Goal: Task Accomplishment & Management: Use online tool/utility

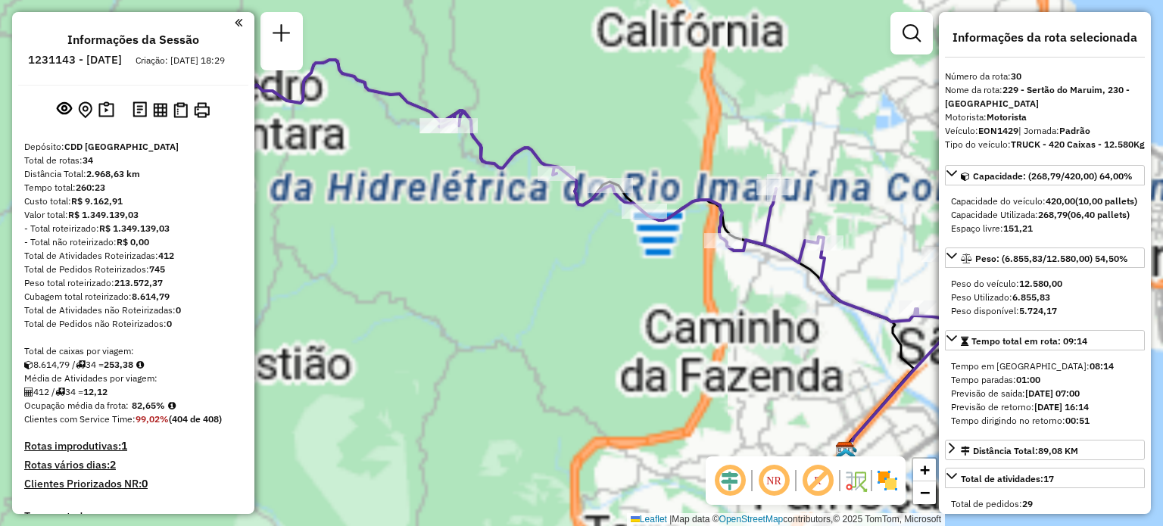
select select "**********"
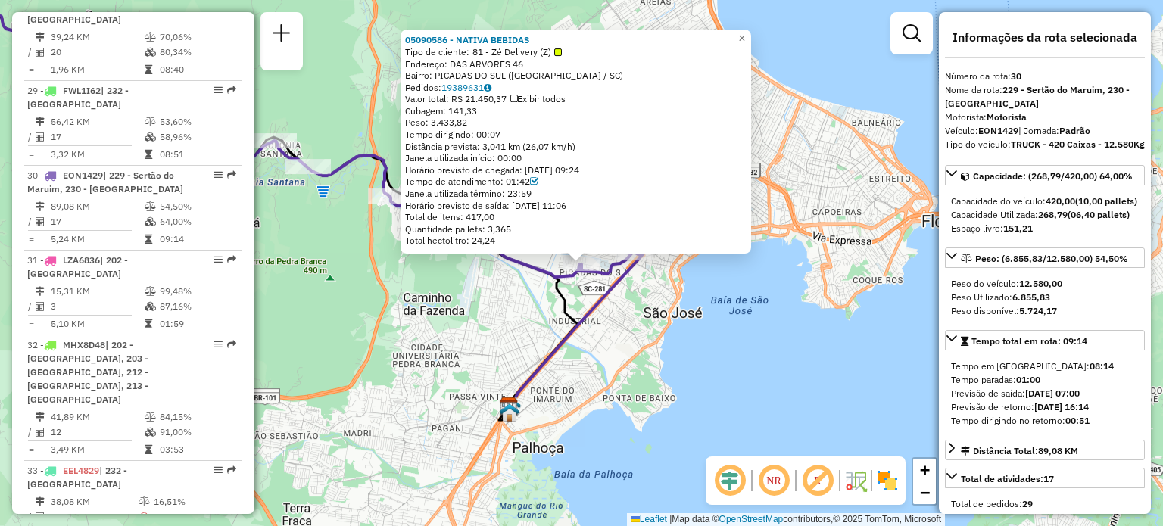
click at [445, 373] on div "05090586 - NATIVA BEBIDAS Tipo de cliente: 81 - Zé Delivery (Z) Endereço: DAS A…" at bounding box center [581, 263] width 1163 height 526
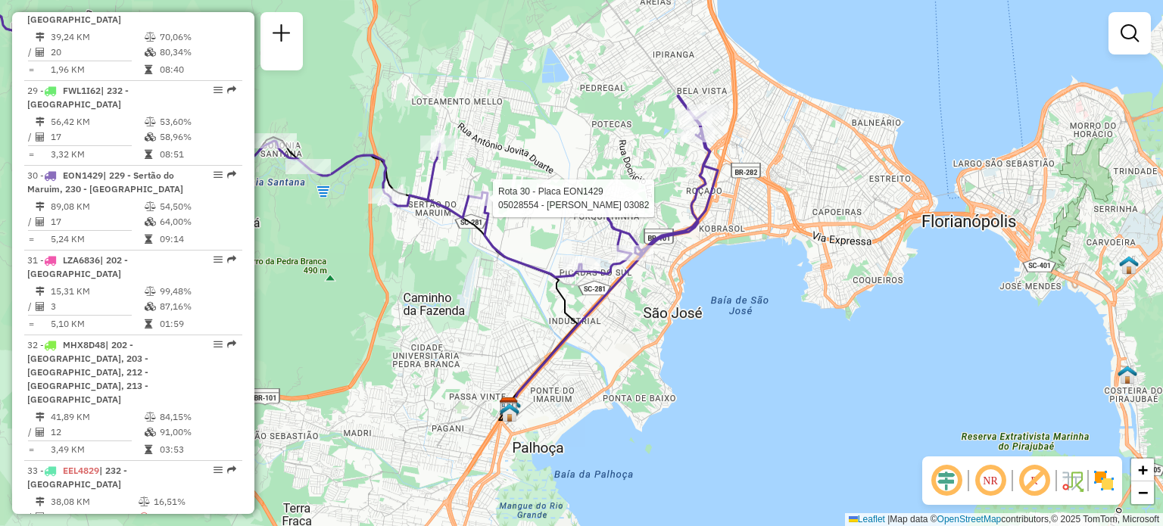
select select "**********"
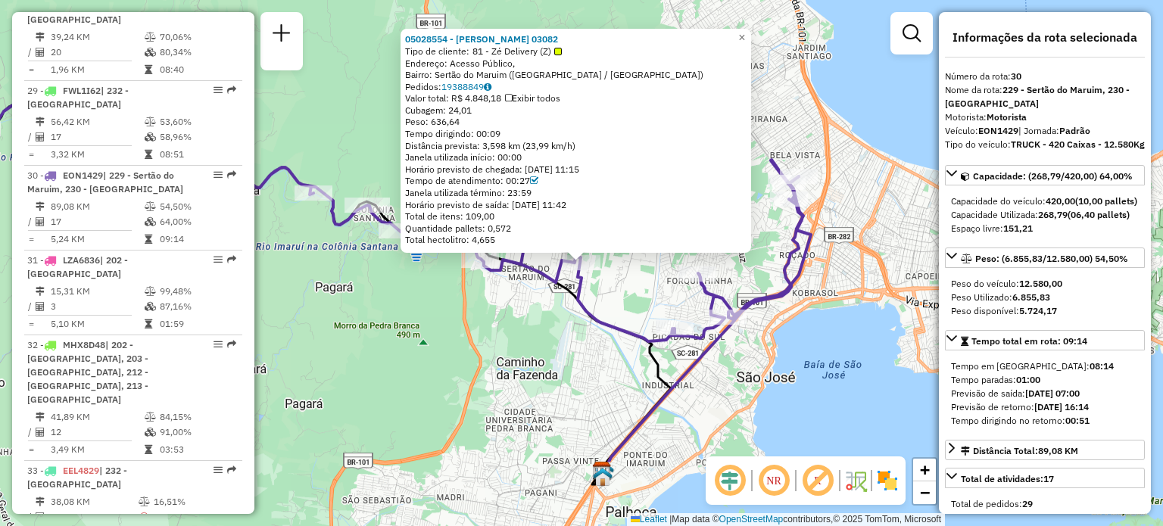
click at [442, 373] on div "05028554 - LUCAS DEMETRIO 03082 Tipo de cliente: 81 - Zé Delivery (Z) Endereço:…" at bounding box center [581, 263] width 1163 height 526
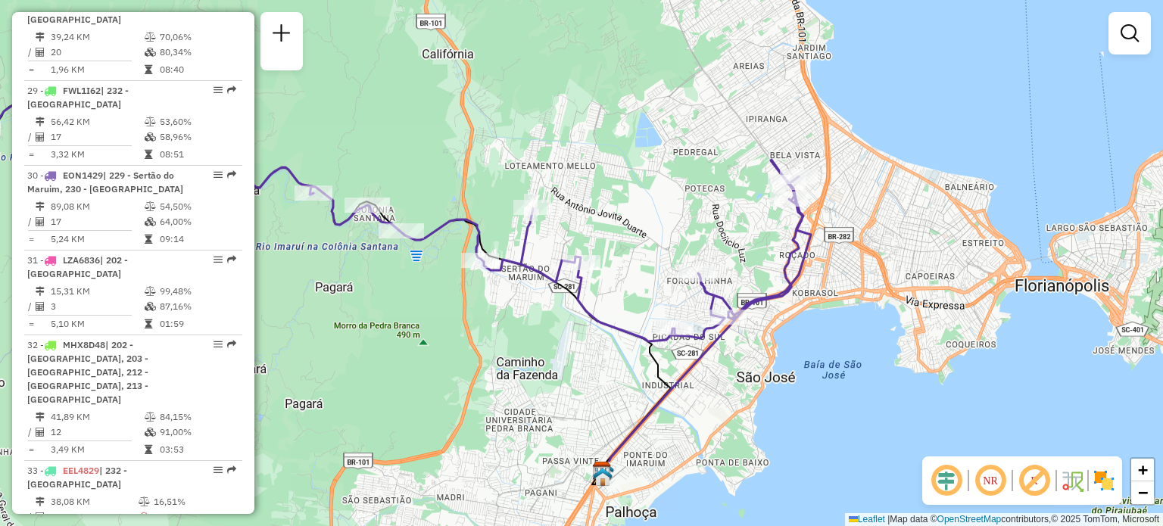
click at [719, 269] on div "Rota 30 - Placa EON1429 05038689 - 51.225.222 CLEIDE RO Janela de atendimento G…" at bounding box center [581, 263] width 1163 height 526
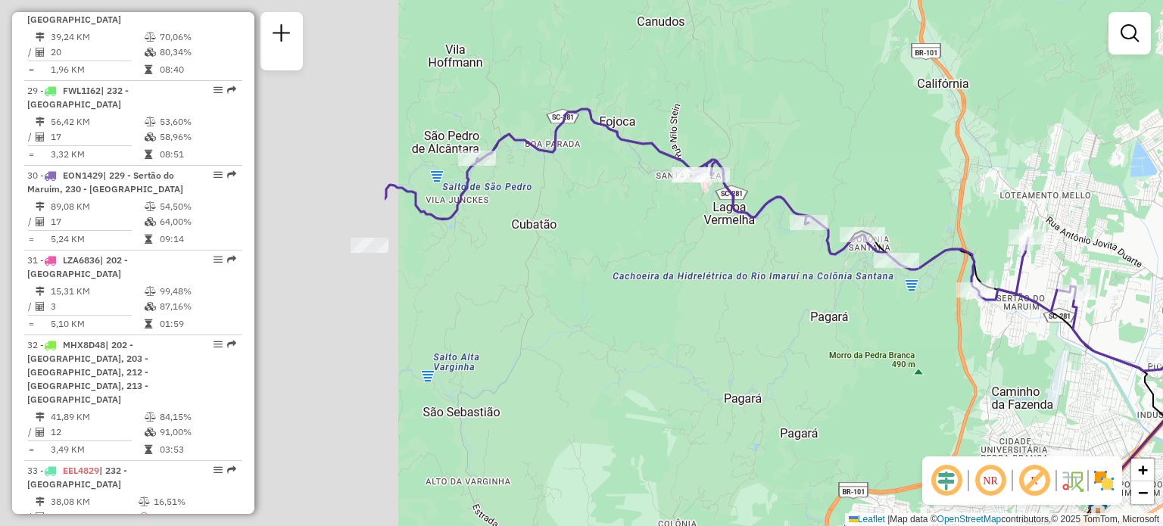
drag, startPoint x: 591, startPoint y: 136, endPoint x: 1103, endPoint y: 162, distance: 511.9
click at [1101, 162] on div "Janela de atendimento Grade de atendimento Capacidade Transportadoras Veículos …" at bounding box center [581, 263] width 1163 height 526
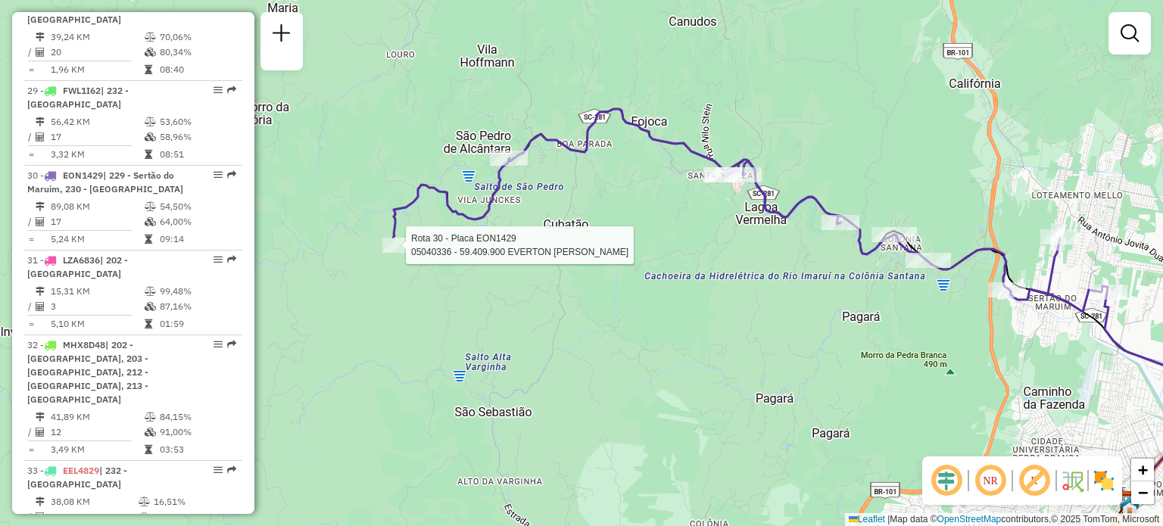
select select "**********"
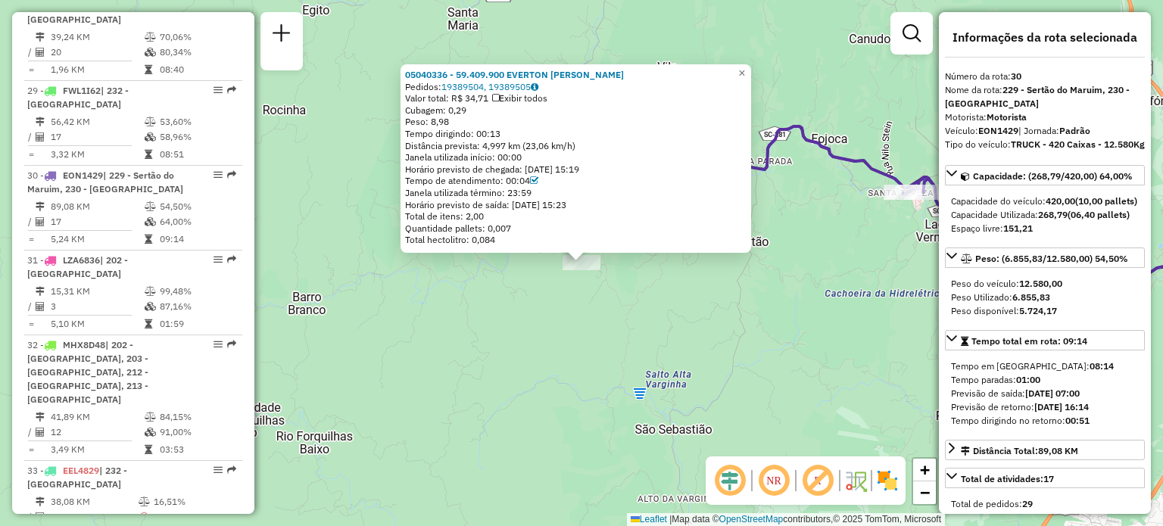
click at [527, 354] on div "05040336 - 59.409.900 EVERTON ROBERTO JUNCKES Pedidos: 19389504, 19389505 Valor…" at bounding box center [581, 263] width 1163 height 526
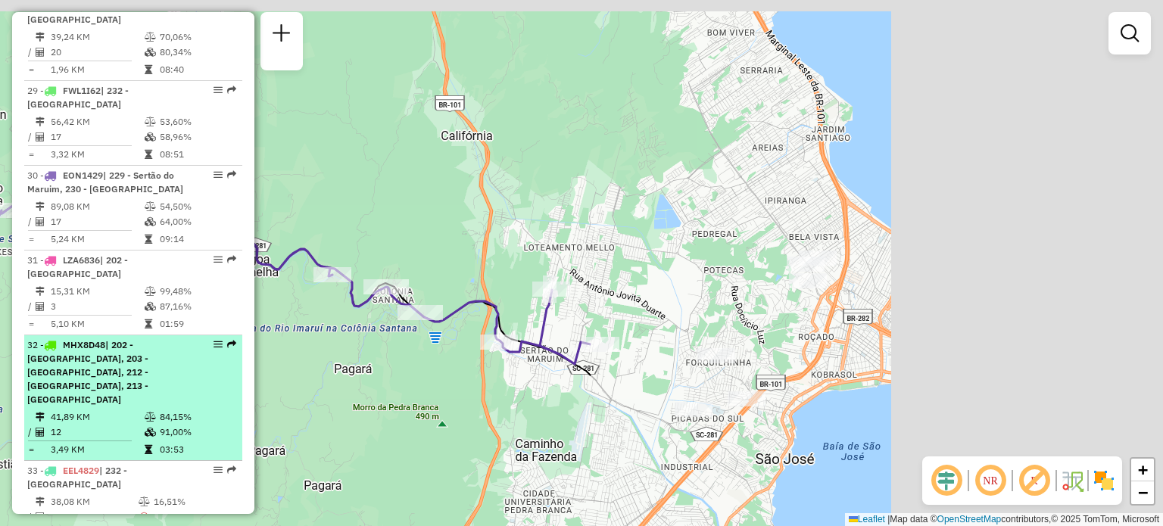
drag, startPoint x: 821, startPoint y: 258, endPoint x: 55, endPoint y: 293, distance: 767.2
click at [108, 293] on hb-router-mapa "Informações da Sessão 1231143 - 19/08/2025 Criação: 18/08/2025 18:29 Depósito: …" at bounding box center [581, 263] width 1163 height 526
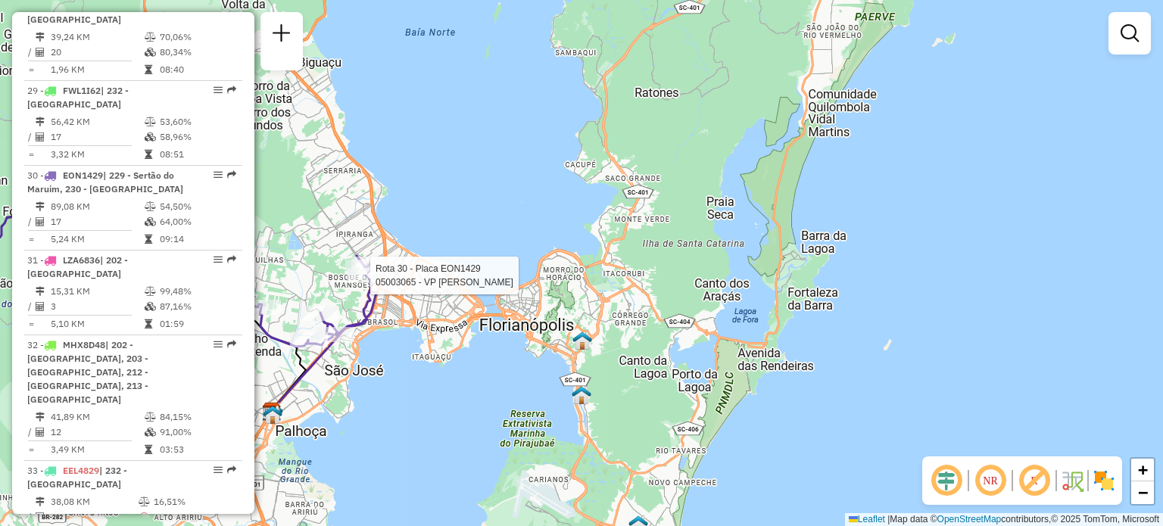
select select "**********"
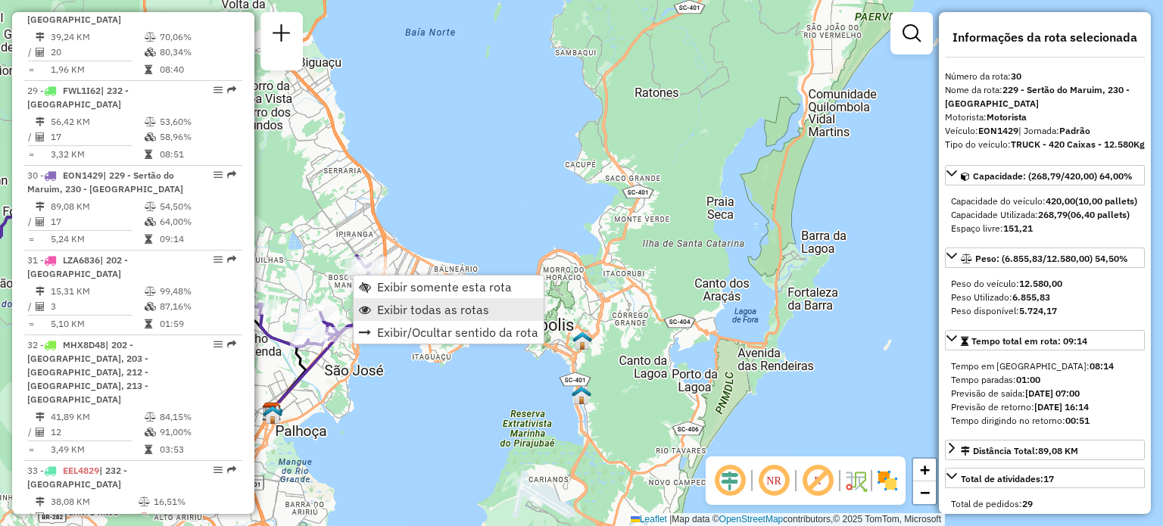
click at [392, 311] on span "Exibir todas as rotas" at bounding box center [433, 310] width 112 height 12
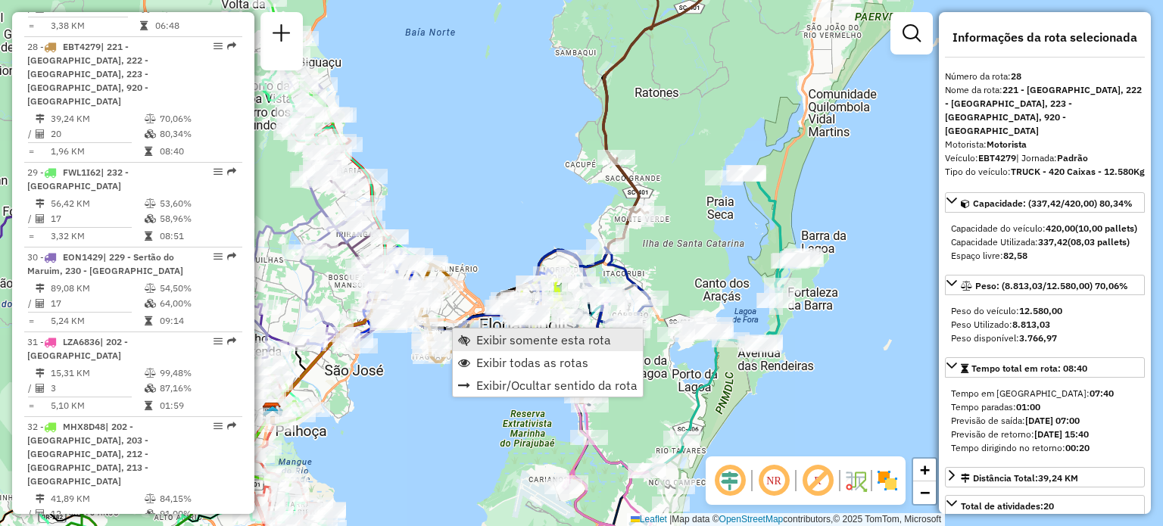
scroll to position [2995, 0]
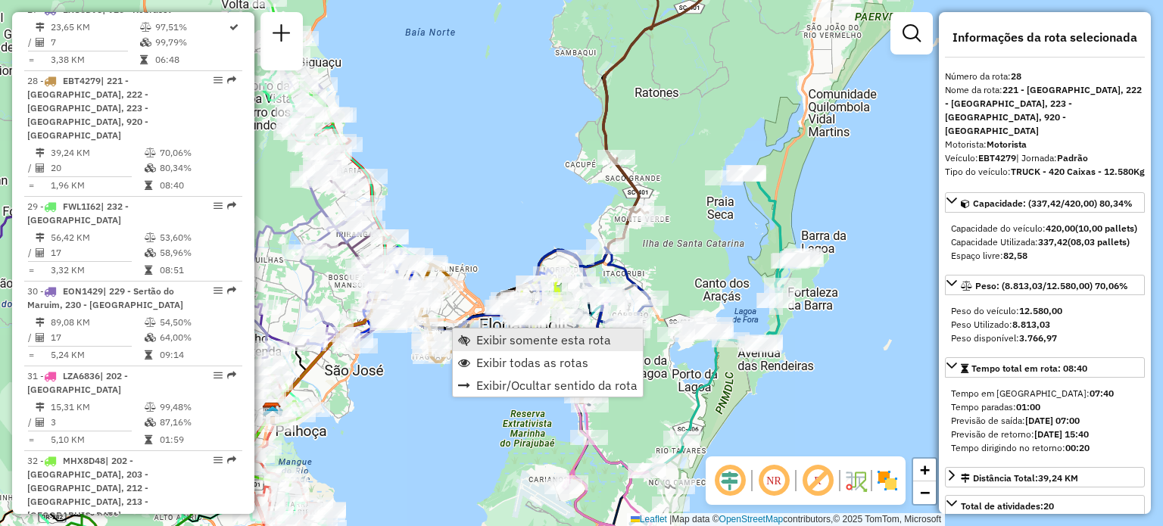
click at [476, 336] on link "Exibir somente esta rota" at bounding box center [548, 340] width 190 height 23
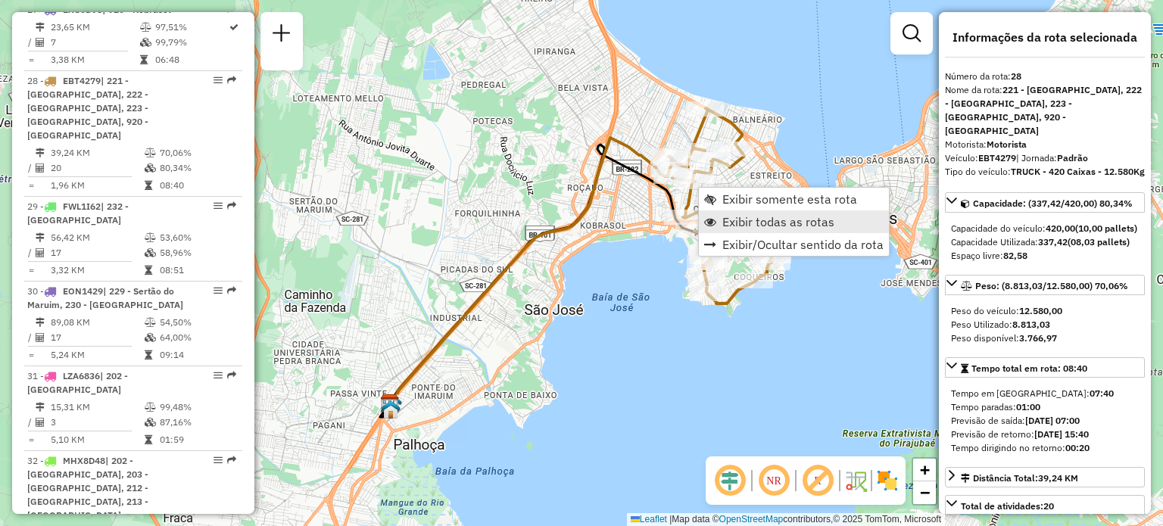
click at [769, 226] on span "Exibir todas as rotas" at bounding box center [779, 222] width 112 height 12
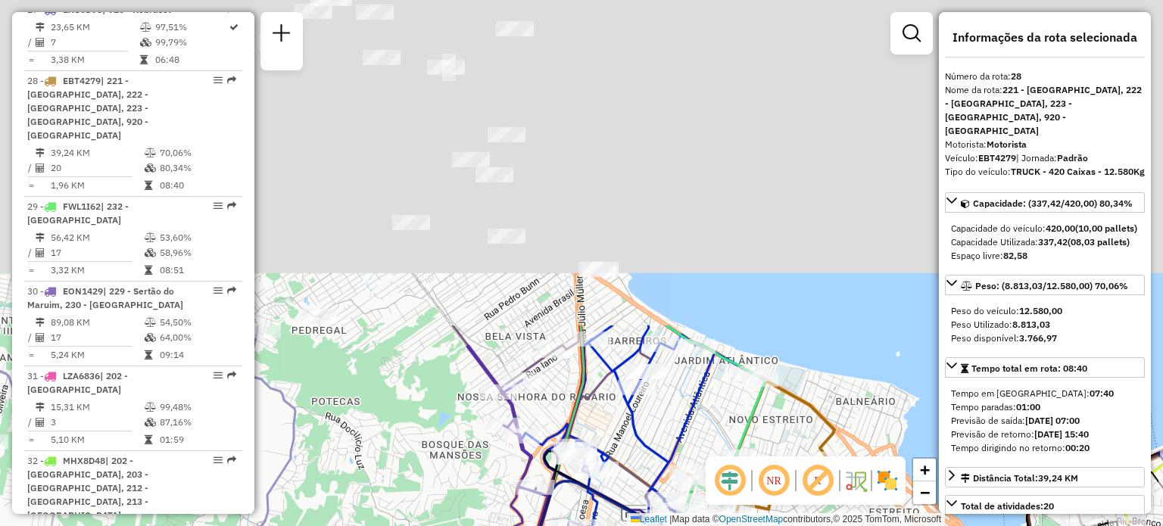
drag, startPoint x: 434, startPoint y: 139, endPoint x: 434, endPoint y: 462, distance: 322.6
click at [413, 526] on html "Aguarde... Pop-up bloqueado! Seu navegador bloqueou automáticamente a abertura …" at bounding box center [581, 263] width 1163 height 526
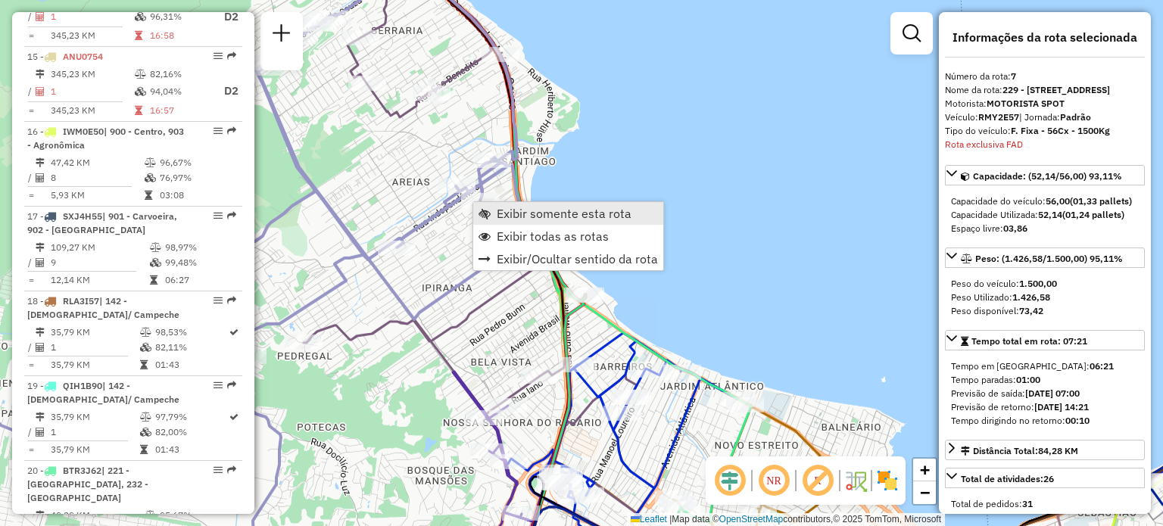
scroll to position [1142, 0]
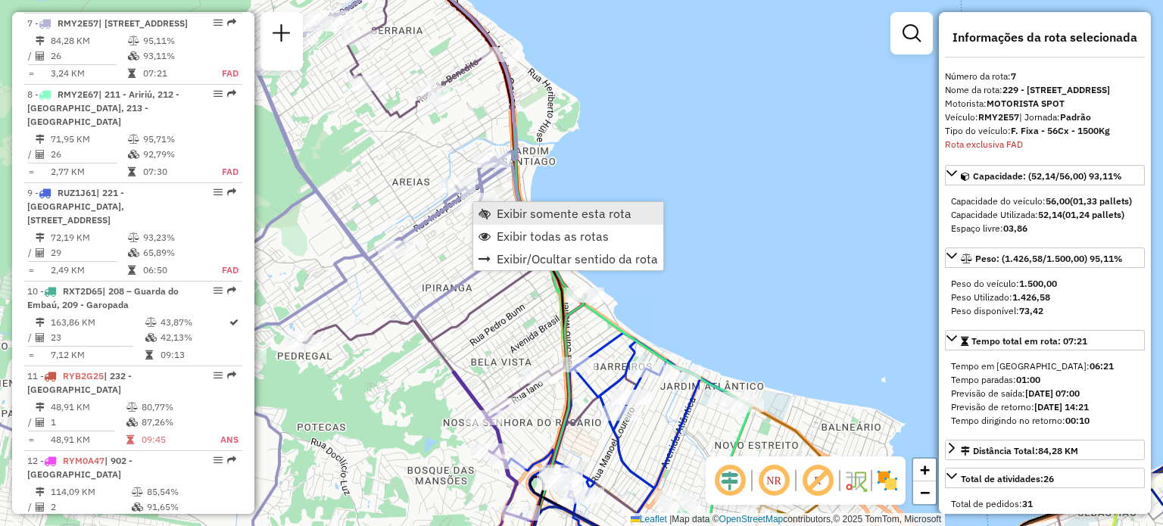
click at [497, 216] on span "Exibir somente esta rota" at bounding box center [564, 214] width 135 height 12
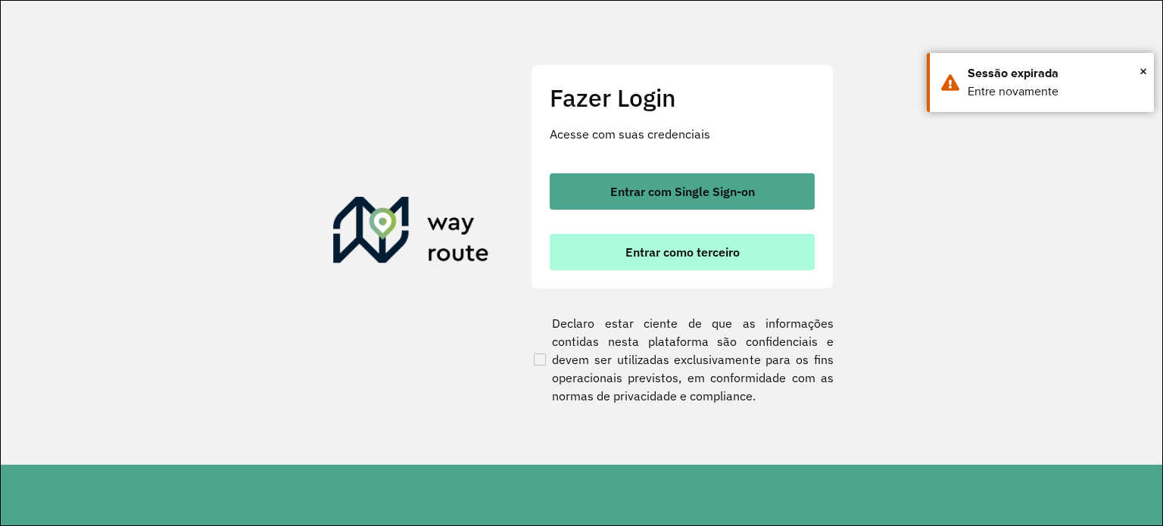
click at [688, 266] on button "Entrar como terceiro" at bounding box center [682, 252] width 265 height 36
click at [700, 239] on button "Entrar como terceiro" at bounding box center [682, 252] width 265 height 36
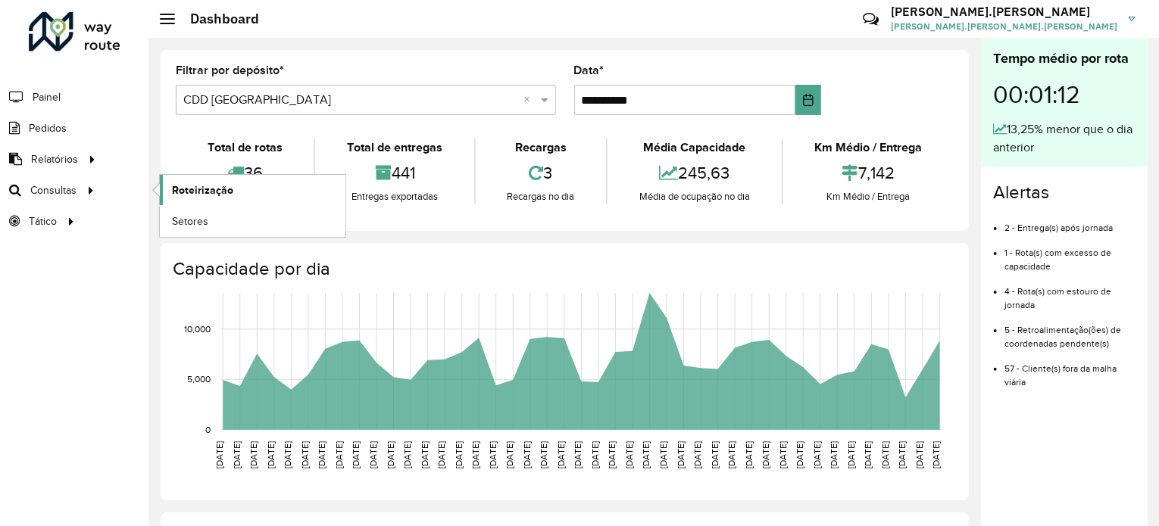
click at [250, 200] on link "Roteirização" at bounding box center [253, 190] width 186 height 30
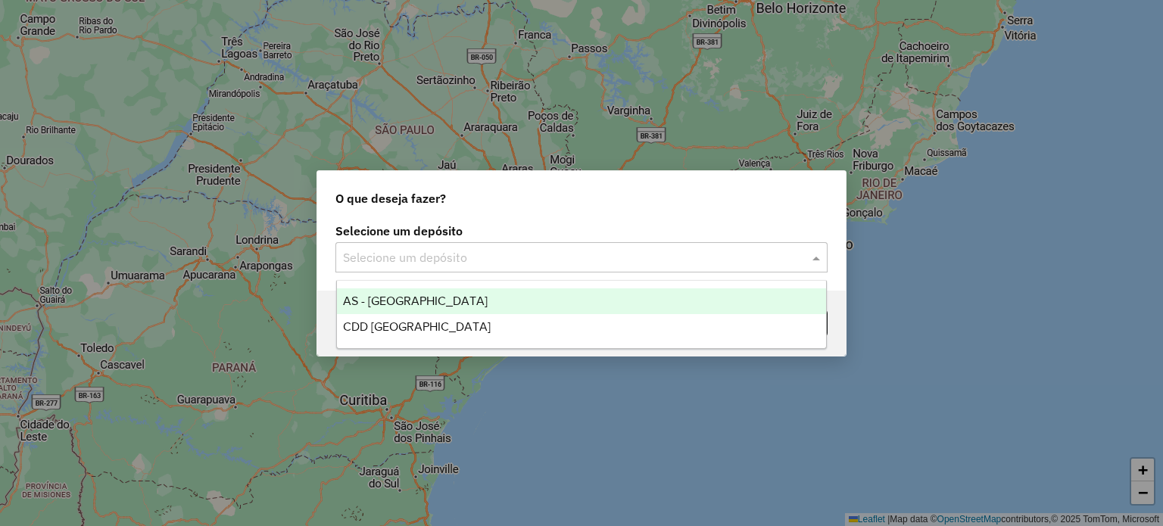
click at [679, 252] on input "text" at bounding box center [566, 258] width 447 height 18
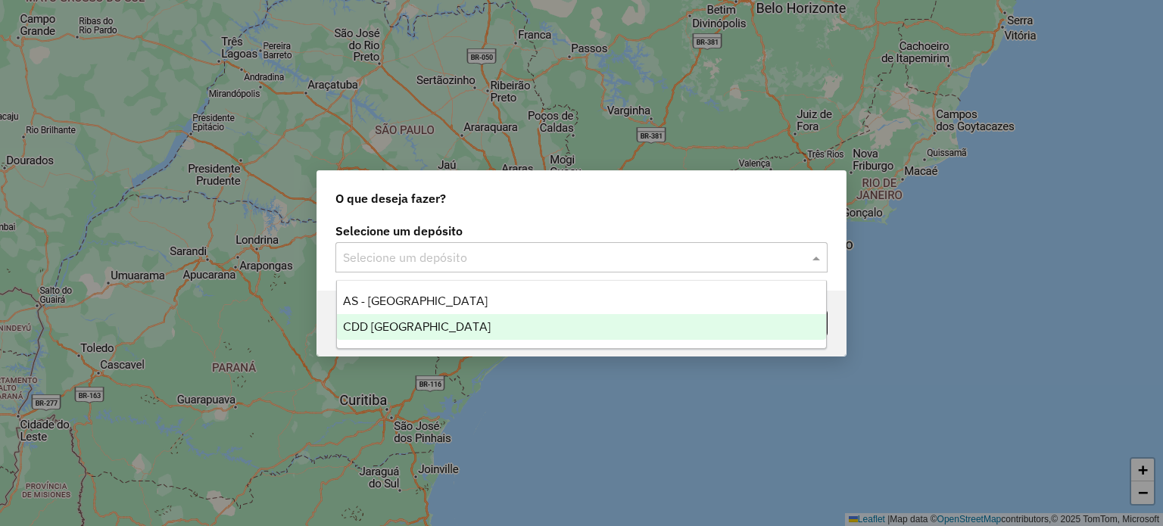
click at [409, 337] on div "CDD [GEOGRAPHIC_DATA]" at bounding box center [582, 327] width 490 height 26
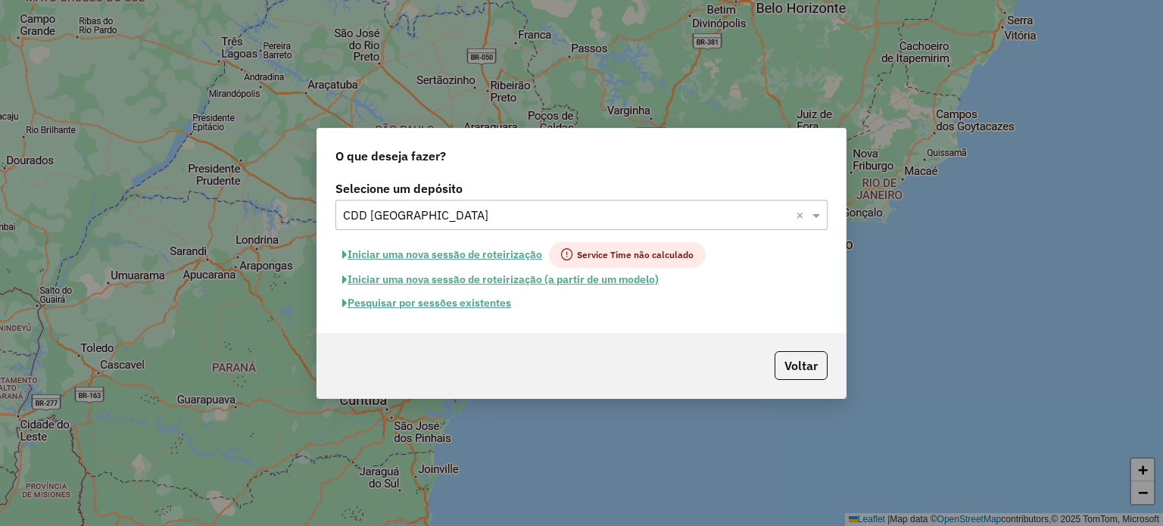
click at [471, 307] on button "Pesquisar por sessões existentes" at bounding box center [427, 303] width 183 height 23
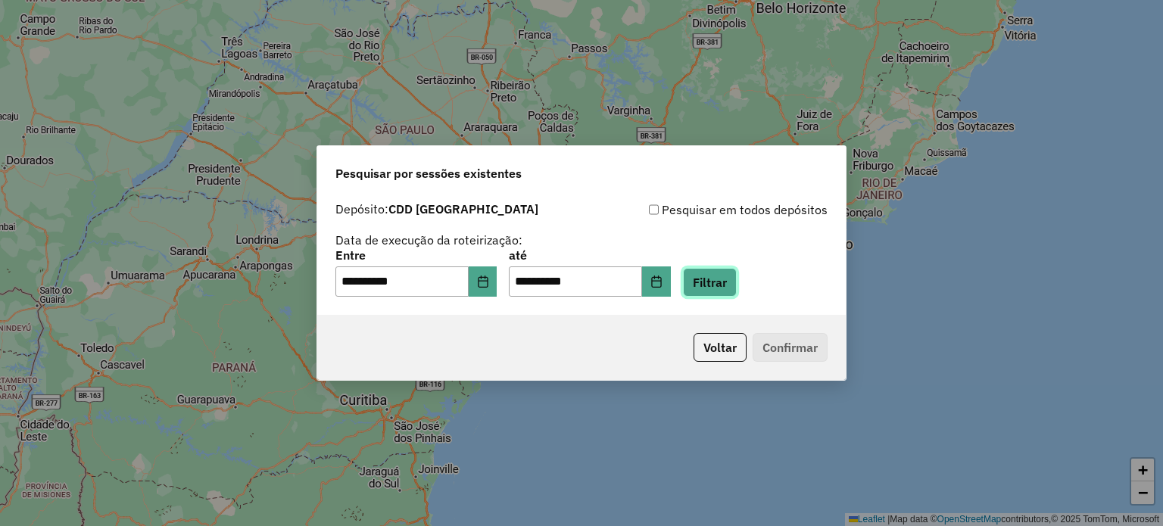
click at [712, 269] on button "Filtrar" at bounding box center [710, 282] width 54 height 29
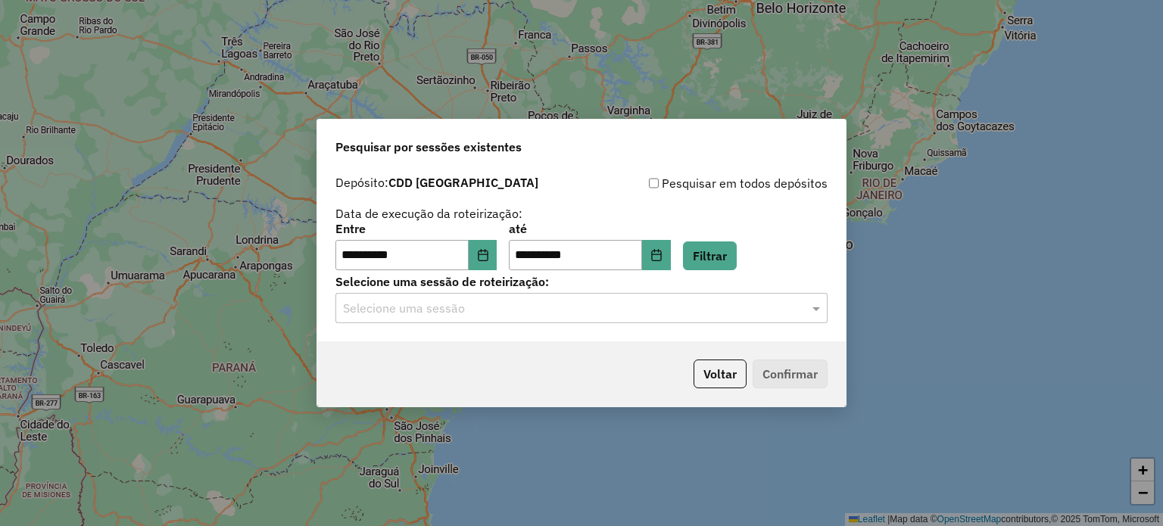
click at [667, 300] on input "text" at bounding box center [566, 309] width 447 height 18
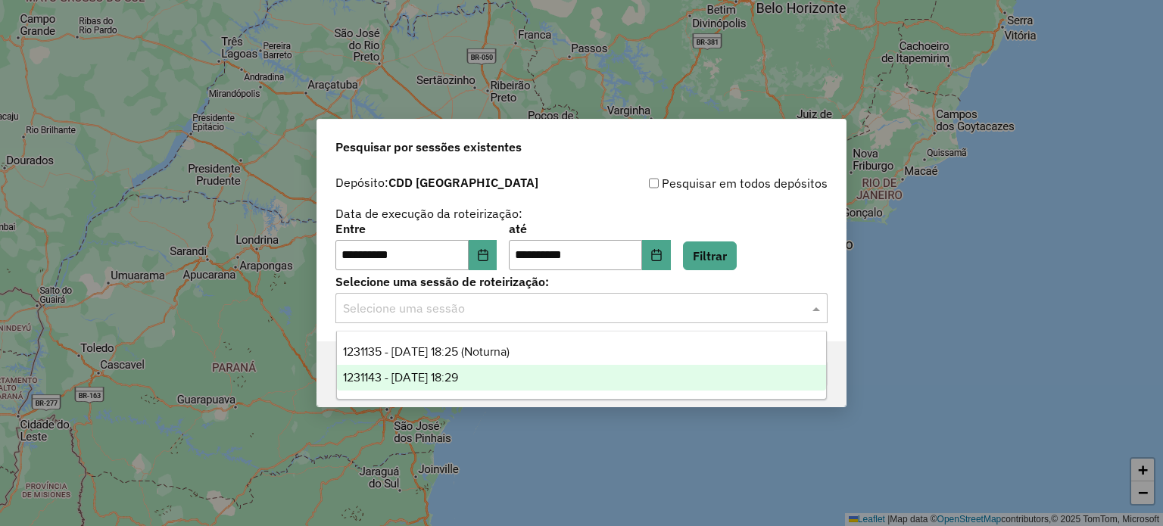
click at [408, 371] on span "1231143 - 19/08/2025 18:29" at bounding box center [400, 377] width 115 height 13
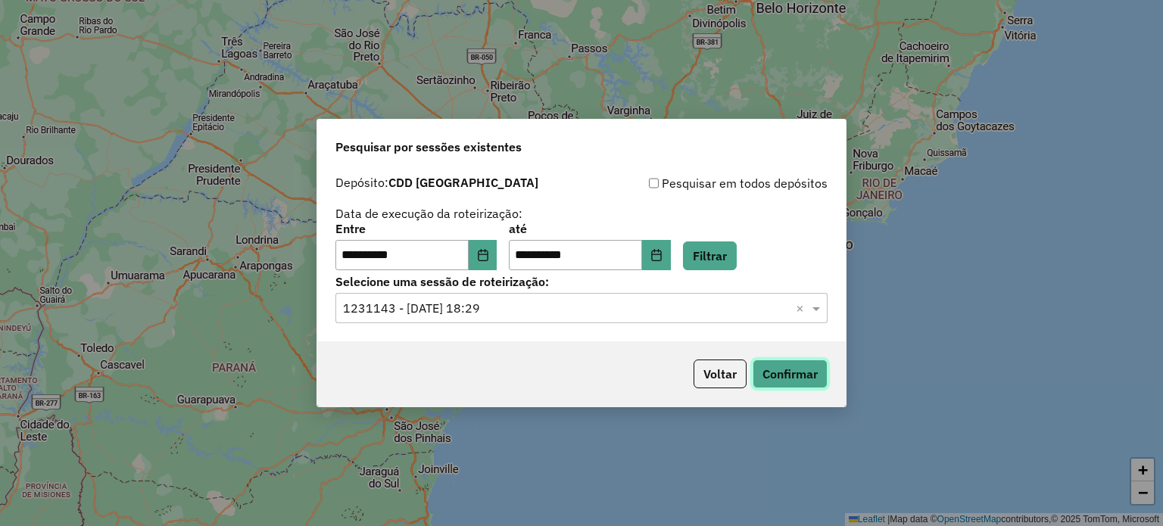
click at [799, 364] on button "Confirmar" at bounding box center [790, 374] width 75 height 29
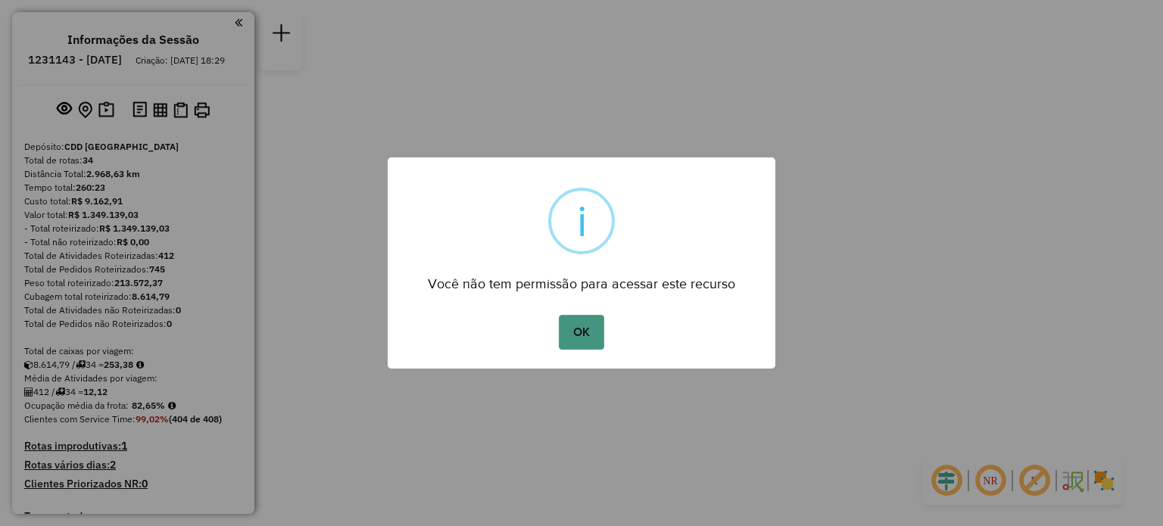
click at [579, 340] on button "OK" at bounding box center [581, 332] width 45 height 35
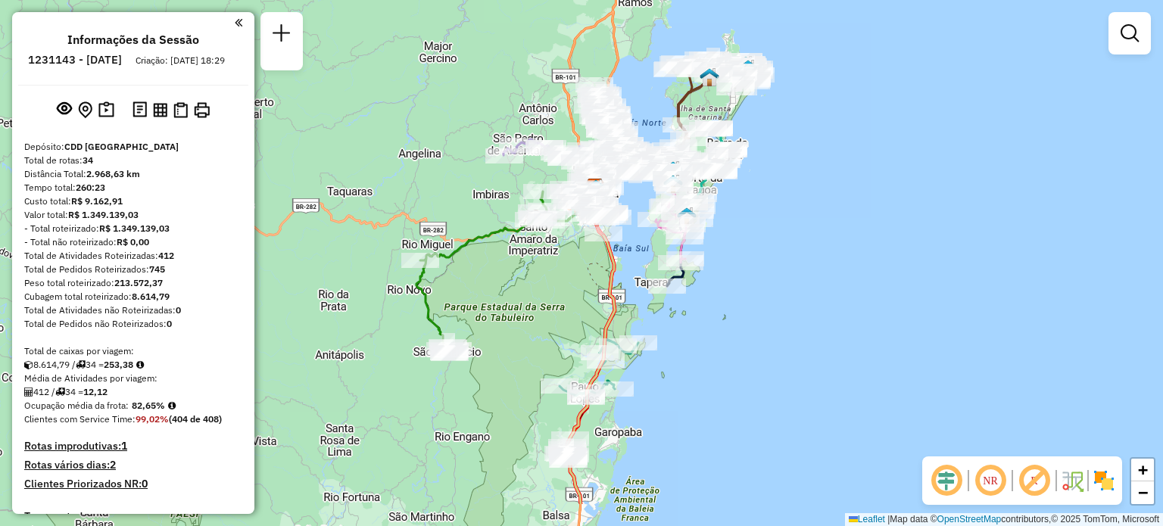
drag, startPoint x: 691, startPoint y: 459, endPoint x: 707, endPoint y: 373, distance: 87.7
click at [707, 373] on div "Janela de atendimento Grade de atendimento Capacidade Transportadoras Veículos …" at bounding box center [581, 263] width 1163 height 526
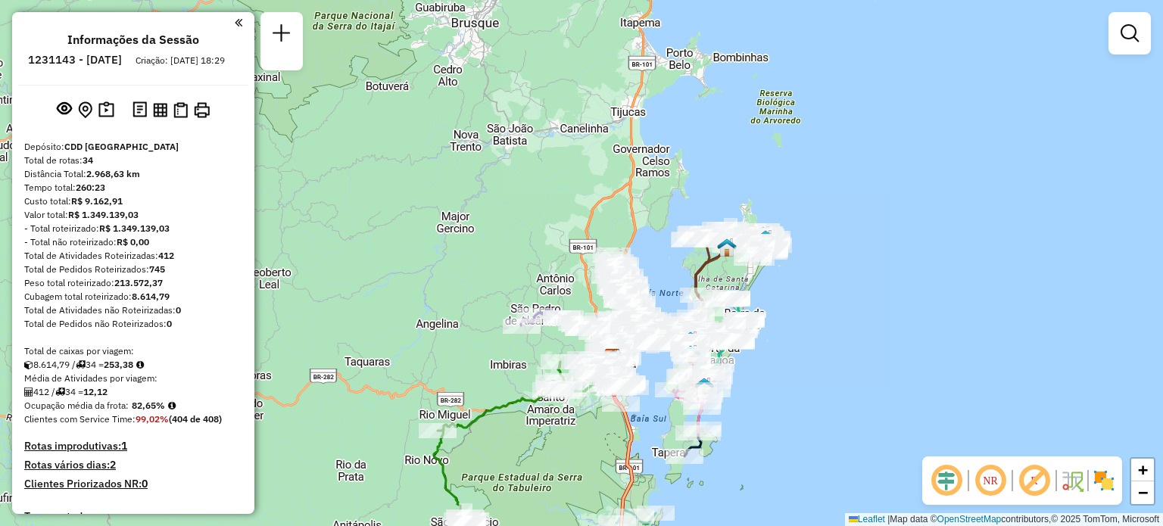
drag, startPoint x: 507, startPoint y: 60, endPoint x: 500, endPoint y: 398, distance: 337.9
click at [576, 353] on div "Janela de atendimento Grade de atendimento Capacidade Transportadoras Veículos …" at bounding box center [581, 263] width 1163 height 526
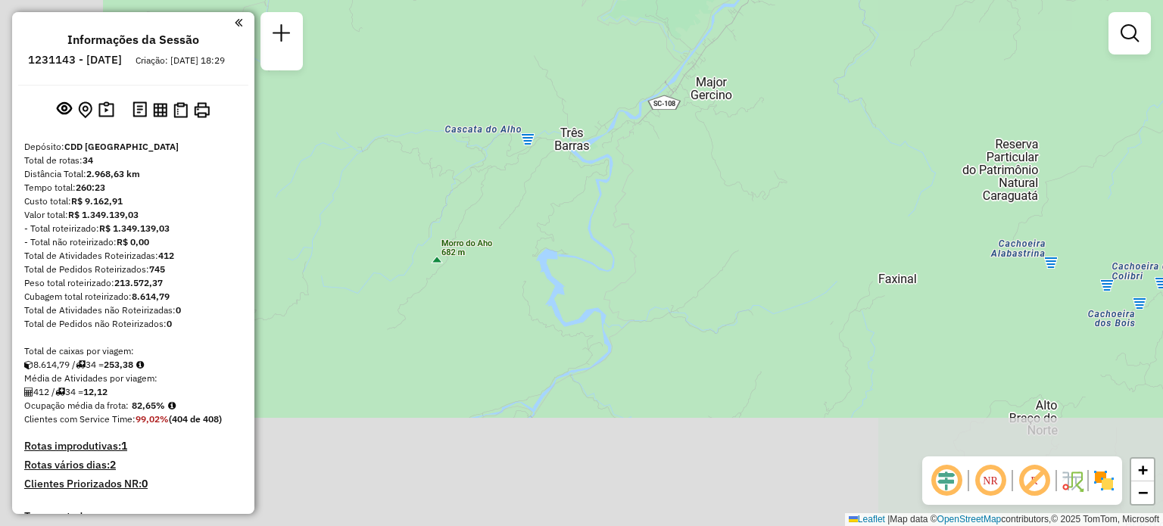
drag, startPoint x: 523, startPoint y: 270, endPoint x: 691, endPoint y: 83, distance: 250.5
click at [690, 88] on div "Janela de atendimento Grade de atendimento Capacidade Transportadoras Veículos …" at bounding box center [581, 263] width 1163 height 526
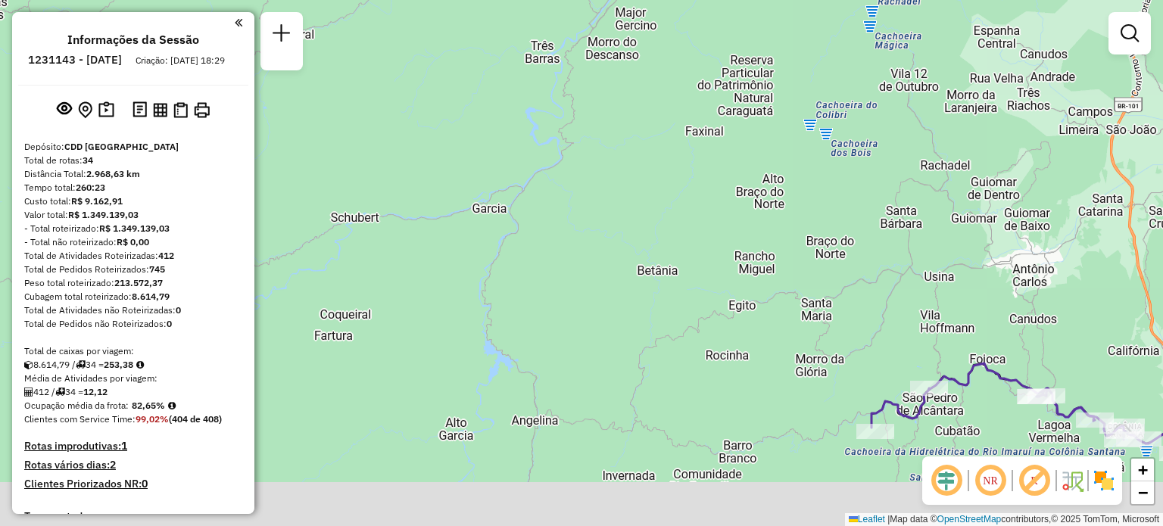
drag, startPoint x: 567, startPoint y: 336, endPoint x: 550, endPoint y: 170, distance: 165.9
click at [550, 173] on div "Janela de atendimento Grade de atendimento Capacidade Transportadoras Veículos …" at bounding box center [581, 263] width 1163 height 526
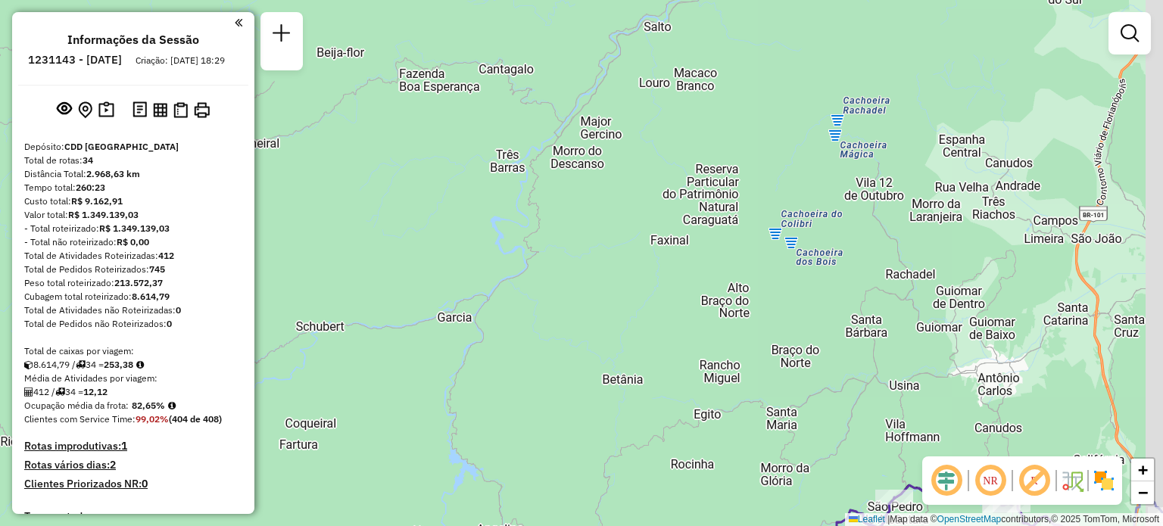
drag, startPoint x: 542, startPoint y: 151, endPoint x: 523, endPoint y: 275, distance: 125.5
click at [524, 273] on div "Janela de atendimento Grade de atendimento Capacidade Transportadoras Veículos …" at bounding box center [581, 263] width 1163 height 526
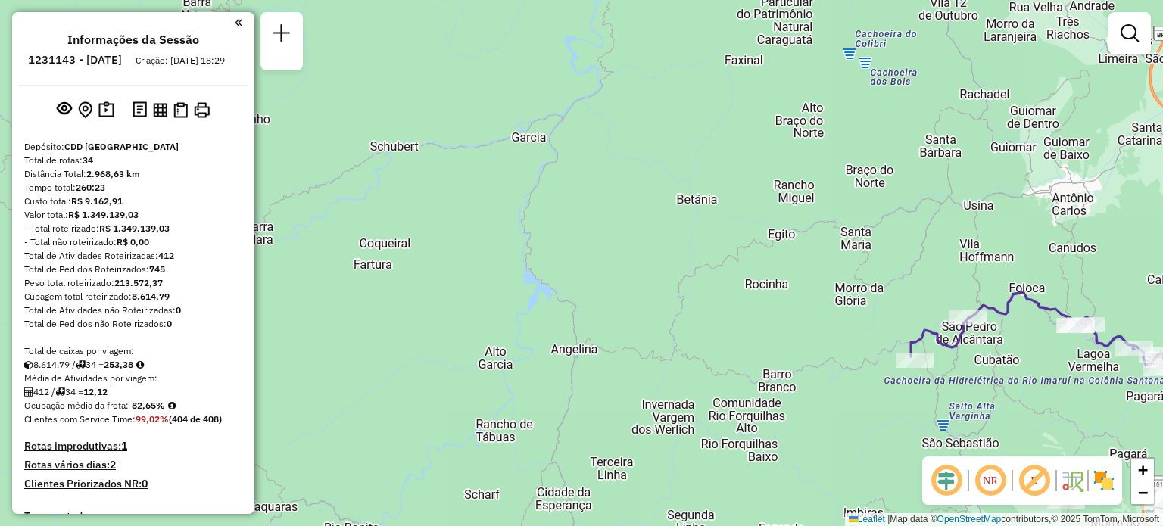
drag, startPoint x: 451, startPoint y: 378, endPoint x: 551, endPoint y: 105, distance: 291.1
click at [550, 111] on div "Janela de atendimento Grade de atendimento Capacidade Transportadoras Veículos …" at bounding box center [581, 263] width 1163 height 526
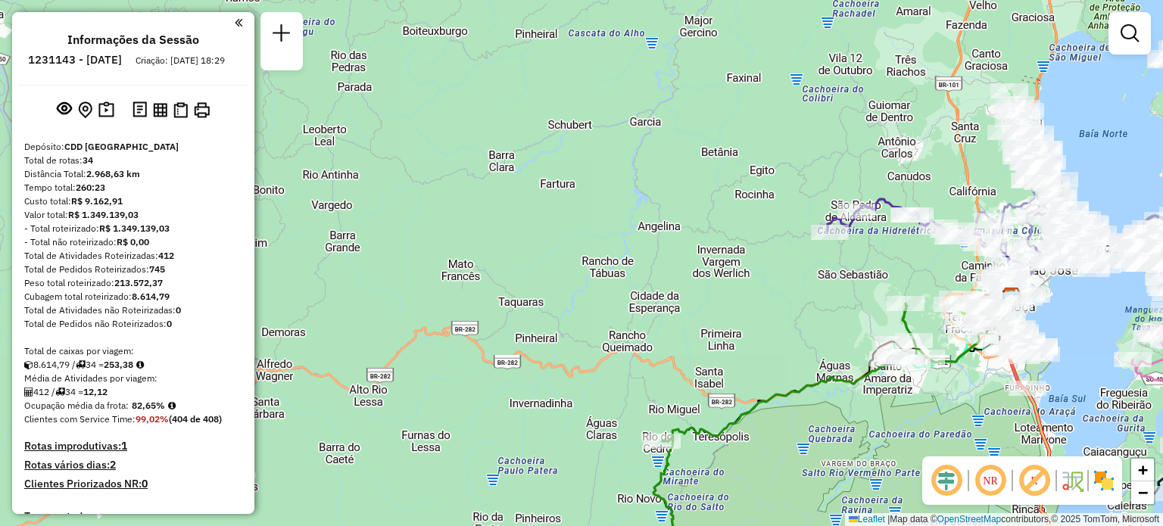
drag, startPoint x: 1053, startPoint y: 217, endPoint x: 900, endPoint y: 179, distance: 157.8
click at [921, 167] on div "Janela de atendimento Grade de atendimento Capacidade Transportadoras Veículos …" at bounding box center [581, 263] width 1163 height 526
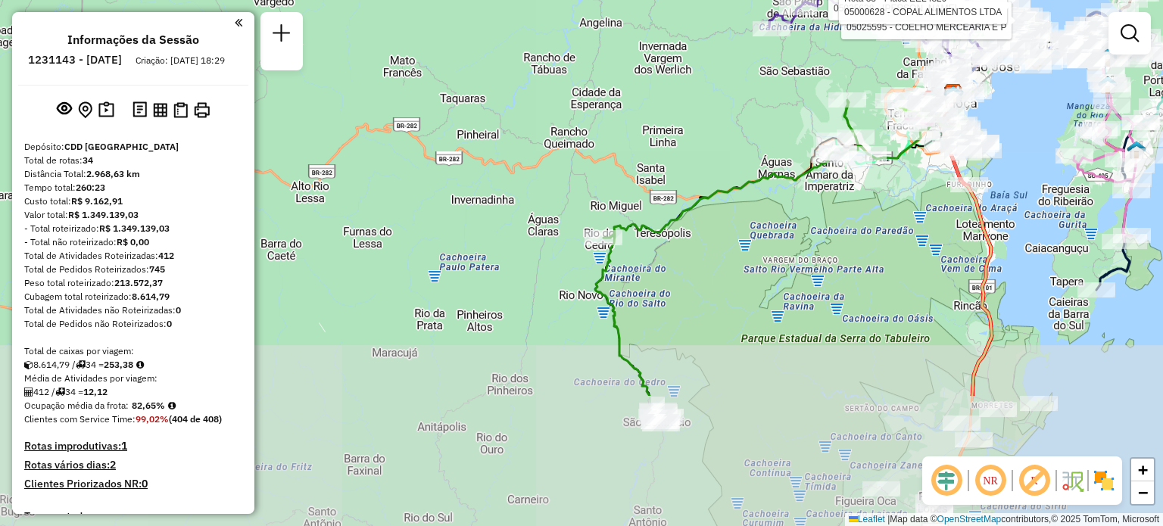
drag, startPoint x: 760, startPoint y: 386, endPoint x: 717, endPoint y: 142, distance: 248.4
click at [718, 142] on div "Rota 9 - Placa RUZ1J61 05025595 - COELHO MERCEARIA E P Rota 7 - Placa RMY2E57 0…" at bounding box center [581, 263] width 1163 height 526
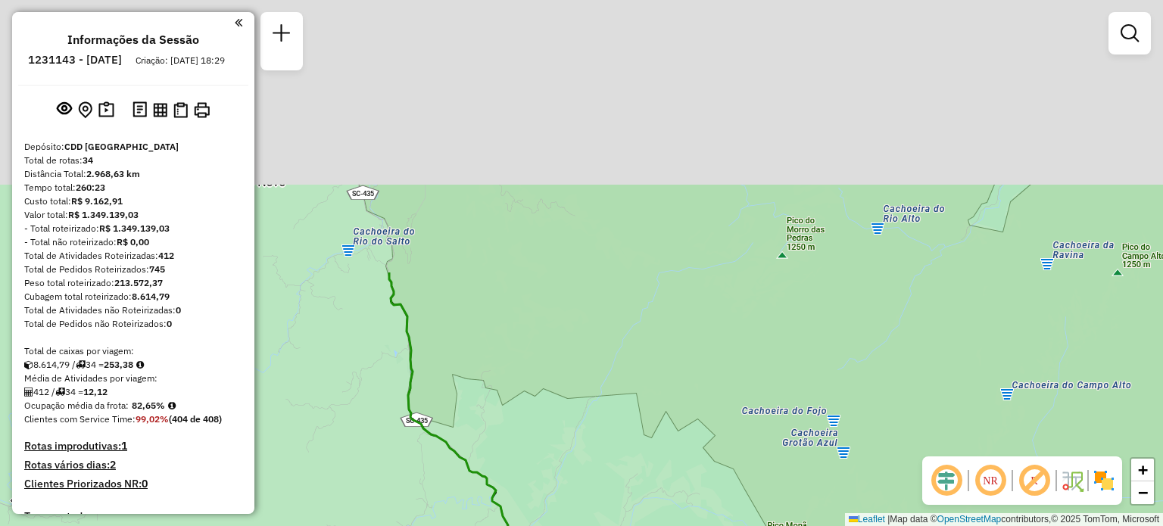
drag, startPoint x: 710, startPoint y: 79, endPoint x: 594, endPoint y: 445, distance: 384.4
click at [594, 445] on div "Rota 9 - Placa RUZ1J61 05025595 - COELHO MERCEARIA E P Rota 7 - Placa RMY2E57 0…" at bounding box center [581, 263] width 1163 height 526
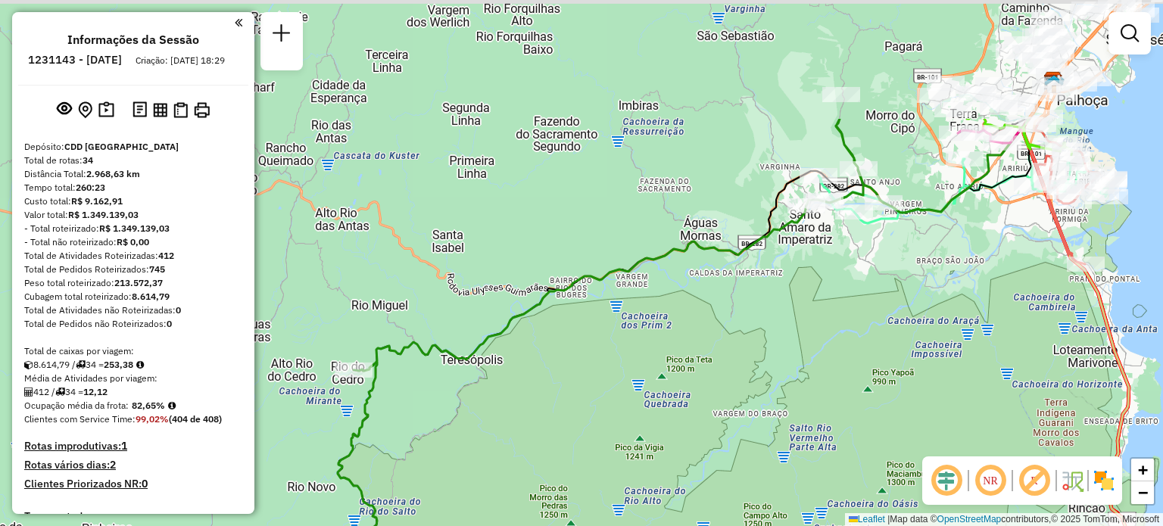
drag, startPoint x: 646, startPoint y: 243, endPoint x: 640, endPoint y: 342, distance: 98.6
click at [634, 347] on div "Rota 9 - Placa RUZ1J61 05025595 - COELHO MERCEARIA E P Rota 7 - Placa RMY2E57 0…" at bounding box center [581, 263] width 1163 height 526
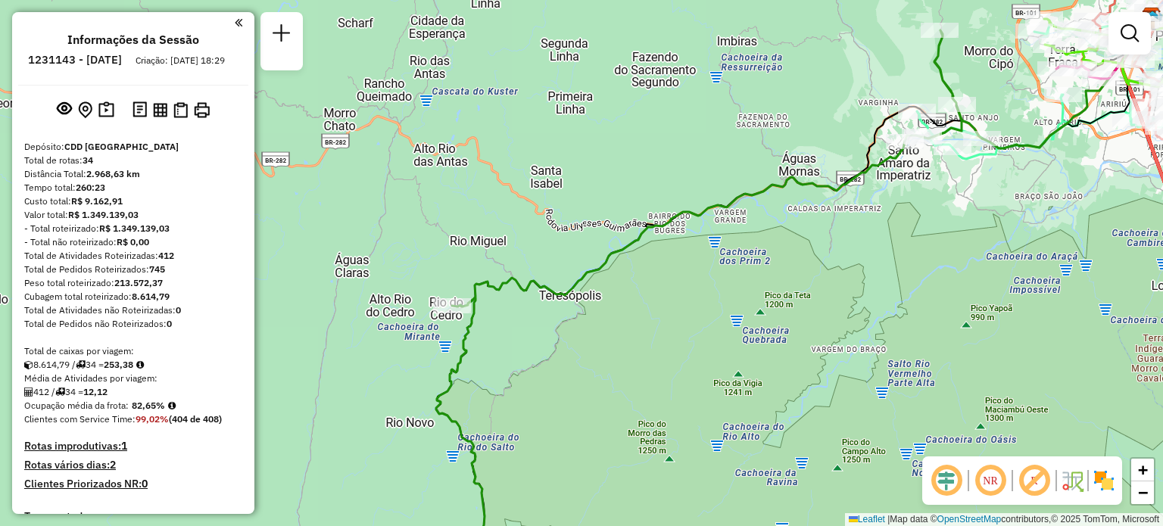
drag, startPoint x: 698, startPoint y: 220, endPoint x: 525, endPoint y: 369, distance: 228.3
click at [527, 367] on div "Rota 9 - Placa RUZ1J61 05025595 - COELHO MERCEARIA E P Rota 7 - Placa RMY2E57 0…" at bounding box center [581, 263] width 1163 height 526
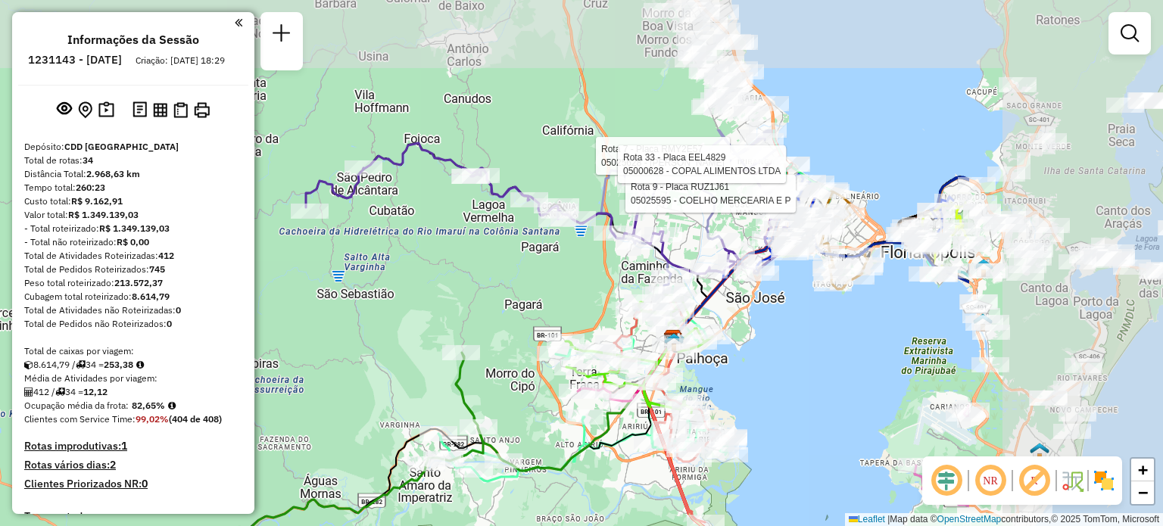
drag, startPoint x: 670, startPoint y: 136, endPoint x: 360, endPoint y: 317, distance: 359.2
click at [360, 317] on div "Rota 9 - Placa RUZ1J61 05025595 - COELHO MERCEARIA E P Rota 7 - Placa RMY2E57 0…" at bounding box center [581, 263] width 1163 height 526
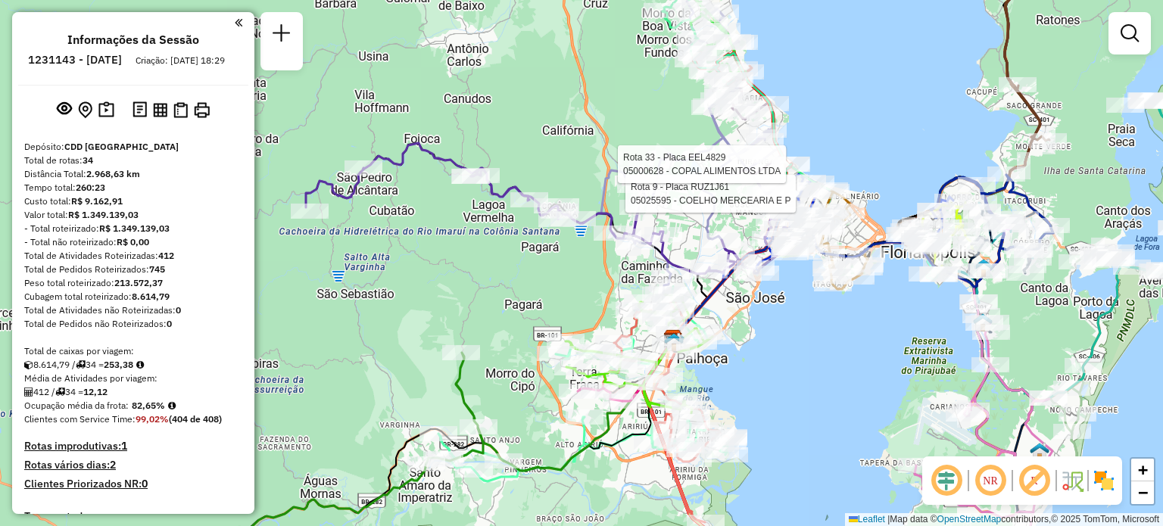
click at [657, 105] on div "Rota 9 - Placa RUZ1J61 05025595 - COELHO MERCEARIA E P Rota 33 - Placa EEL4829 …" at bounding box center [581, 263] width 1163 height 526
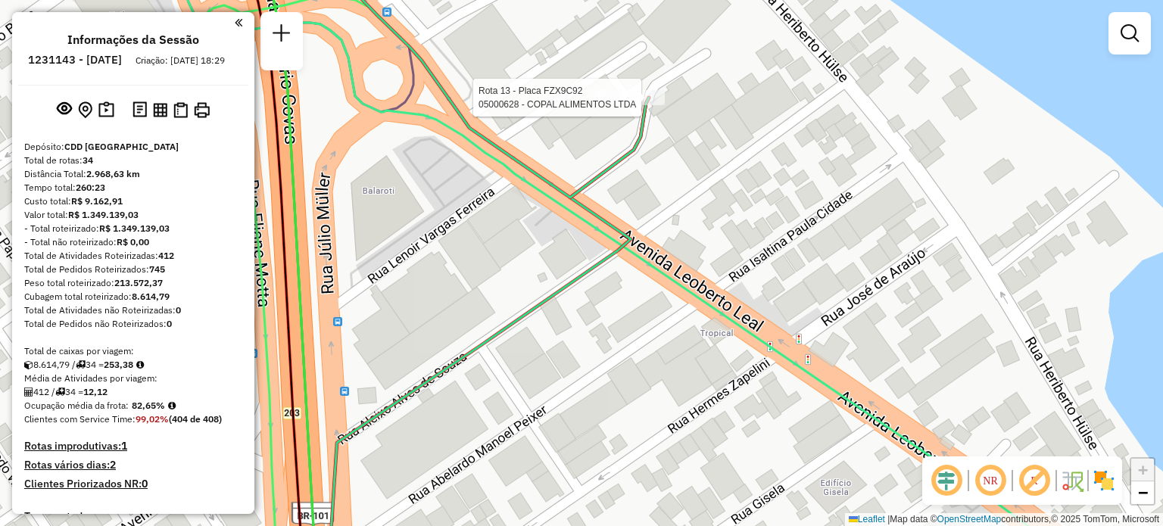
select select "**********"
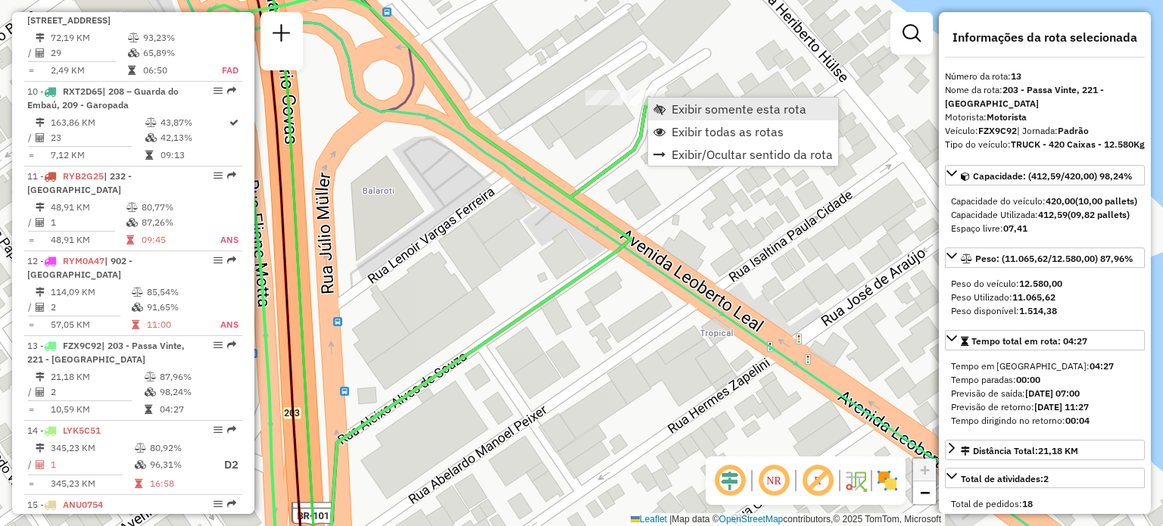
scroll to position [1678, 0]
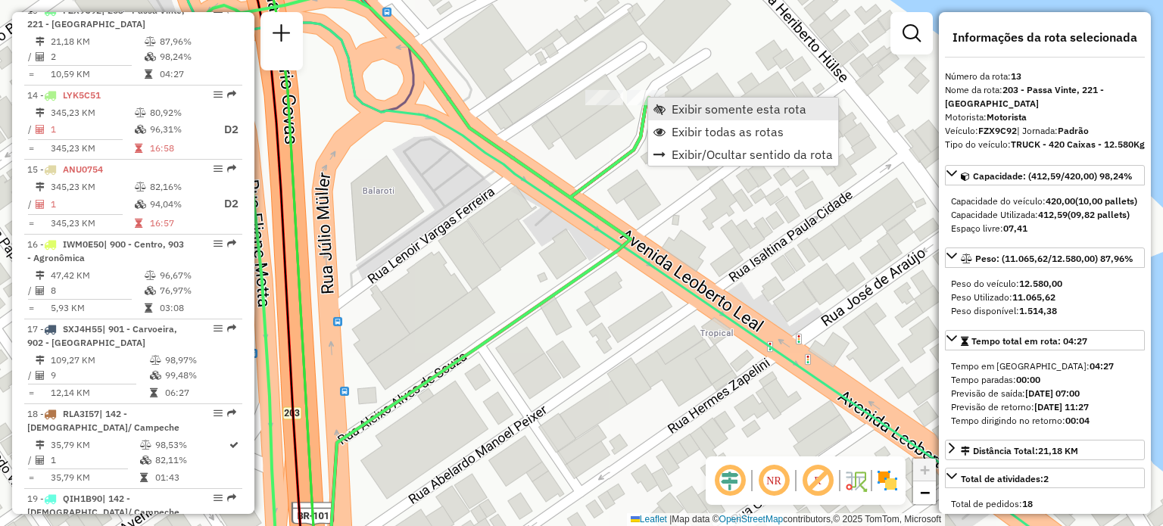
click at [680, 108] on span "Exibir somente esta rota" at bounding box center [739, 109] width 135 height 12
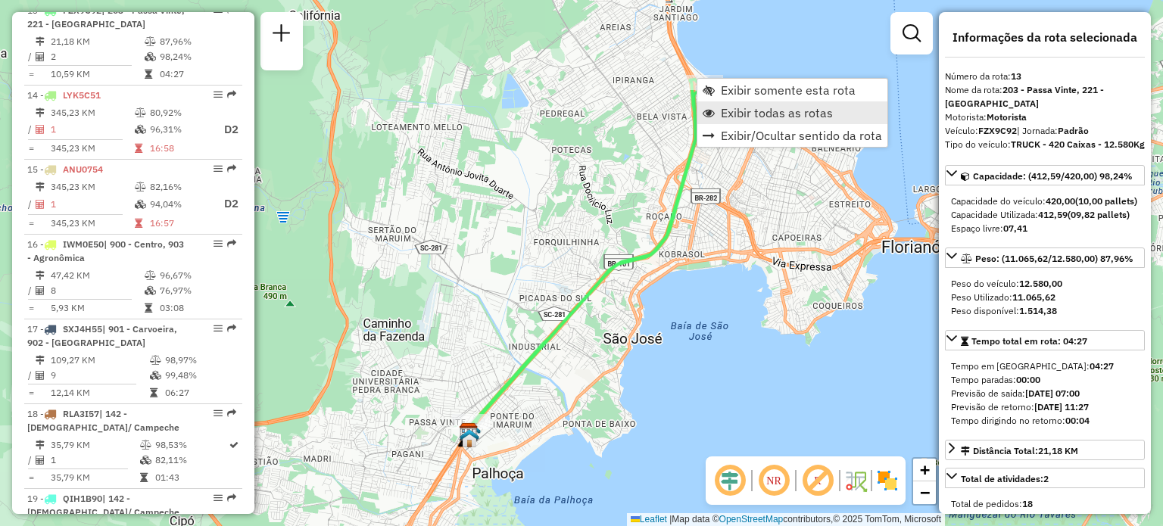
click at [792, 111] on span "Exibir todas as rotas" at bounding box center [777, 113] width 112 height 12
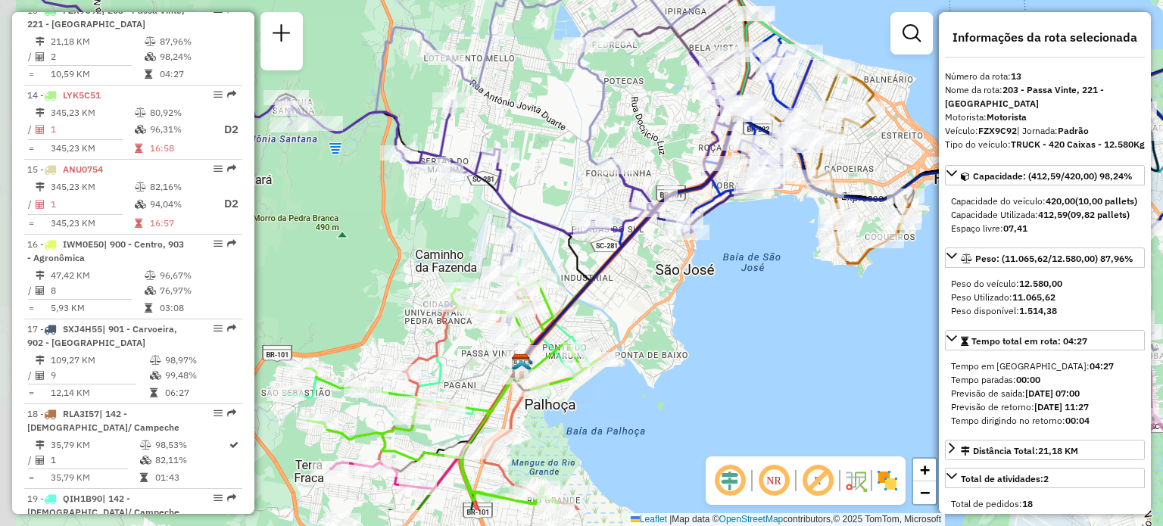
drag, startPoint x: 605, startPoint y: 391, endPoint x: 671, endPoint y: 316, distance: 99.8
click at [671, 316] on div "Janela de atendimento Grade de atendimento Capacidade Transportadoras Veículos …" at bounding box center [581, 263] width 1163 height 526
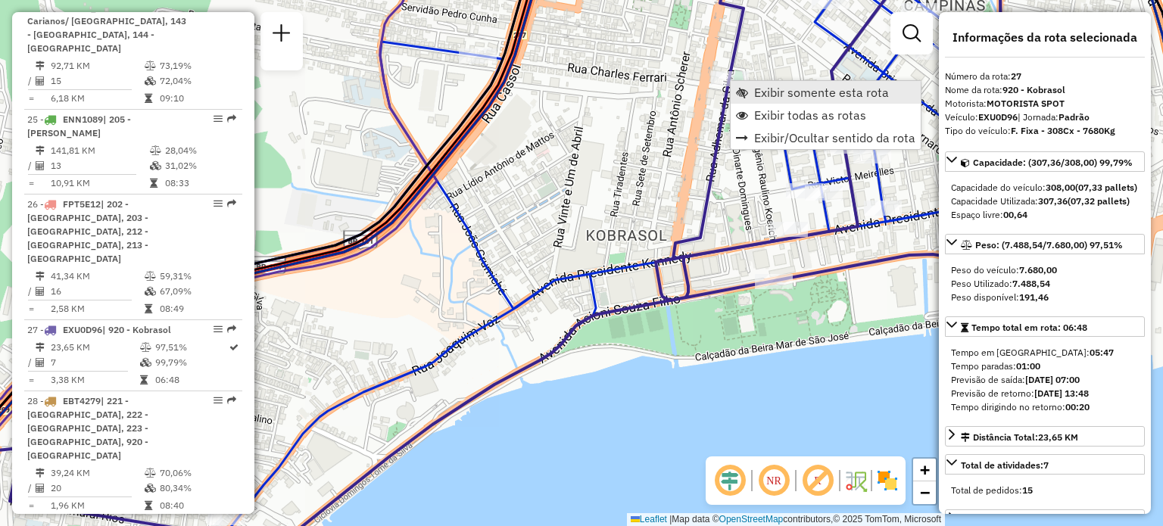
scroll to position [2923, 0]
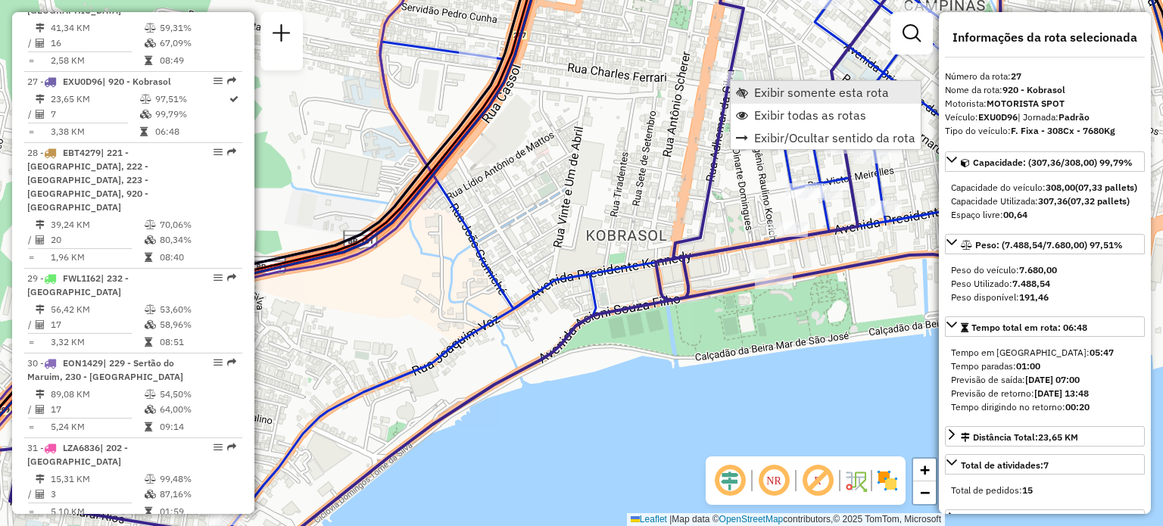
click at [766, 95] on span "Exibir somente esta rota" at bounding box center [821, 92] width 135 height 12
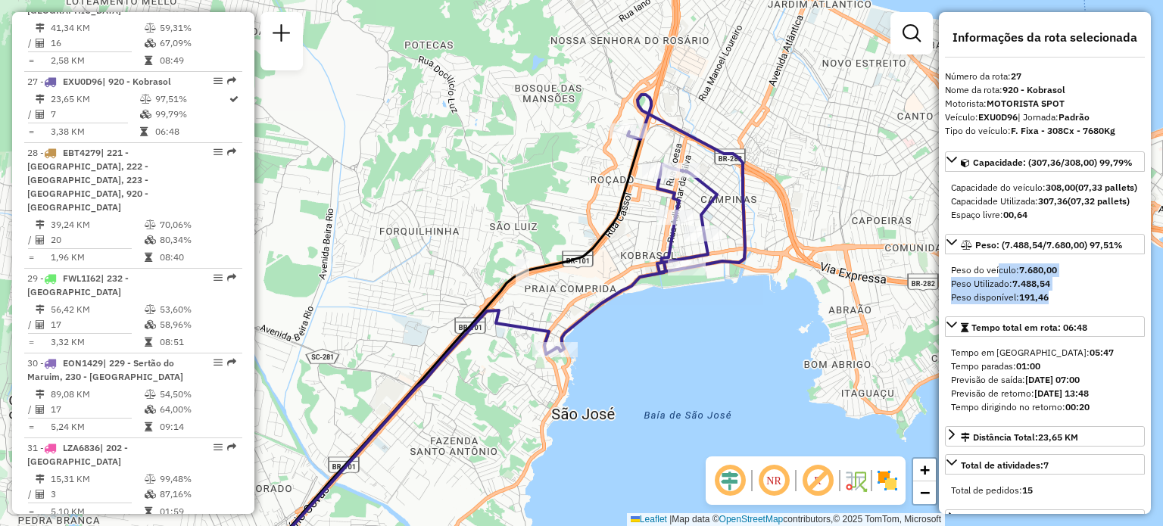
drag, startPoint x: 994, startPoint y: 290, endPoint x: 1086, endPoint y: 318, distance: 96.6
click at [1086, 311] on div "Peso do veículo: 7.680,00 Peso Utilizado: 7.488,54 Peso disponível: 191,46" at bounding box center [1045, 284] width 200 height 53
click at [1086, 304] on div "Peso disponível: 191,46" at bounding box center [1045, 298] width 188 height 14
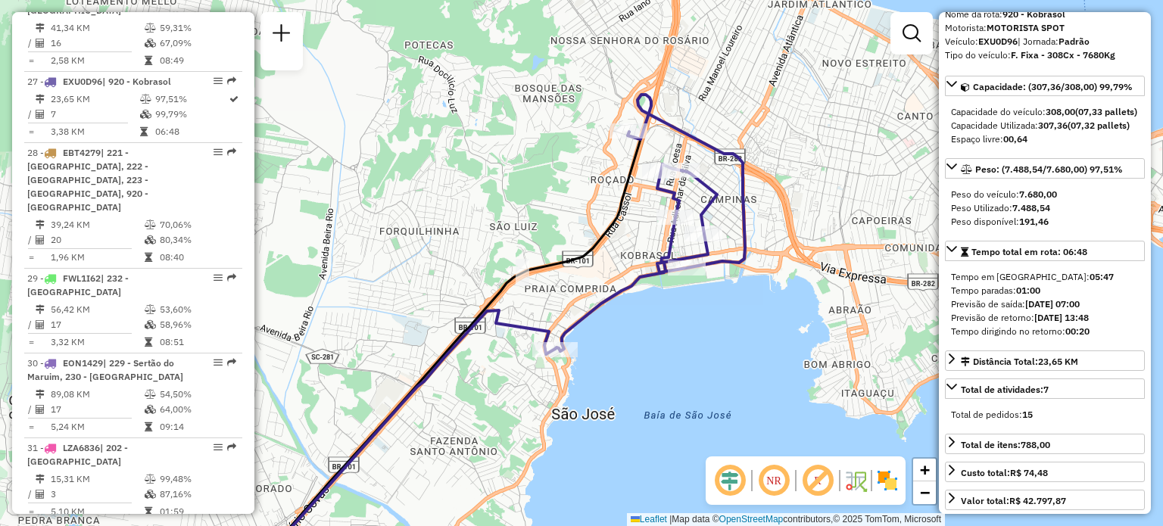
click at [691, 374] on div "Janela de atendimento Grade de atendimento Capacidade Transportadoras Veículos …" at bounding box center [581, 263] width 1163 height 526
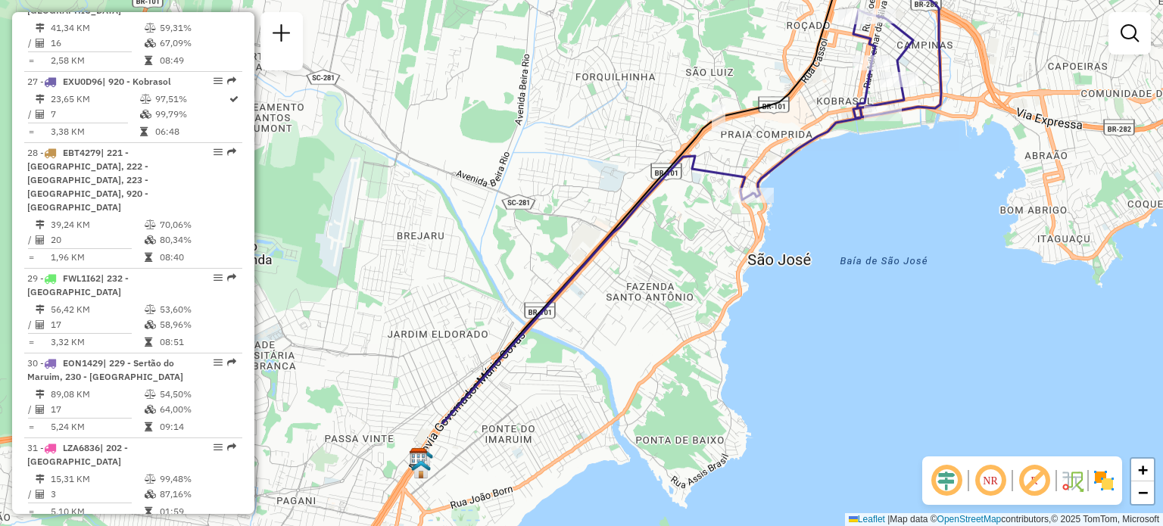
drag, startPoint x: 621, startPoint y: 342, endPoint x: 620, endPoint y: 351, distance: 9.1
click at [624, 351] on div "Janela de atendimento Grade de atendimento Capacidade Transportadoras Veículos …" at bounding box center [581, 263] width 1163 height 526
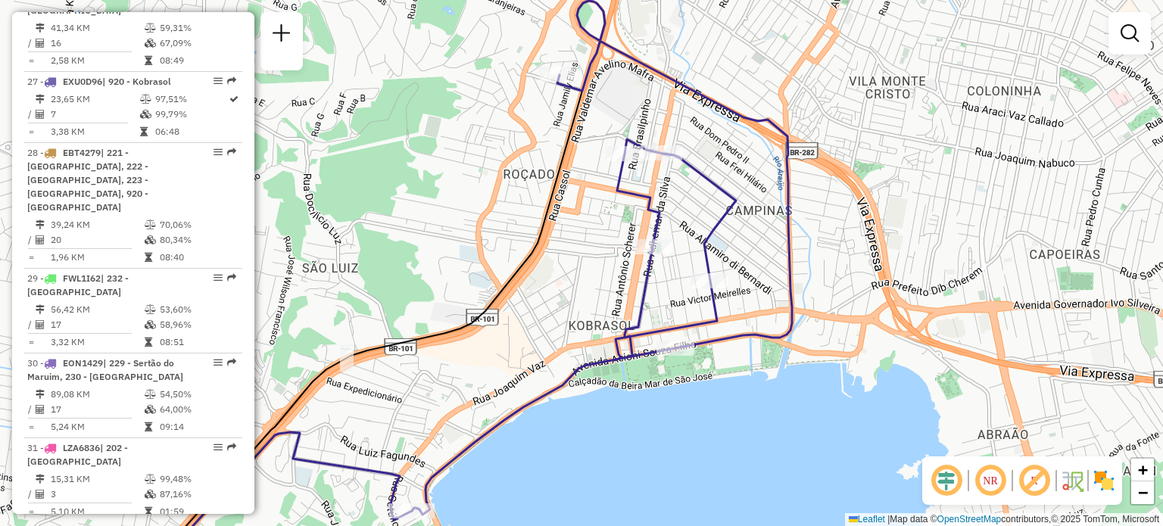
drag, startPoint x: 696, startPoint y: 145, endPoint x: 675, endPoint y: 122, distance: 31.1
click at [675, 122] on div "Janela de atendimento Grade de atendimento Capacidade Transportadoras Veículos …" at bounding box center [581, 263] width 1163 height 526
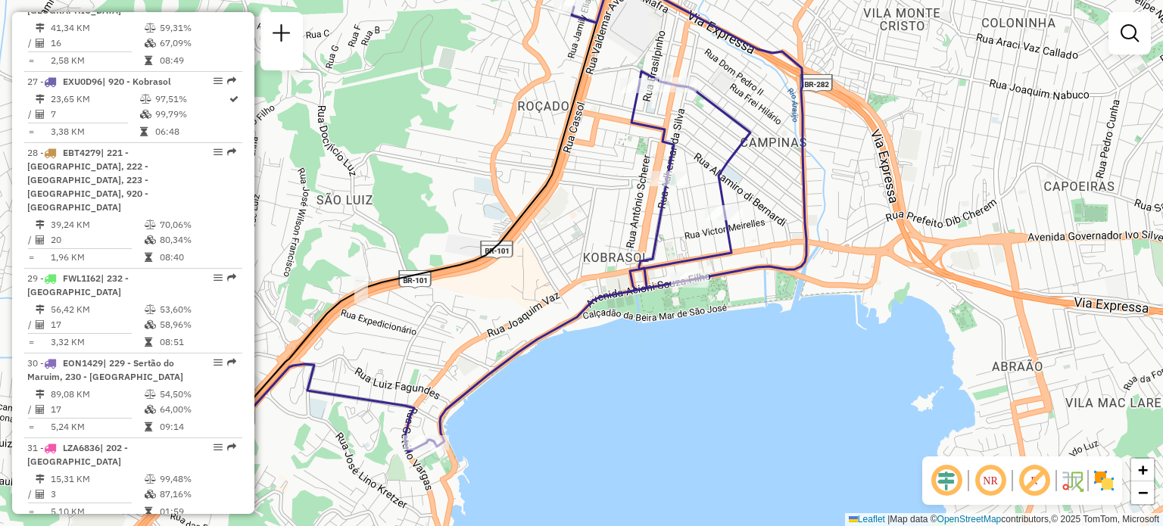
drag, startPoint x: 518, startPoint y: 393, endPoint x: 529, endPoint y: 360, distance: 35.2
click at [529, 361] on div "Janela de atendimento Grade de atendimento Capacidade Transportadoras Veículos …" at bounding box center [581, 263] width 1163 height 526
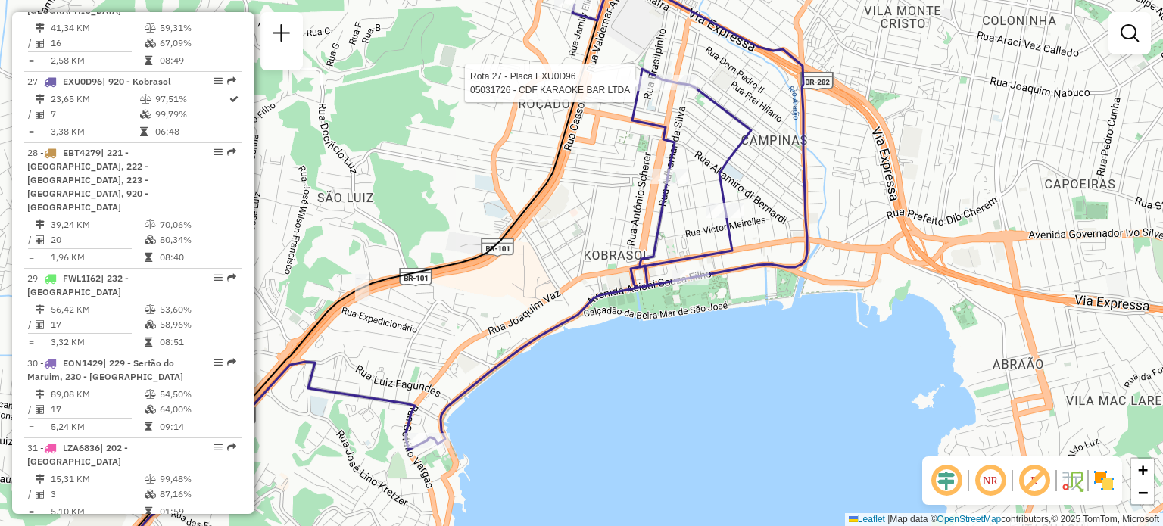
select select "**********"
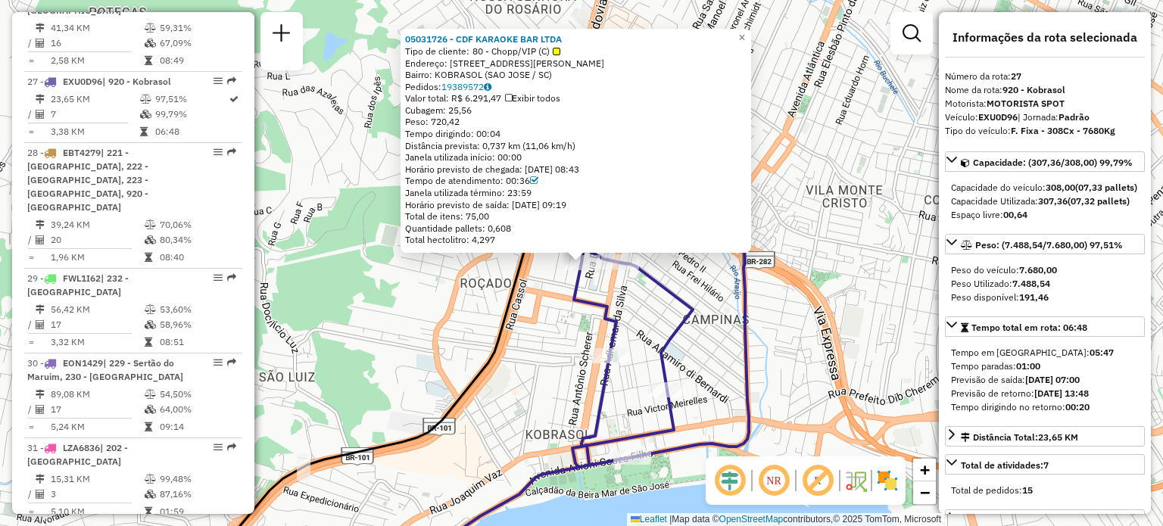
click at [735, 310] on div "05031726 - CDF KARAOKE BAR LTDA Tipo de cliente: 80 - Chopp/VIP (C) Endereço: […" at bounding box center [581, 263] width 1163 height 526
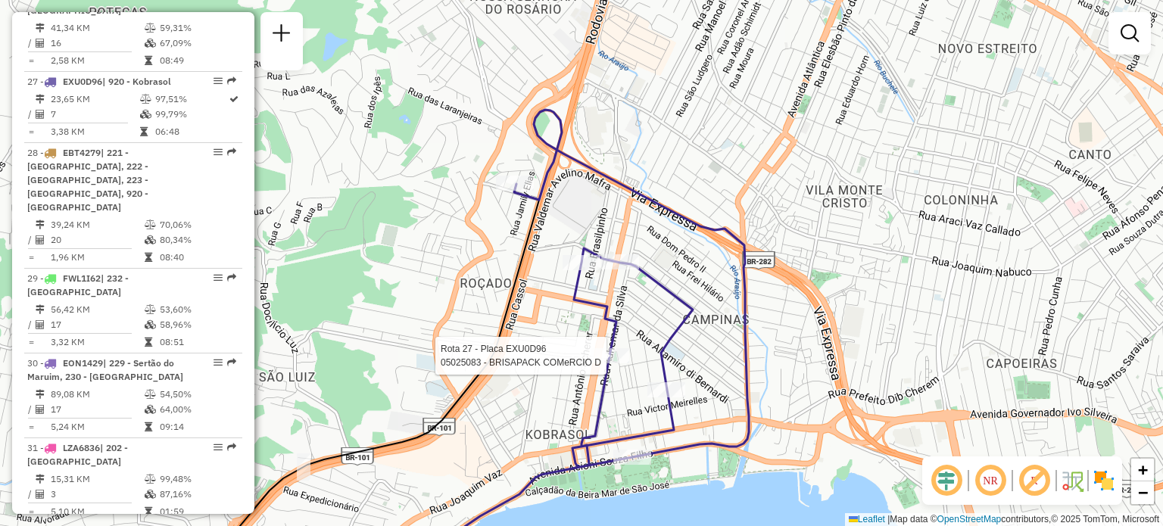
select select "**********"
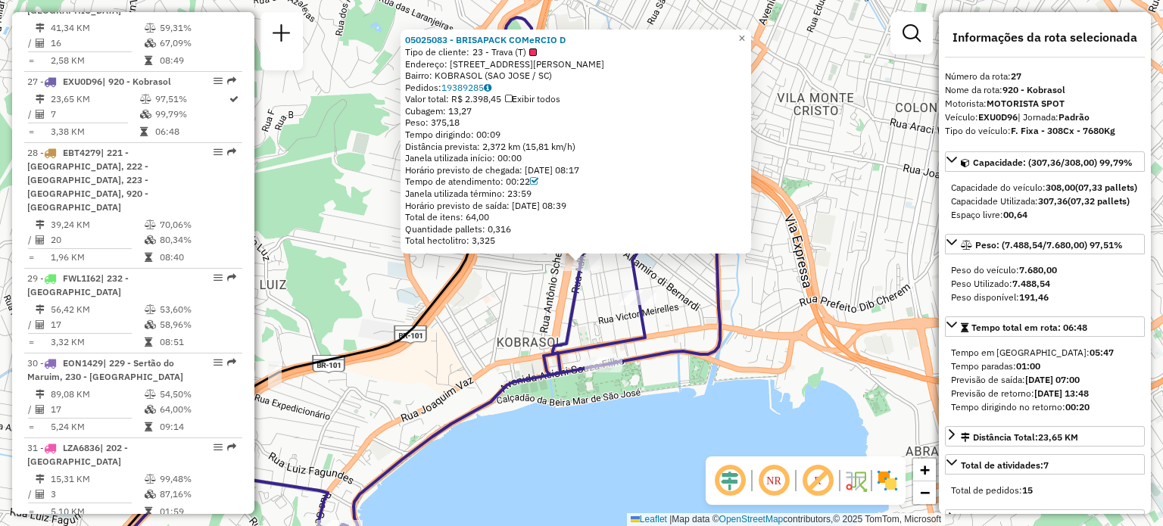
click at [464, 345] on div "05025083 - BRISAPACK COMeRCIO D Tipo de cliente: 23 - Trava (T) Endereço: AV LE…" at bounding box center [581, 263] width 1163 height 526
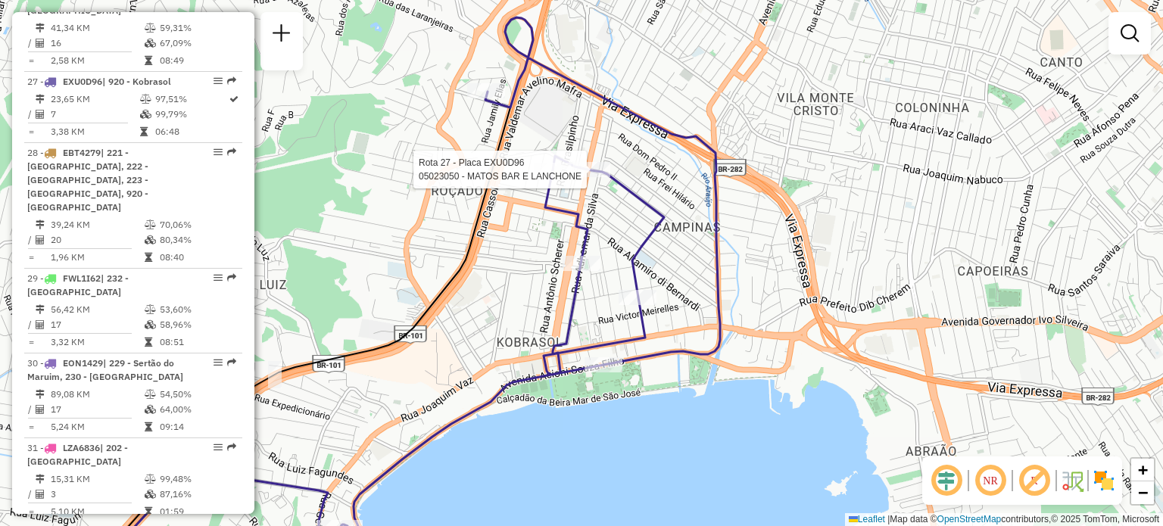
select select "**********"
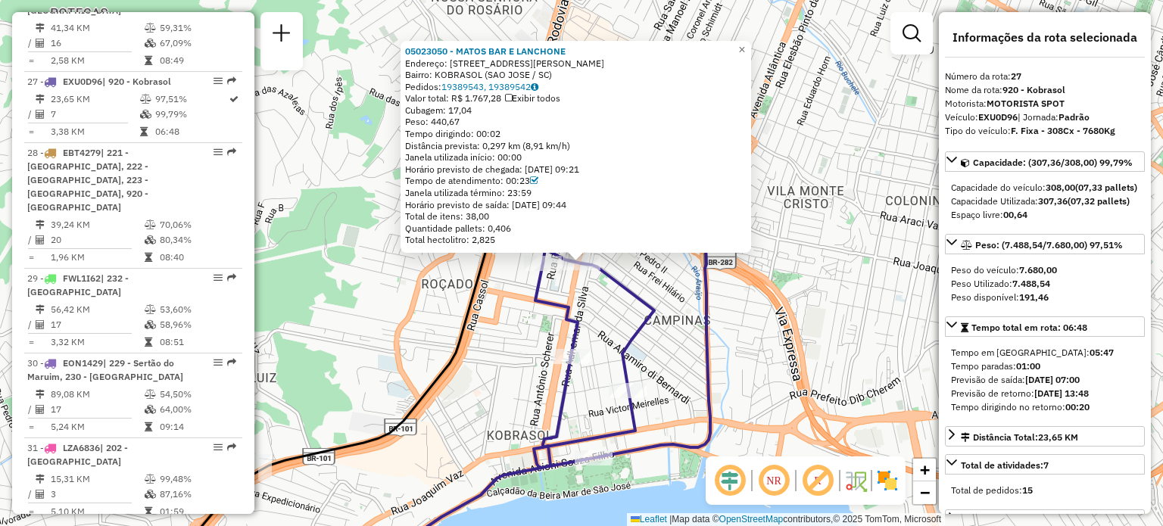
click at [479, 342] on div "05023050 - MATOS BAR E LANCHONE Endereço: AV LEDIO [PERSON_NAME] 1044 Bairro: K…" at bounding box center [581, 263] width 1163 height 526
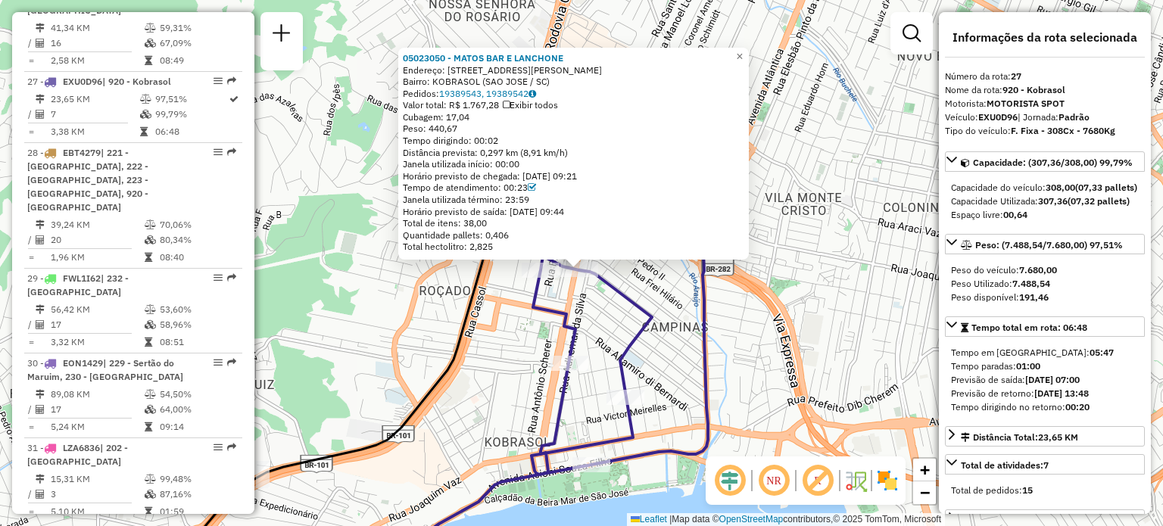
click at [419, 306] on div "05023050 - MATOS BAR E LANCHONE Endereço: AV LEDIO [PERSON_NAME] 1044 Bairro: K…" at bounding box center [581, 263] width 1163 height 526
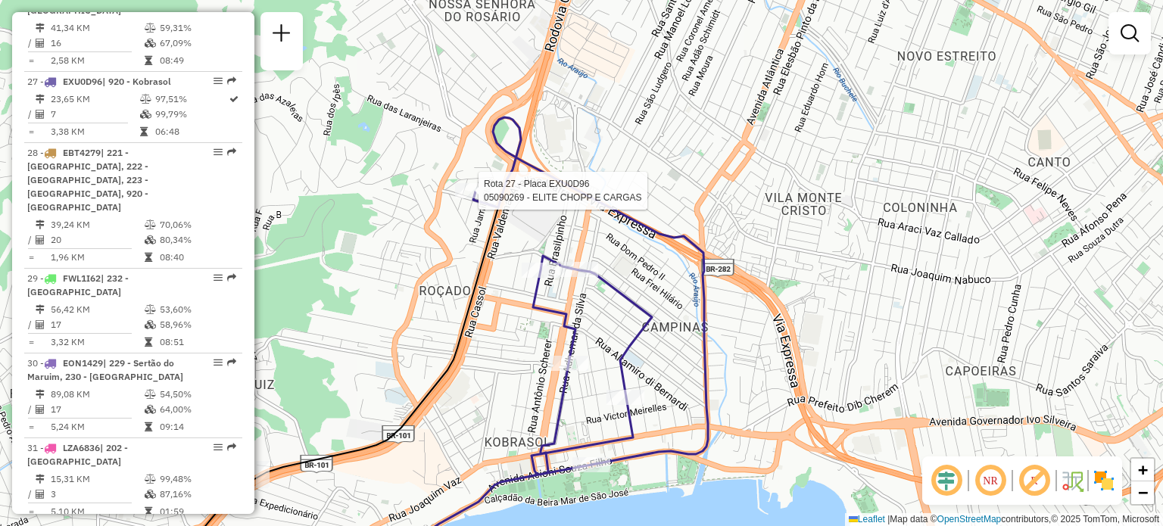
select select "**********"
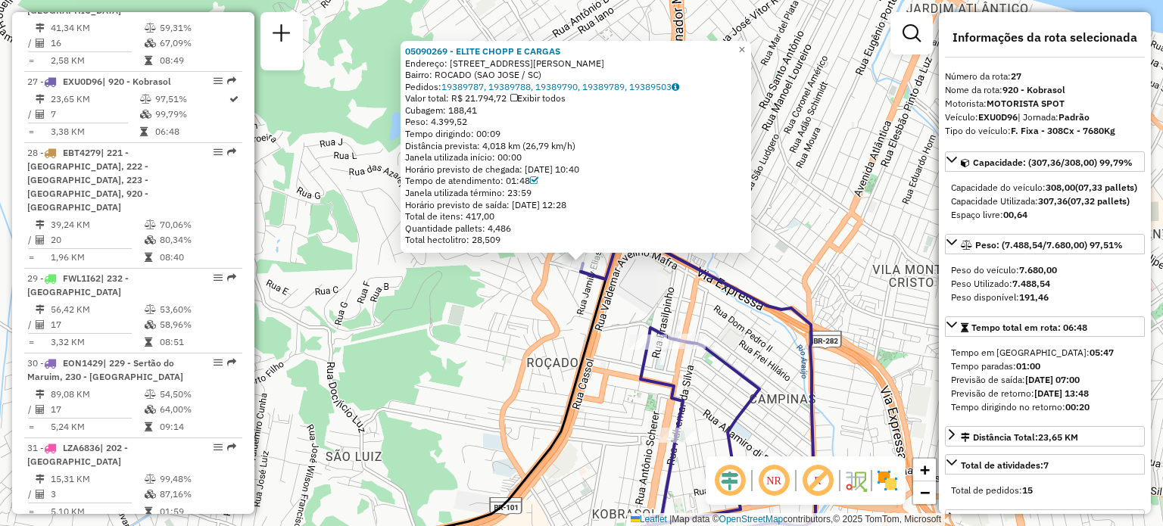
click at [507, 340] on div "05090269 - ELITE CHOPP E CARGAS Endereço: [STREET_ADDRESS][PERSON_NAME] Pedidos…" at bounding box center [581, 263] width 1163 height 526
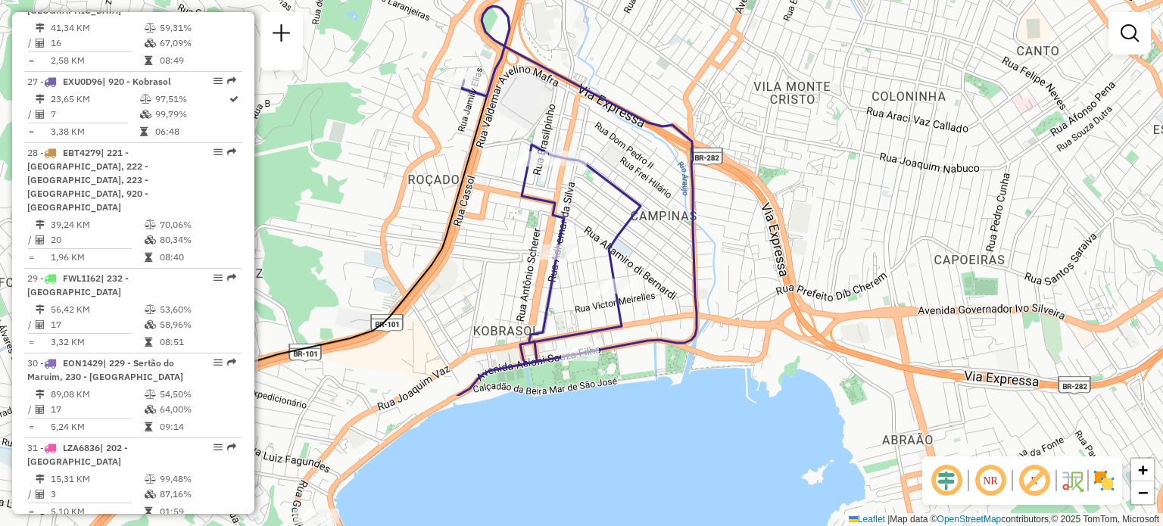
drag, startPoint x: 593, startPoint y: 431, endPoint x: 442, endPoint y: 134, distance: 333.3
click at [442, 138] on div "Janela de atendimento Grade de atendimento Capacidade Transportadoras Veículos …" at bounding box center [581, 263] width 1163 height 526
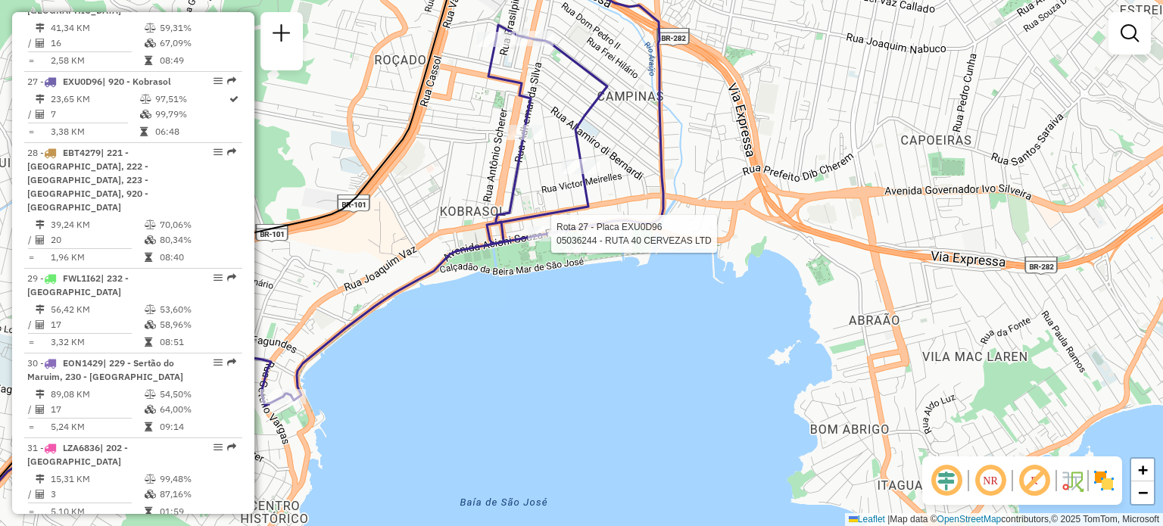
select select "**********"
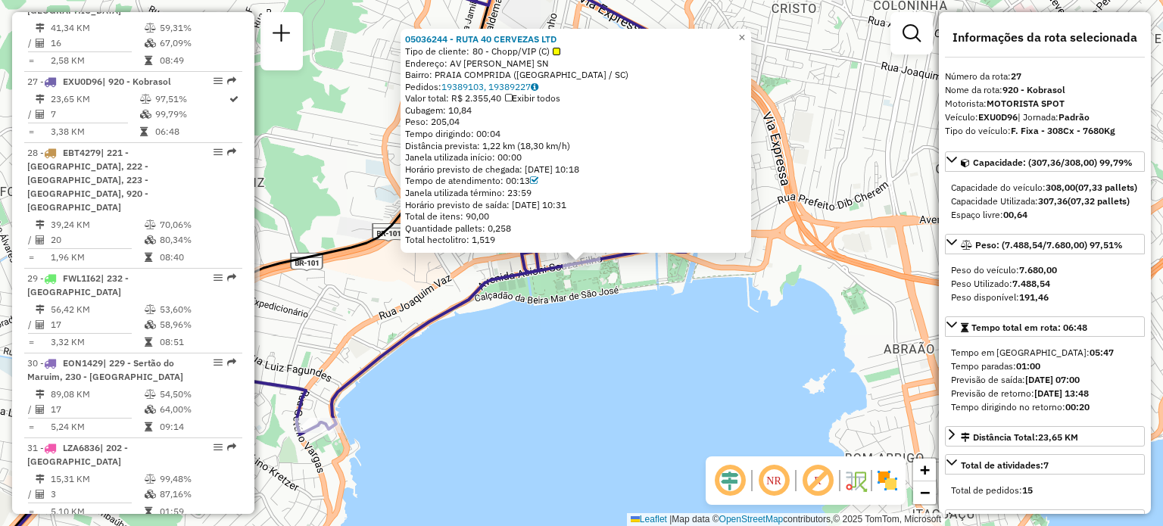
click at [509, 332] on div "05036244 - RUTA 40 CERVEZAS LTD Tipo de cliente: 80 - Chopp/VIP (C) Endereço: A…" at bounding box center [581, 263] width 1163 height 526
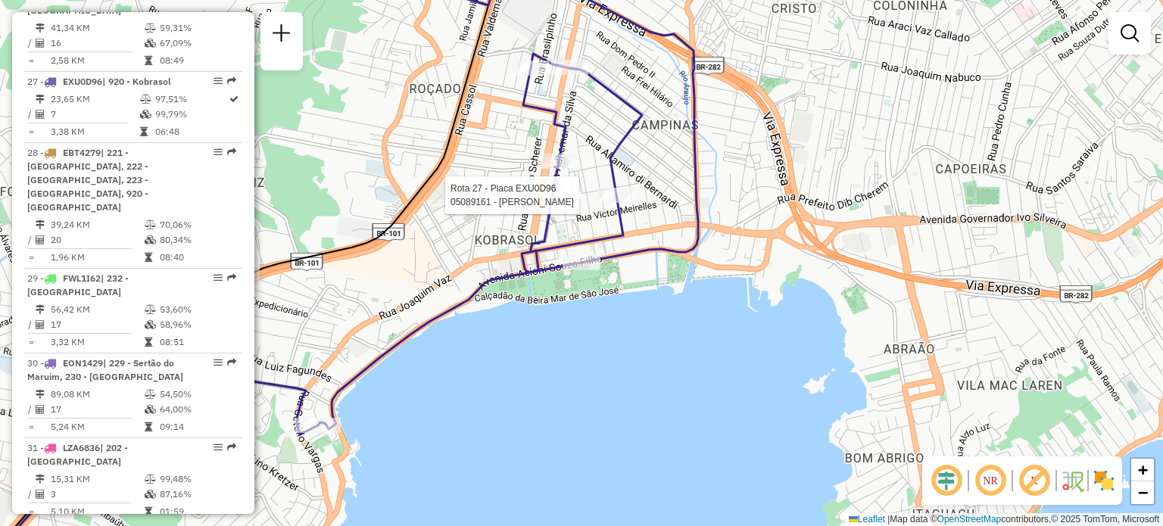
select select "**********"
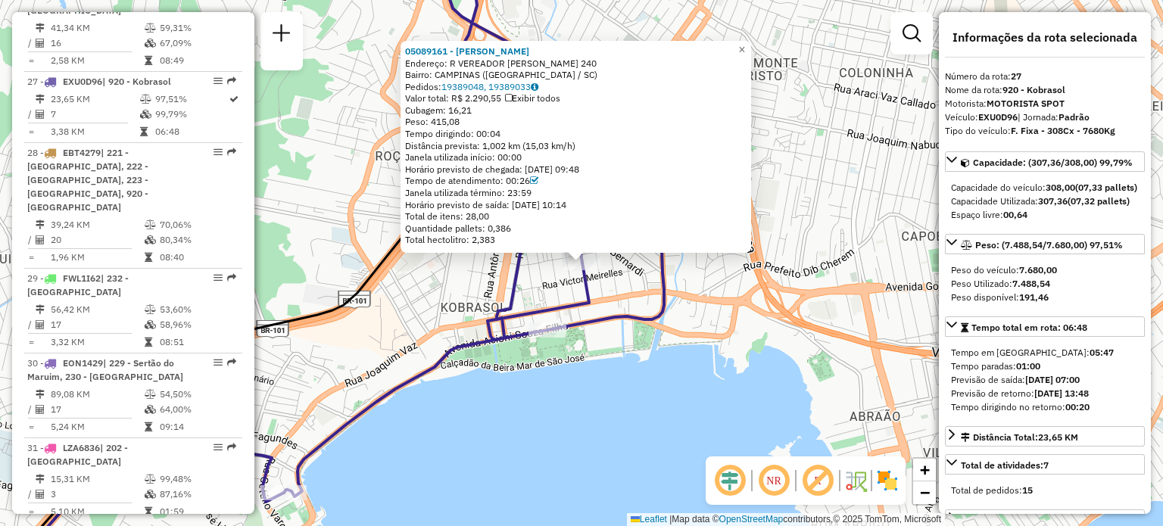
click at [550, 279] on div "05089161 - [PERSON_NAME]: R VEREADOR [PERSON_NAME] 240 Bairro: CAMPINAS ([GEOGR…" at bounding box center [581, 263] width 1163 height 526
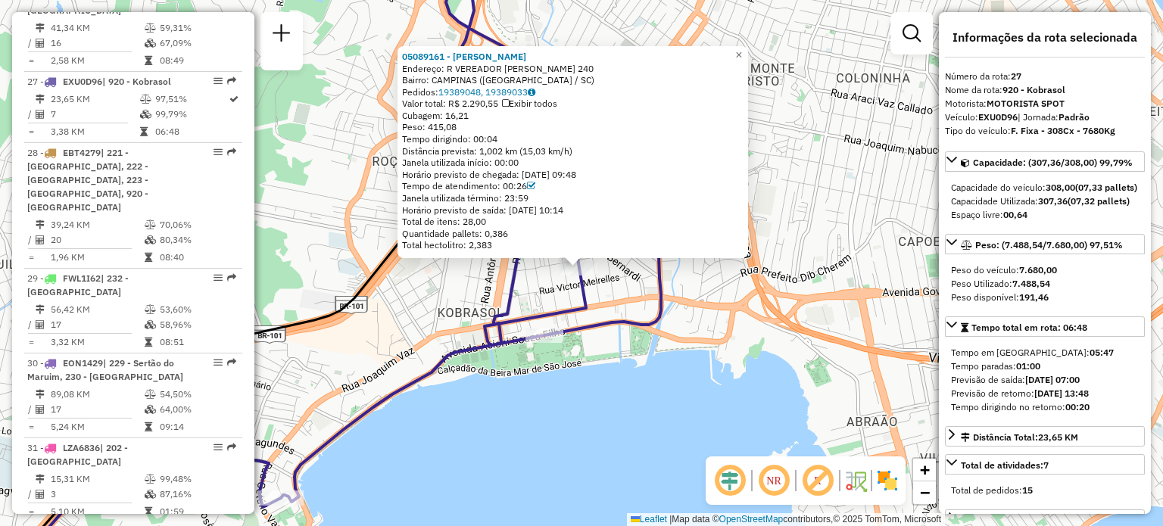
click at [457, 339] on div "05089161 - [PERSON_NAME]: R VEREADOR [PERSON_NAME] 240 Bairro: CAMPINAS ([GEOGR…" at bounding box center [581, 263] width 1163 height 526
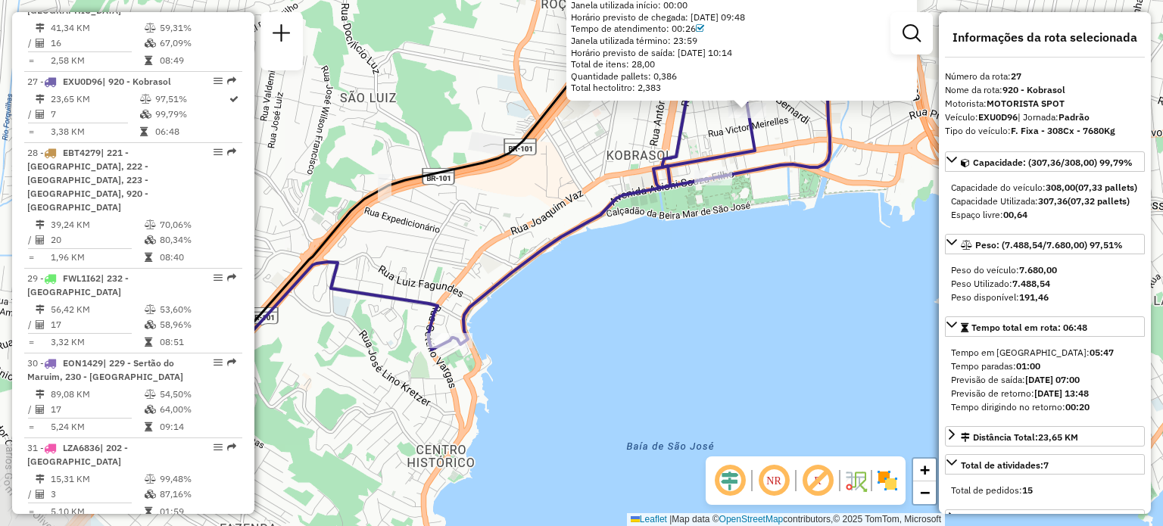
drag, startPoint x: 429, startPoint y: 355, endPoint x: 603, endPoint y: 193, distance: 237.4
click at [603, 193] on div "05089161 - [PERSON_NAME]: R VEREADOR [PERSON_NAME] 240 Bairro: CAMPINAS ([GEOGR…" at bounding box center [581, 263] width 1163 height 526
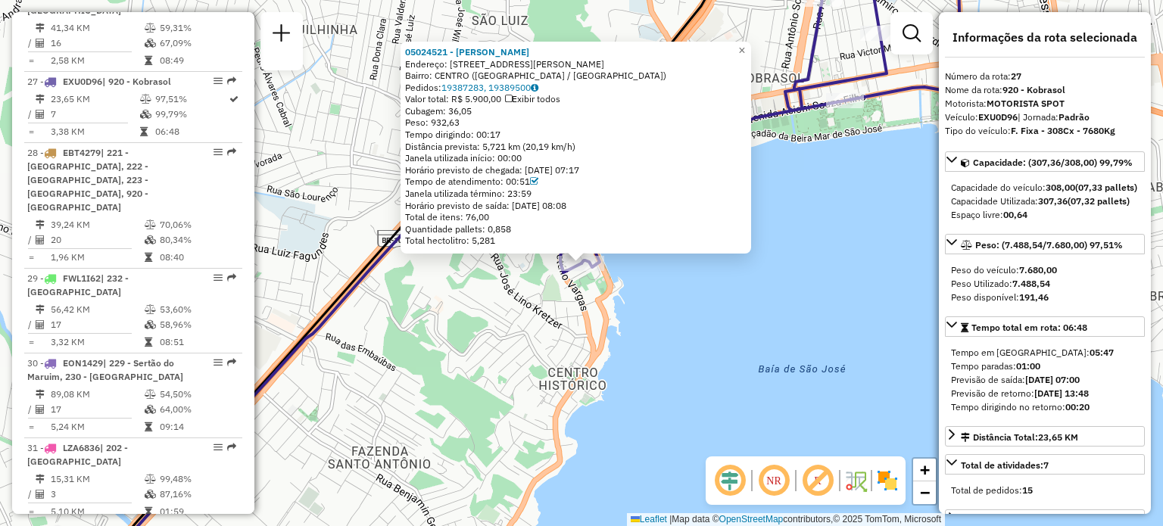
click at [527, 314] on div "05024521 - [PERSON_NAME] DE M Endereço: R [PERSON_NAME] 70 Bairro: CENTRO ([GEO…" at bounding box center [581, 263] width 1163 height 526
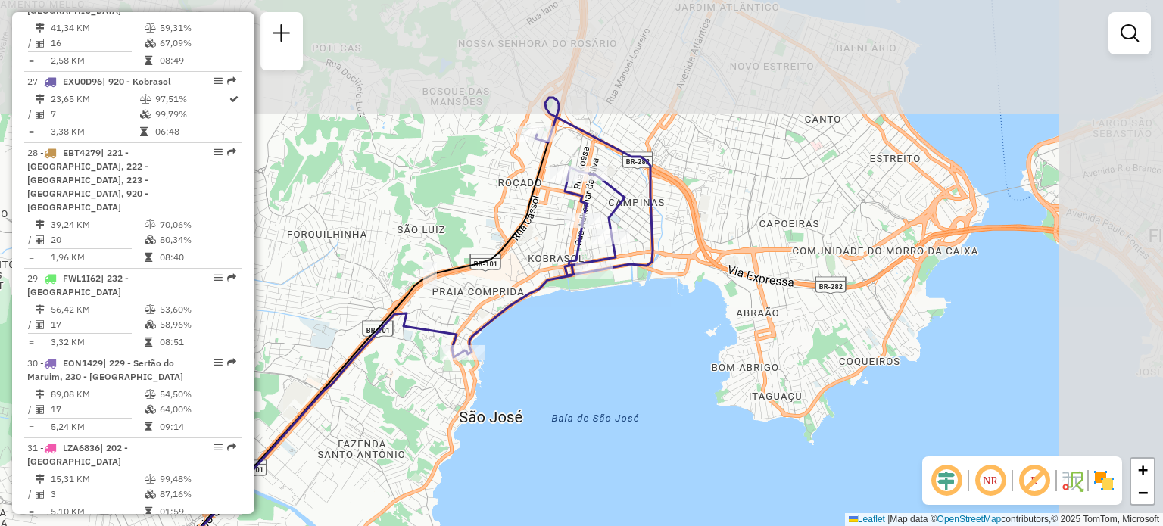
drag, startPoint x: 712, startPoint y: 142, endPoint x: 513, endPoint y: 272, distance: 237.4
click at [529, 272] on div "Janela de atendimento Grade de atendimento Capacidade Transportadoras Veículos …" at bounding box center [581, 263] width 1163 height 526
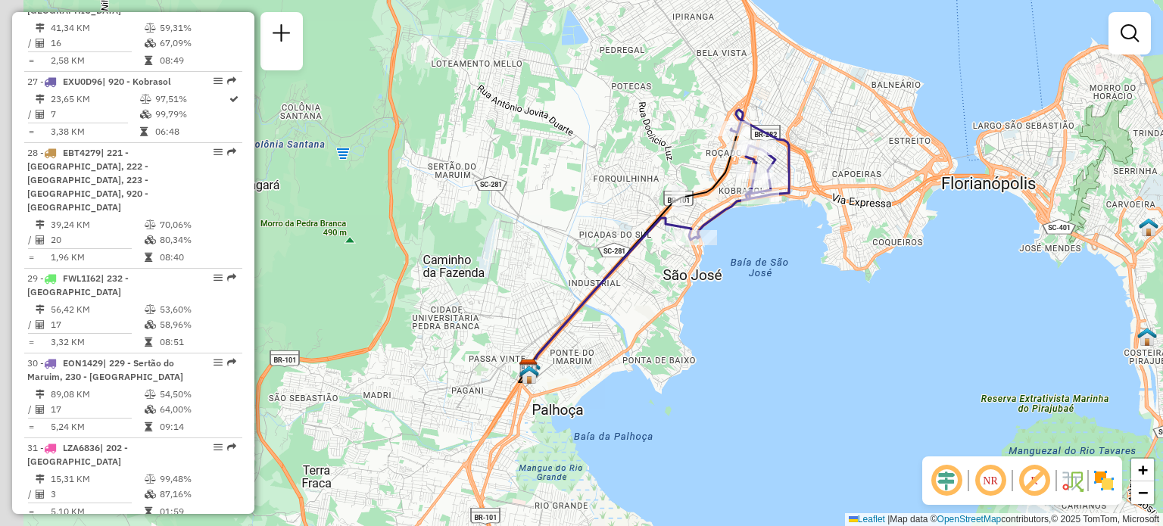
drag, startPoint x: 471, startPoint y: 126, endPoint x: 663, endPoint y: 111, distance: 193.0
click at [663, 111] on div "Janela de atendimento Grade de atendimento Capacidade Transportadoras Veículos …" at bounding box center [581, 263] width 1163 height 526
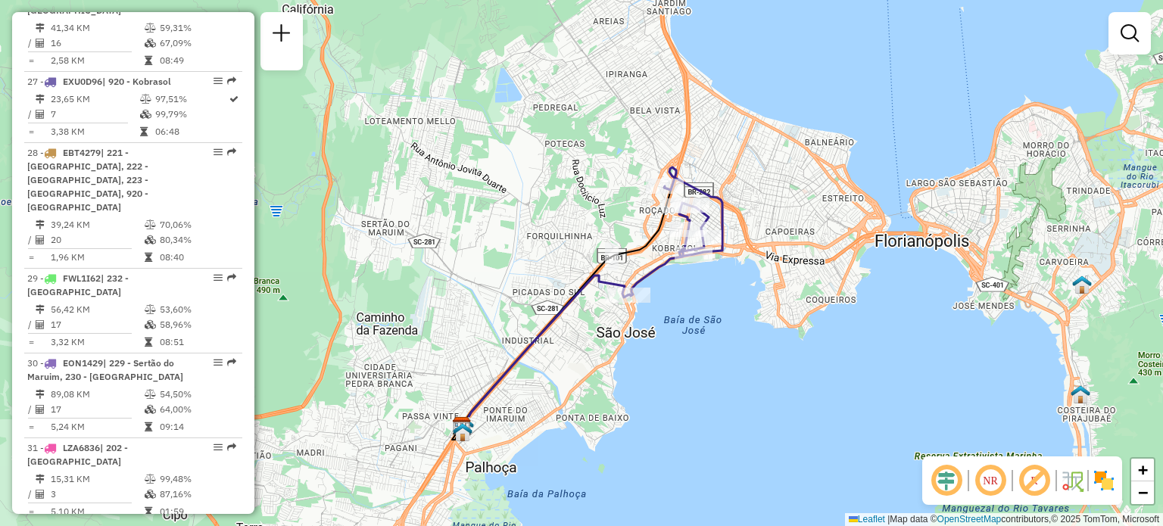
drag, startPoint x: 746, startPoint y: 131, endPoint x: 609, endPoint y: 245, distance: 178.0
click at [609, 245] on div "Janela de atendimento Grade de atendimento Capacidade Transportadoras Veículos …" at bounding box center [581, 263] width 1163 height 526
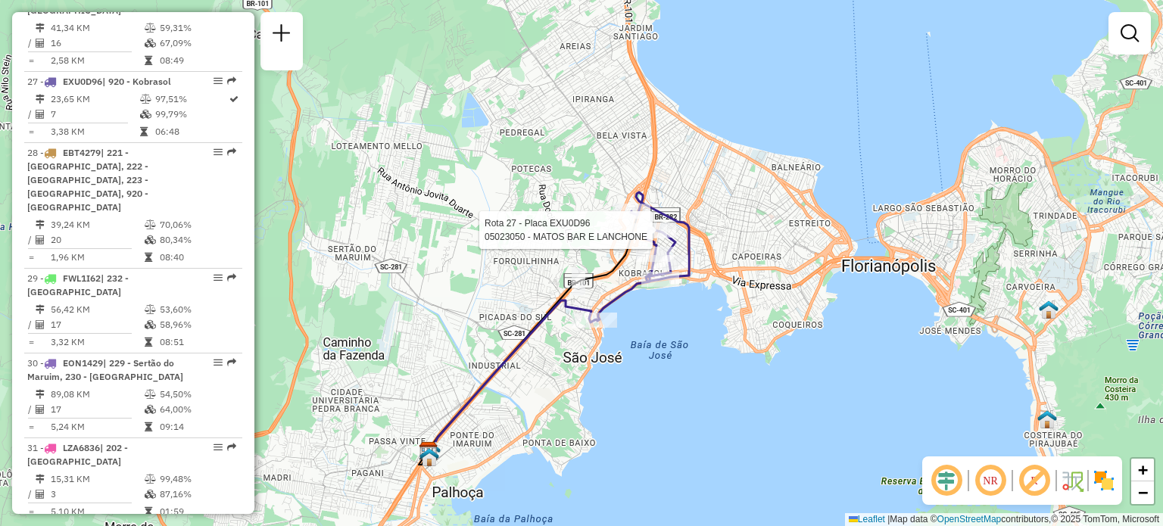
select select "**********"
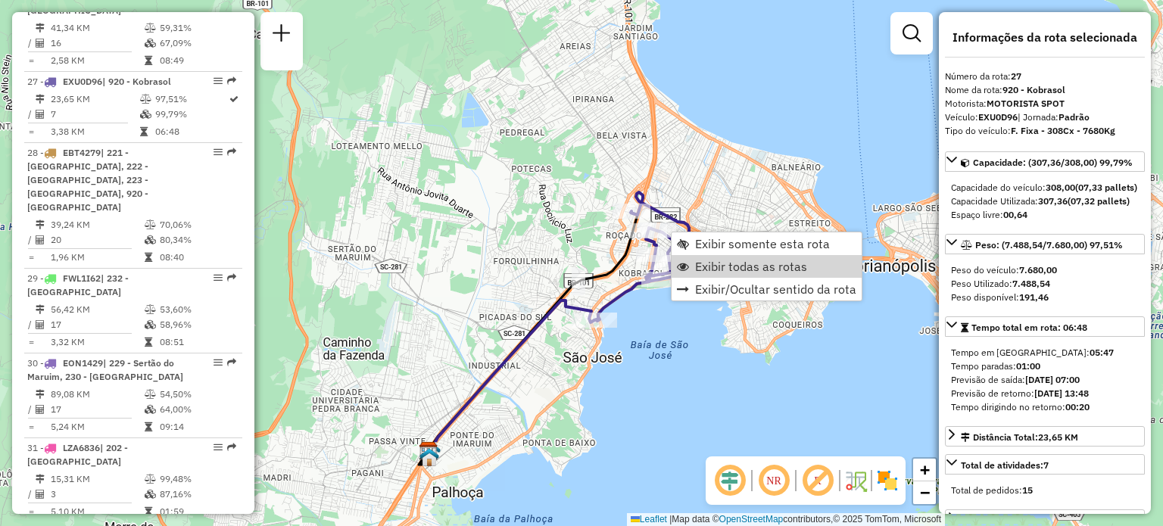
click at [710, 264] on span "Exibir todas as rotas" at bounding box center [751, 267] width 112 height 12
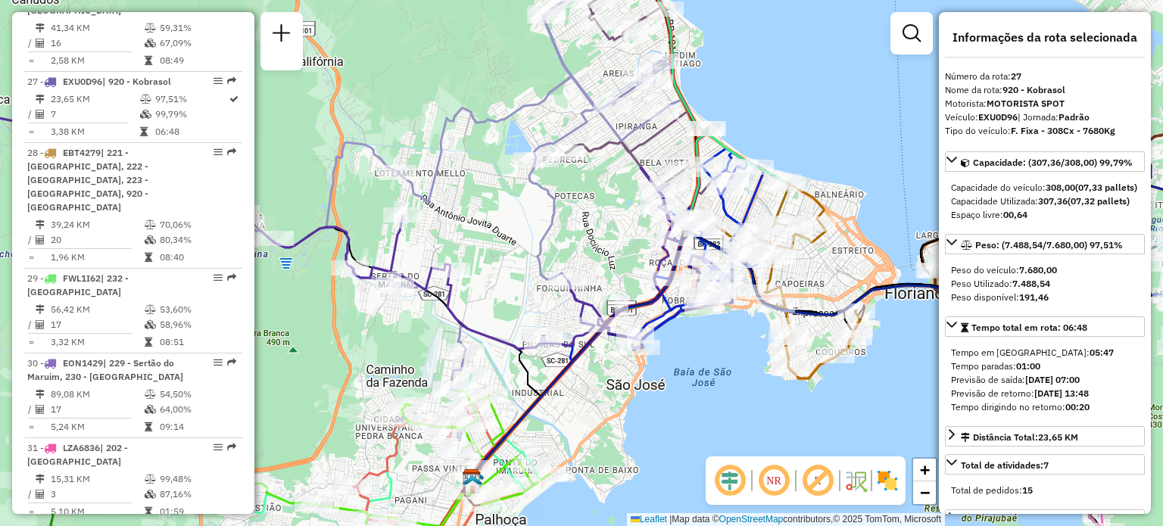
click at [543, 216] on div "Janela de atendimento Grade de atendimento Capacidade Transportadoras Veículos …" at bounding box center [581, 263] width 1163 height 526
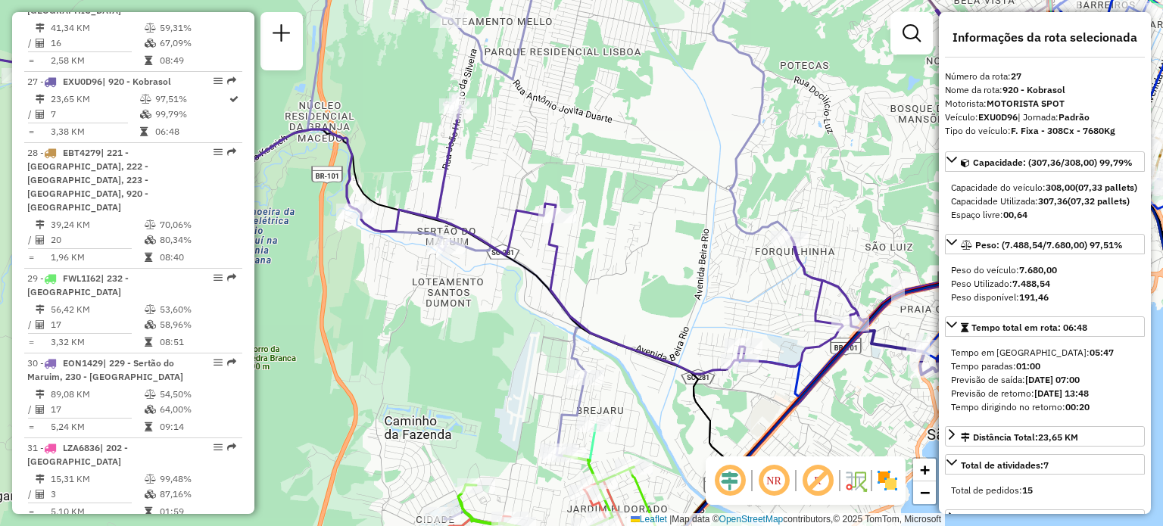
drag, startPoint x: 841, startPoint y: 196, endPoint x: 0, endPoint y: 140, distance: 843.3
click at [0, 140] on div "Janela de atendimento Grade de atendimento Capacidade Transportadoras Veículos …" at bounding box center [581, 263] width 1163 height 526
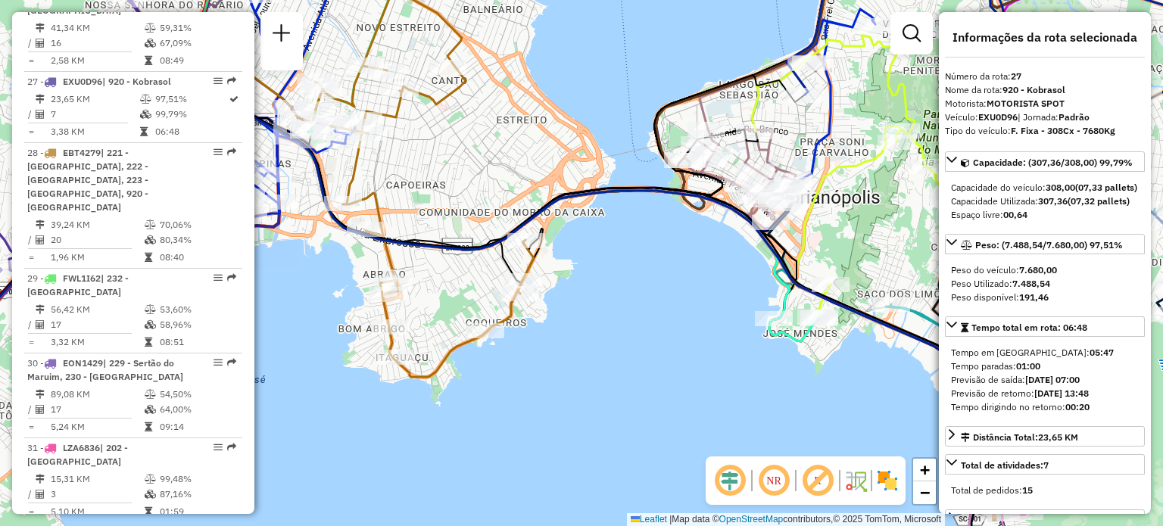
drag, startPoint x: 548, startPoint y: 185, endPoint x: 573, endPoint y: 193, distance: 25.6
click at [563, 189] on div "Rota 9 - Placa RUZ1J61 05032282 - MORIAH COMERCIO DE A Janela de atendimento Gr…" at bounding box center [581, 263] width 1163 height 526
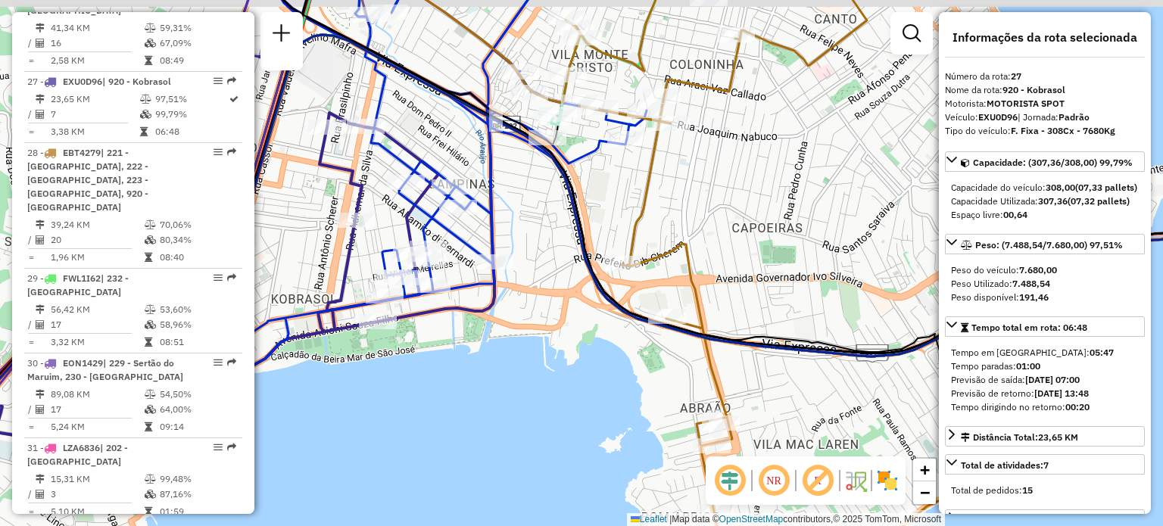
drag, startPoint x: 319, startPoint y: 109, endPoint x: 739, endPoint y: 205, distance: 431.2
click at [385, 134] on div at bounding box center [366, 126] width 38 height 15
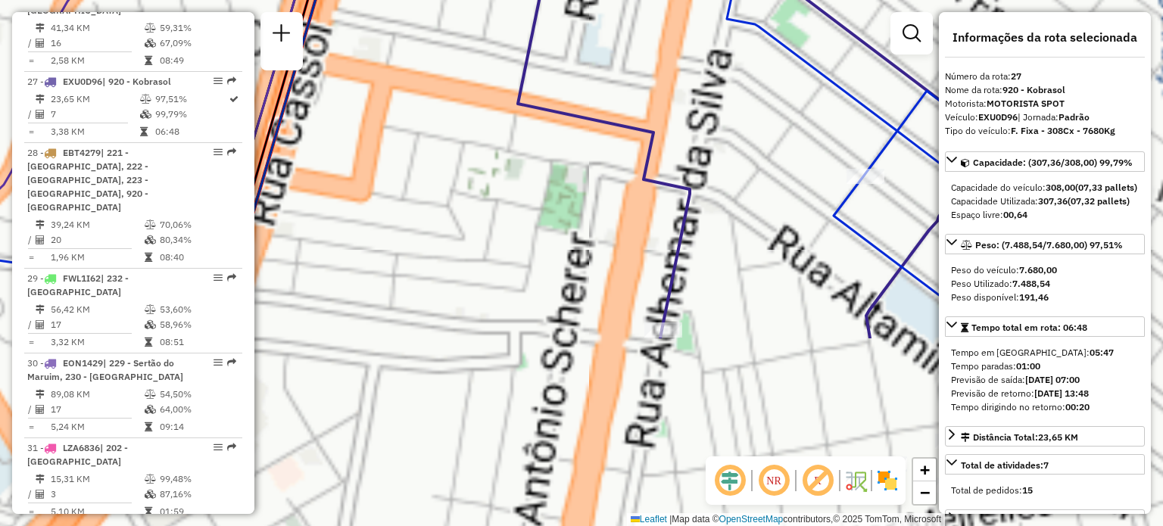
drag, startPoint x: 712, startPoint y: 259, endPoint x: 623, endPoint y: 79, distance: 200.9
click at [623, 79] on div "Janela de atendimento Grade de atendimento Capacidade Transportadoras Veículos …" at bounding box center [581, 263] width 1163 height 526
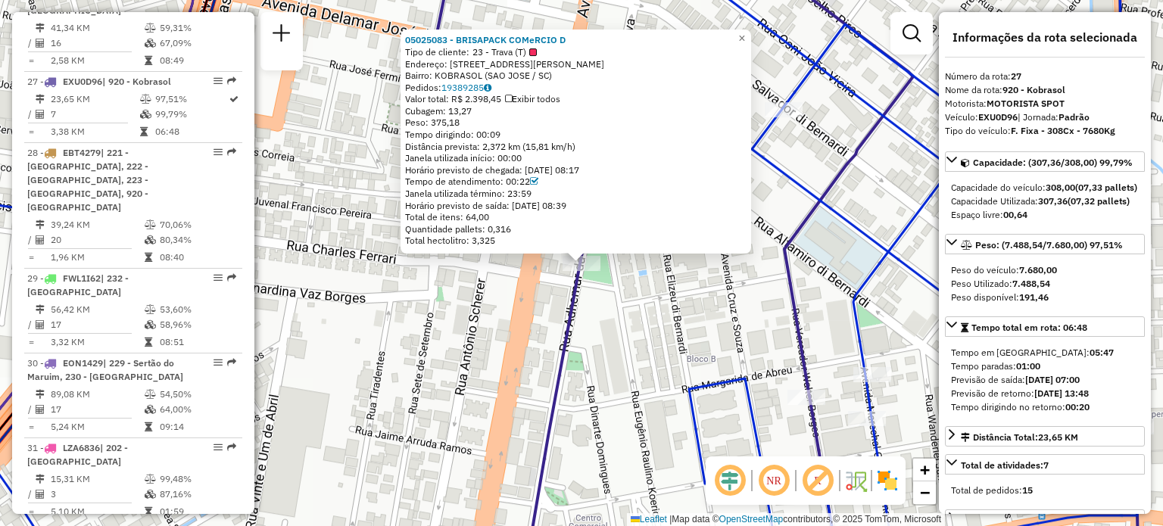
click at [644, 321] on div "05025083 - BRISAPACK COMeRCIO D Tipo de cliente: 23 - Trava (T) Endereço: AV LE…" at bounding box center [581, 263] width 1163 height 526
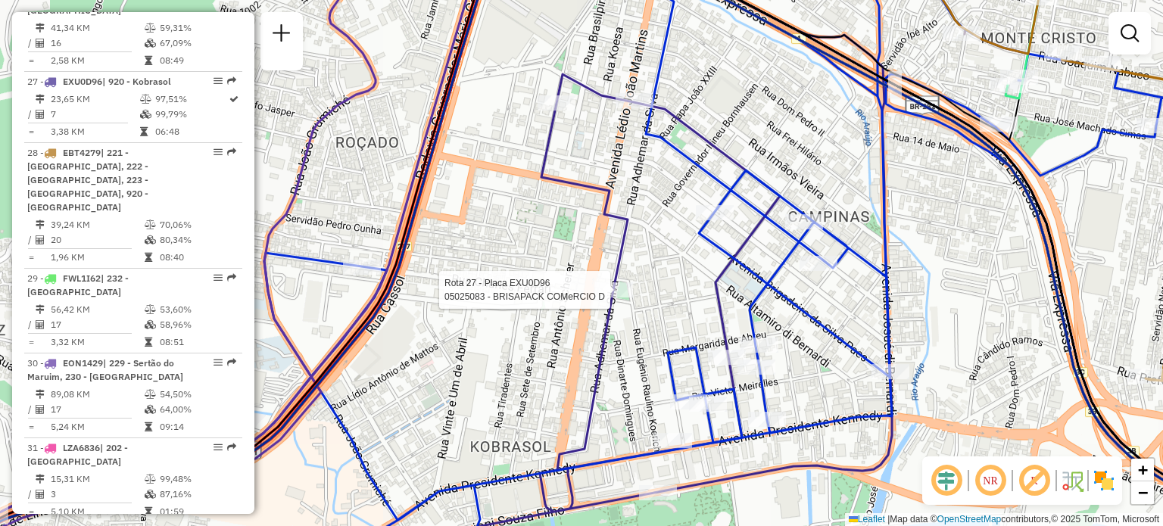
select select "**********"
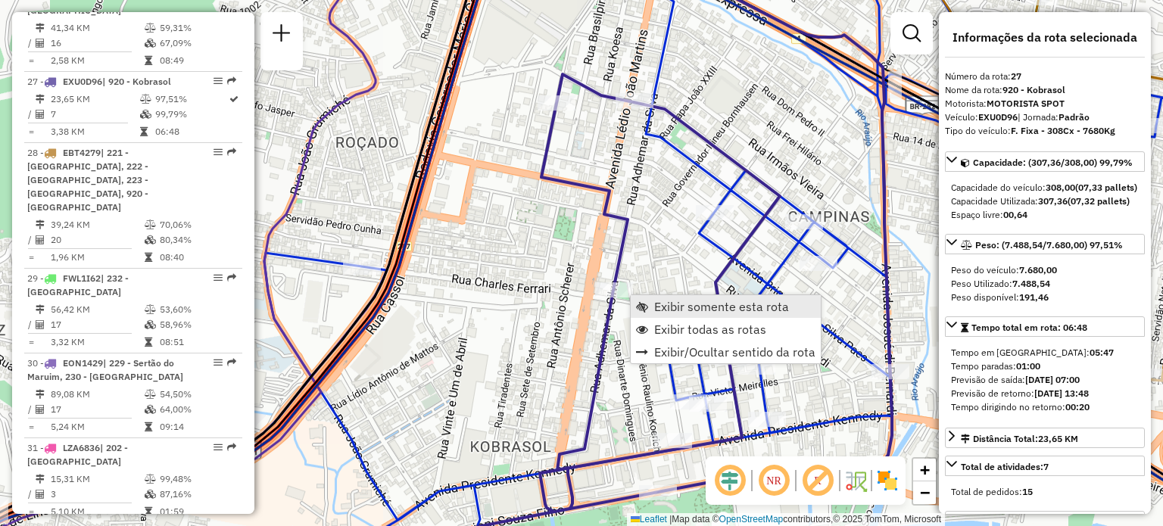
click at [653, 302] on link "Exibir somente esta rota" at bounding box center [726, 306] width 190 height 23
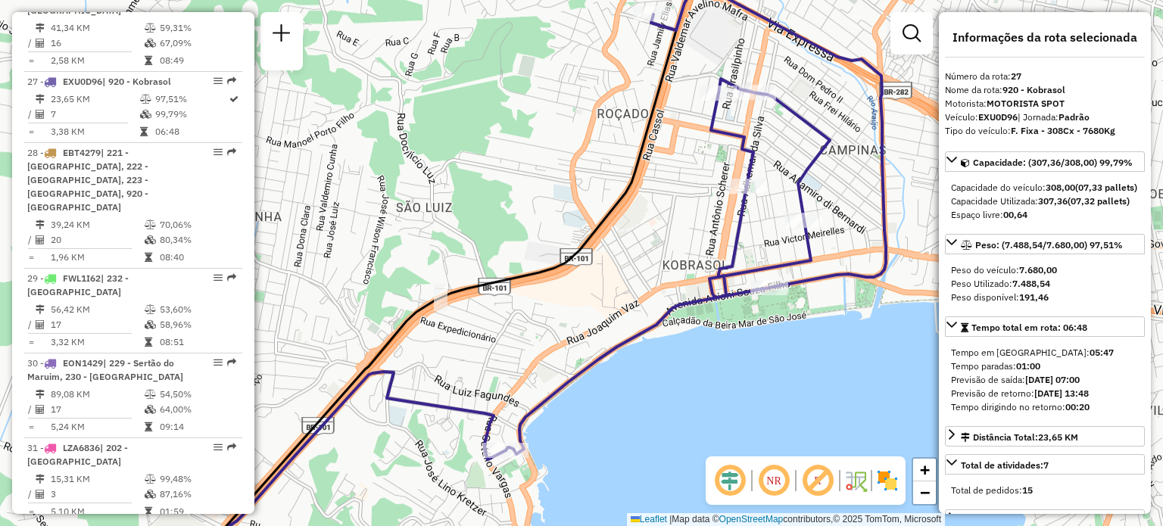
drag, startPoint x: 387, startPoint y: 335, endPoint x: 527, endPoint y: 357, distance: 141.8
click at [535, 311] on div "Janela de atendimento Grade de atendimento Capacidade Transportadoras Veículos …" at bounding box center [581, 263] width 1163 height 526
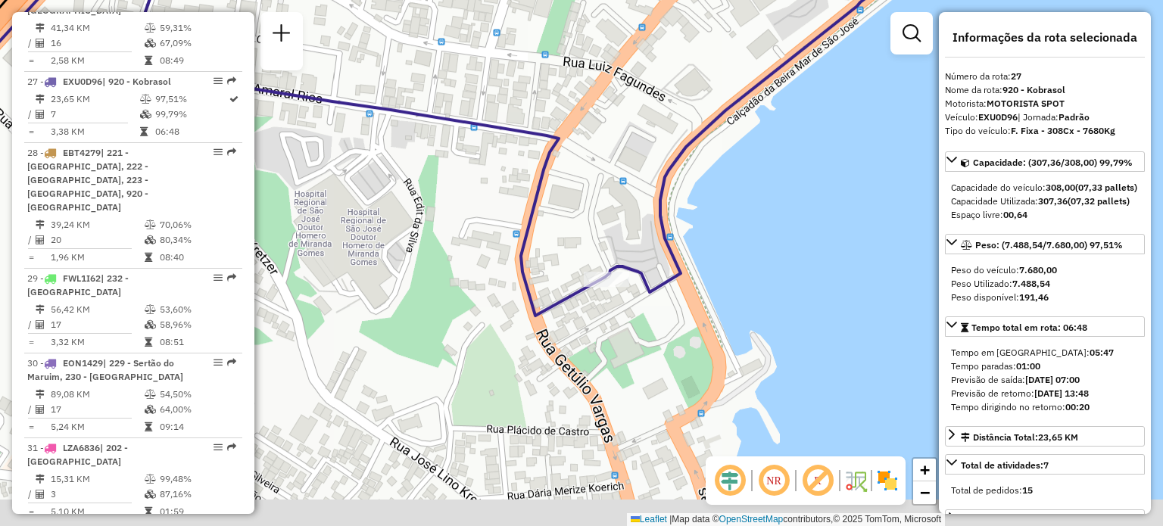
drag, startPoint x: 655, startPoint y: 345, endPoint x: 657, endPoint y: 281, distance: 64.4
click at [657, 286] on div "Janela de atendimento Grade de atendimento Capacidade Transportadoras Veículos …" at bounding box center [581, 263] width 1163 height 526
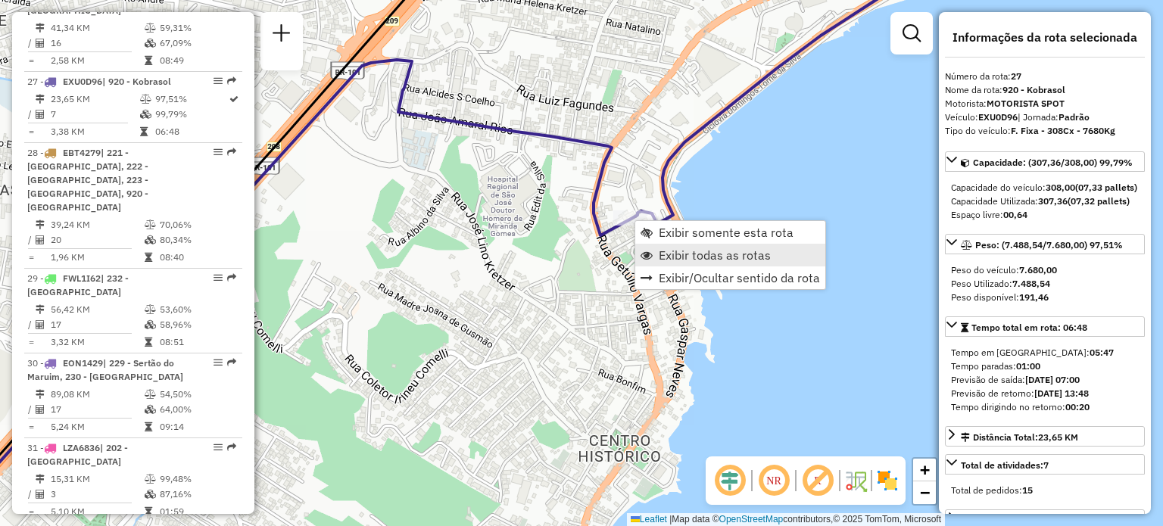
click at [663, 254] on span "Exibir todas as rotas" at bounding box center [715, 255] width 112 height 12
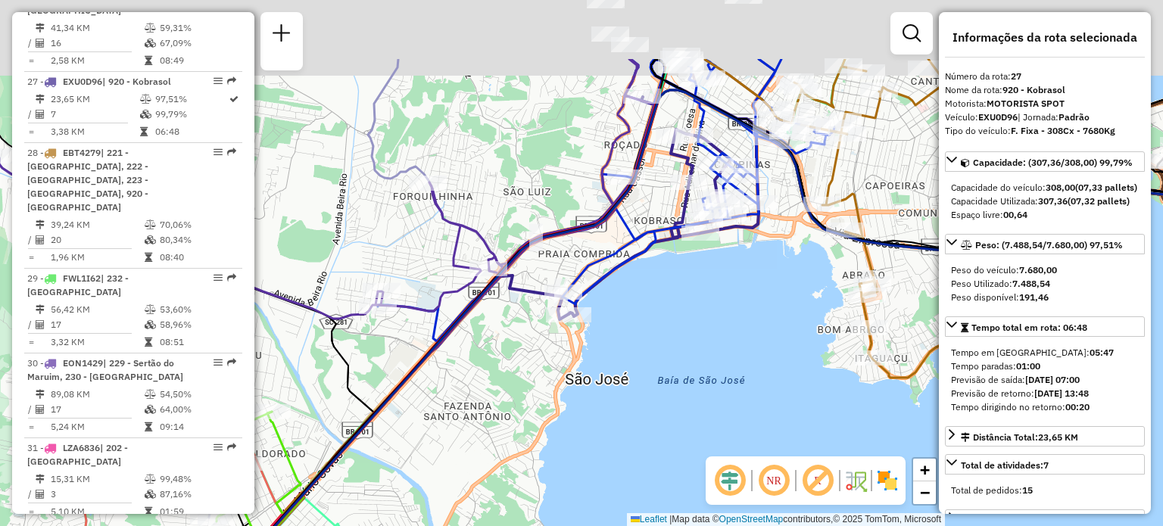
drag, startPoint x: 739, startPoint y: 208, endPoint x: 670, endPoint y: 372, distance: 178.2
click at [670, 372] on div "Janela de atendimento Grade de atendimento Capacidade Transportadoras Veículos …" at bounding box center [581, 263] width 1163 height 526
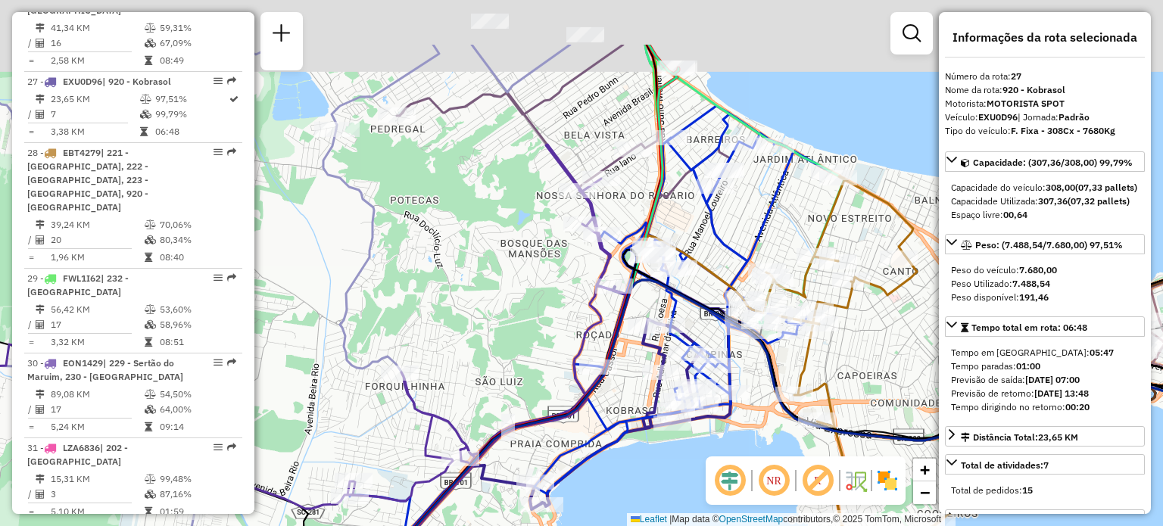
drag, startPoint x: 459, startPoint y: 178, endPoint x: 536, endPoint y: 562, distance: 391.7
click at [536, 526] on html "Aguarde... Pop-up bloqueado! Seu navegador bloqueou automáticamente a abertura …" at bounding box center [581, 263] width 1163 height 526
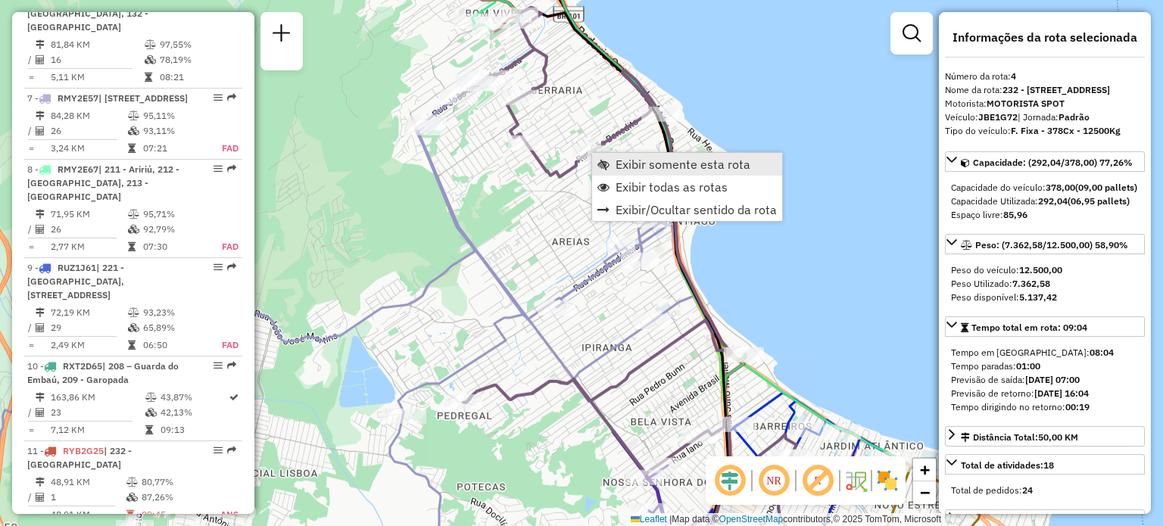
scroll to position [860, 0]
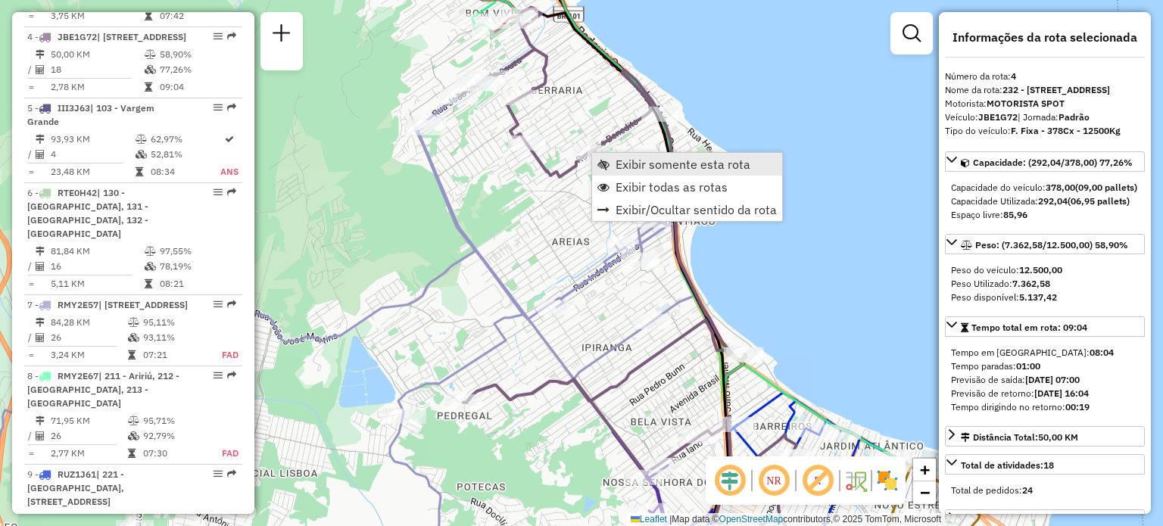
click at [616, 163] on link "Exibir somente esta rota" at bounding box center [687, 164] width 190 height 23
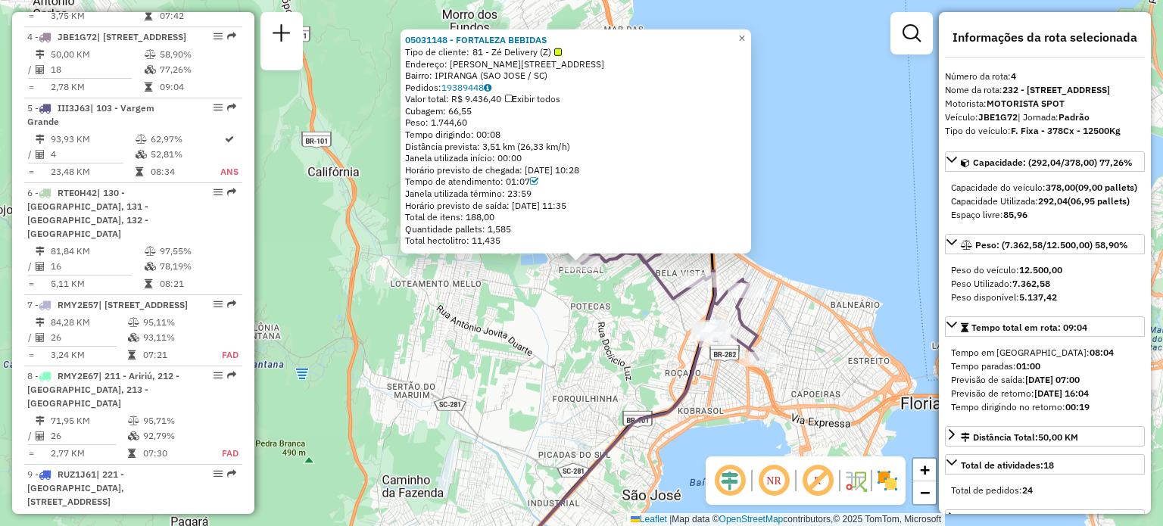
click at [637, 357] on div "05031148 - [GEOGRAPHIC_DATA] BEBIDAS Tipo de cliente: 81 - Zé Delivery (Z) Ende…" at bounding box center [581, 263] width 1163 height 526
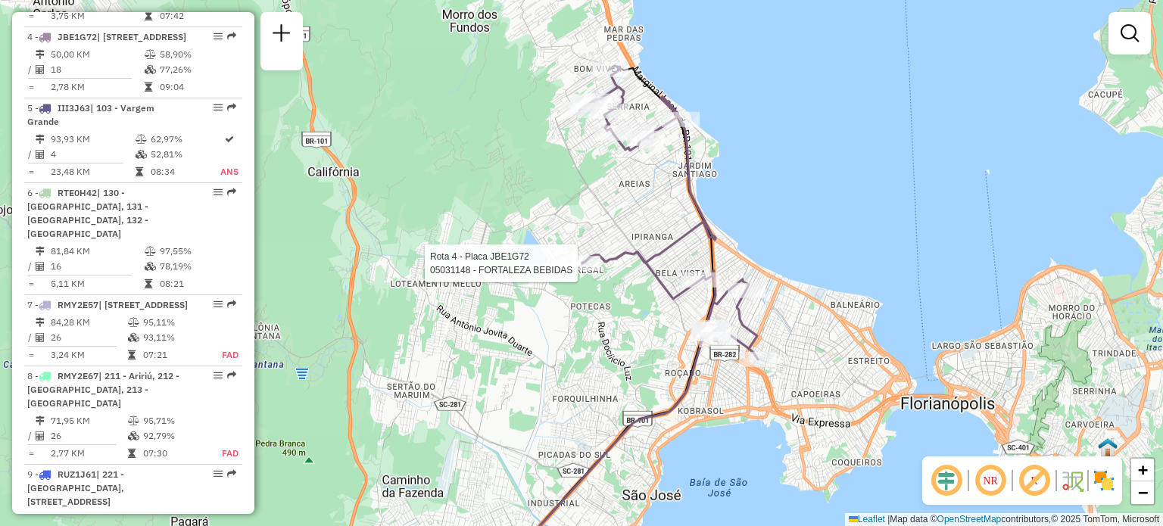
select select "**********"
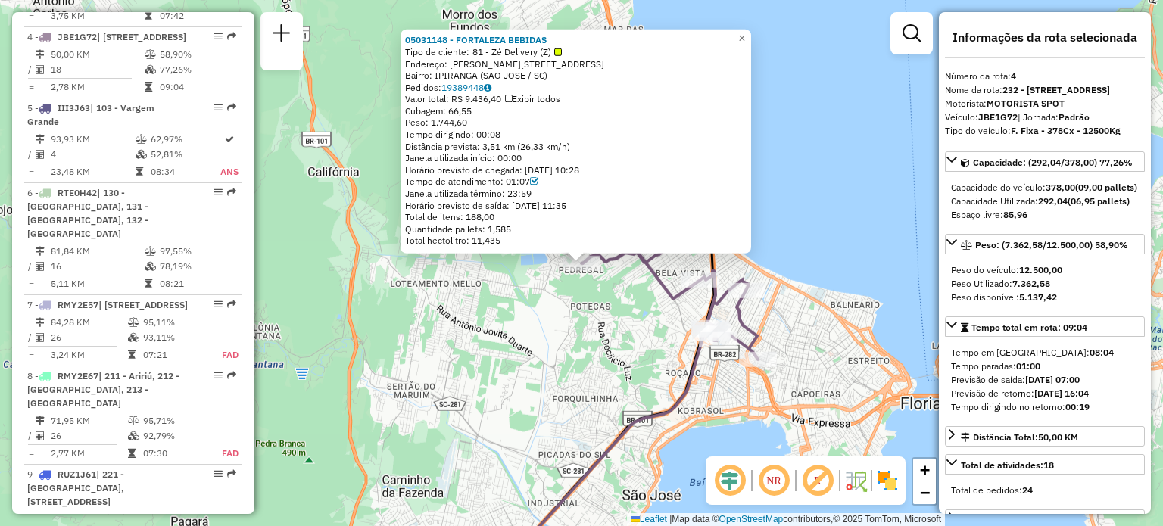
click at [623, 354] on div "05031148 - [GEOGRAPHIC_DATA] BEBIDAS Tipo de cliente: 81 - Zé Delivery (Z) Ende…" at bounding box center [581, 263] width 1163 height 526
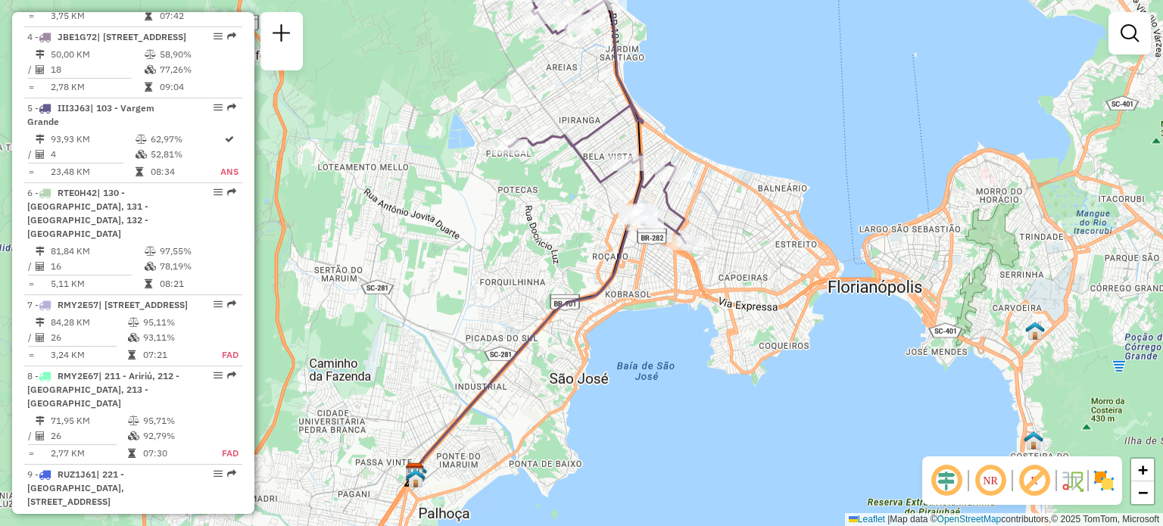
drag, startPoint x: 451, startPoint y: 413, endPoint x: 606, endPoint y: 248, distance: 226.6
click at [591, 289] on div "Janela de atendimento Grade de atendimento Capacidade Transportadoras Veículos …" at bounding box center [581, 263] width 1163 height 526
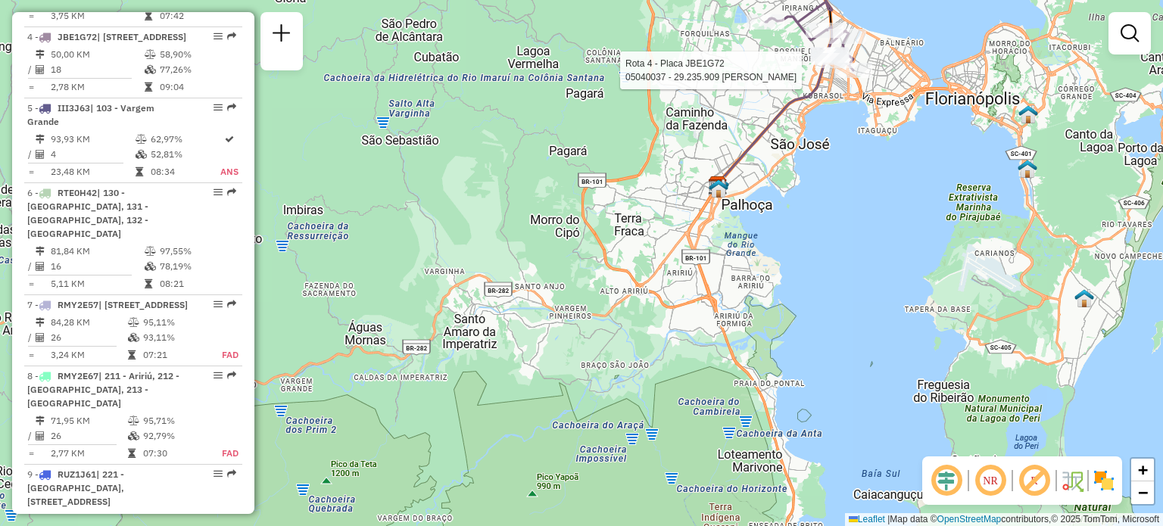
select select "**********"
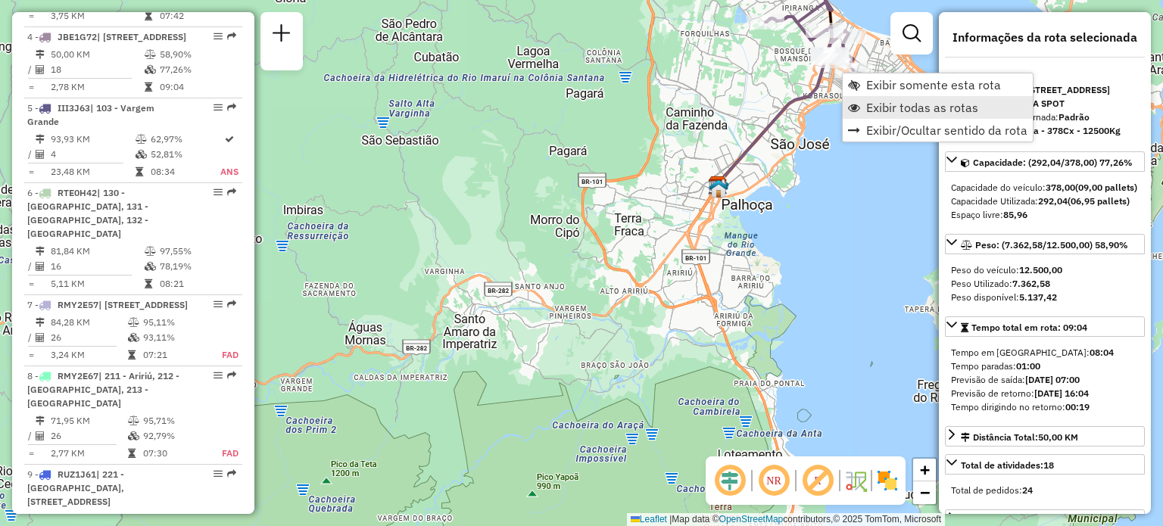
click at [908, 96] on link "Exibir todas as rotas" at bounding box center [938, 107] width 190 height 23
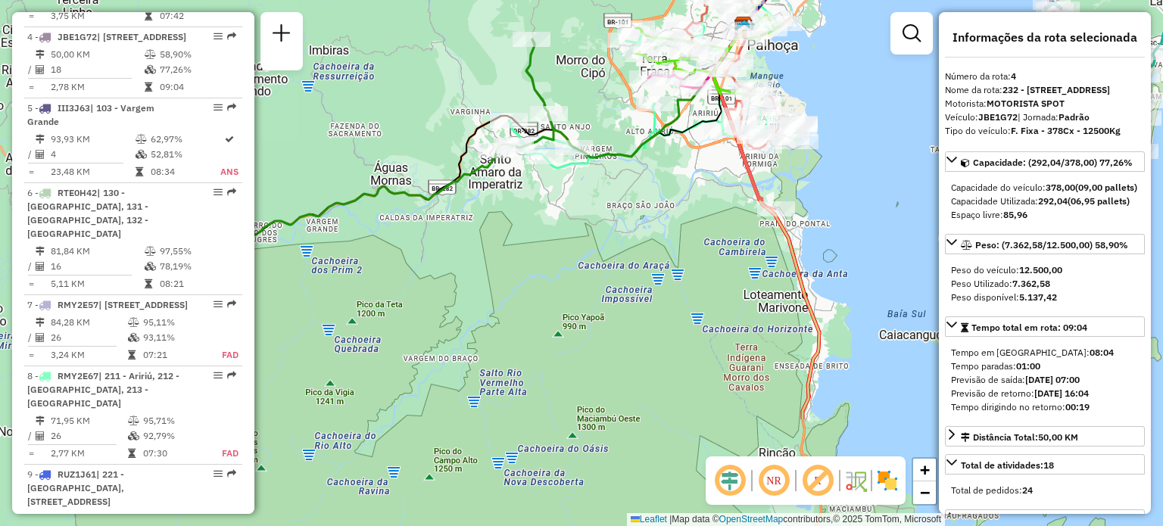
drag, startPoint x: 829, startPoint y: 322, endPoint x: 789, endPoint y: 173, distance: 153.6
click at [810, 204] on div "Janela de atendimento Grade de atendimento Capacidade Transportadoras Veículos …" at bounding box center [581, 263] width 1163 height 526
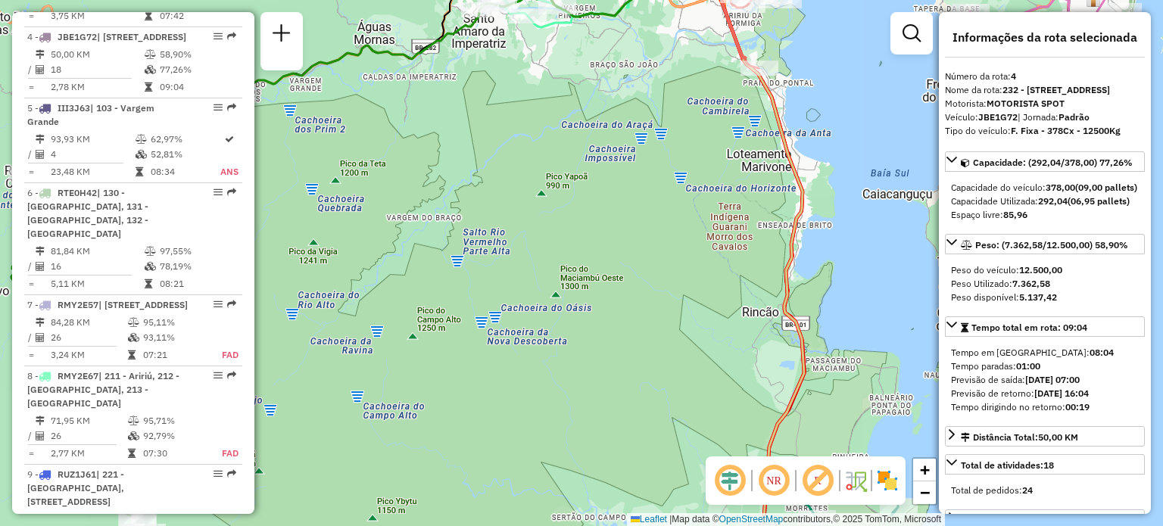
drag, startPoint x: 807, startPoint y: 347, endPoint x: 709, endPoint y: 156, distance: 214.4
click at [718, 113] on div "Janela de atendimento Grade de atendimento Capacidade Transportadoras Veículos …" at bounding box center [581, 263] width 1163 height 526
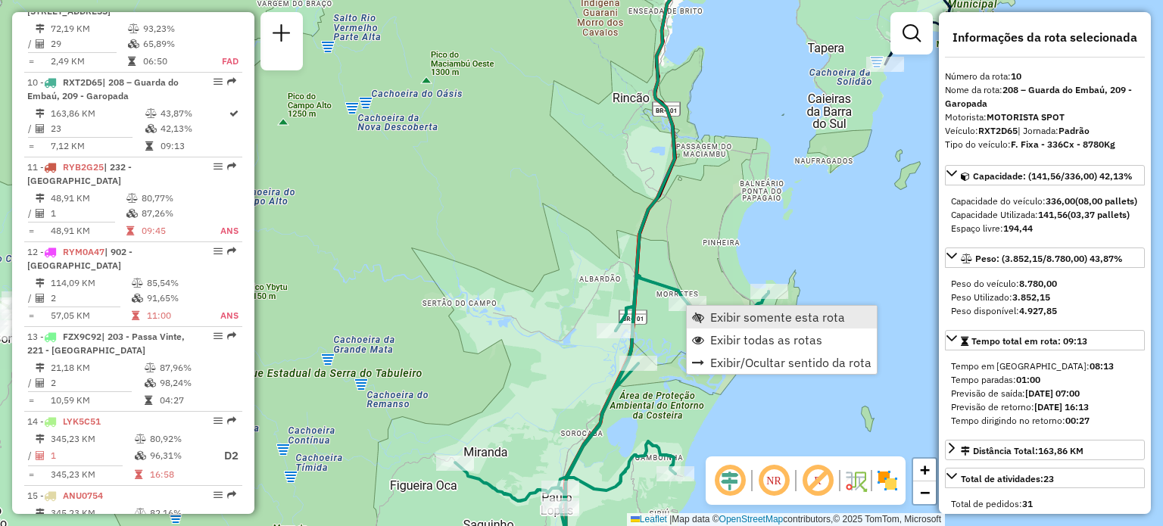
scroll to position [1437, 0]
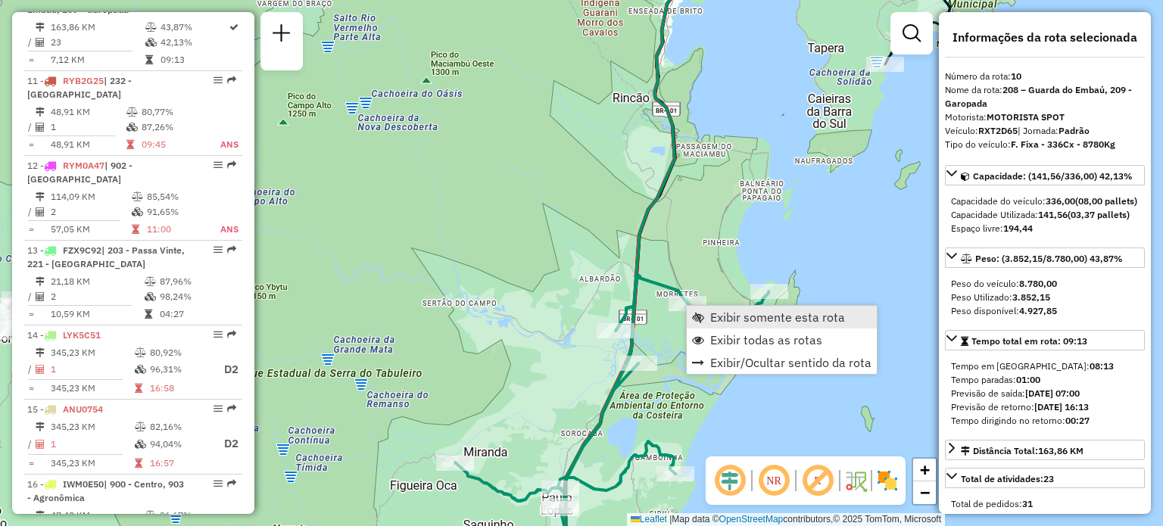
click at [754, 327] on link "Exibir somente esta rota" at bounding box center [782, 317] width 190 height 23
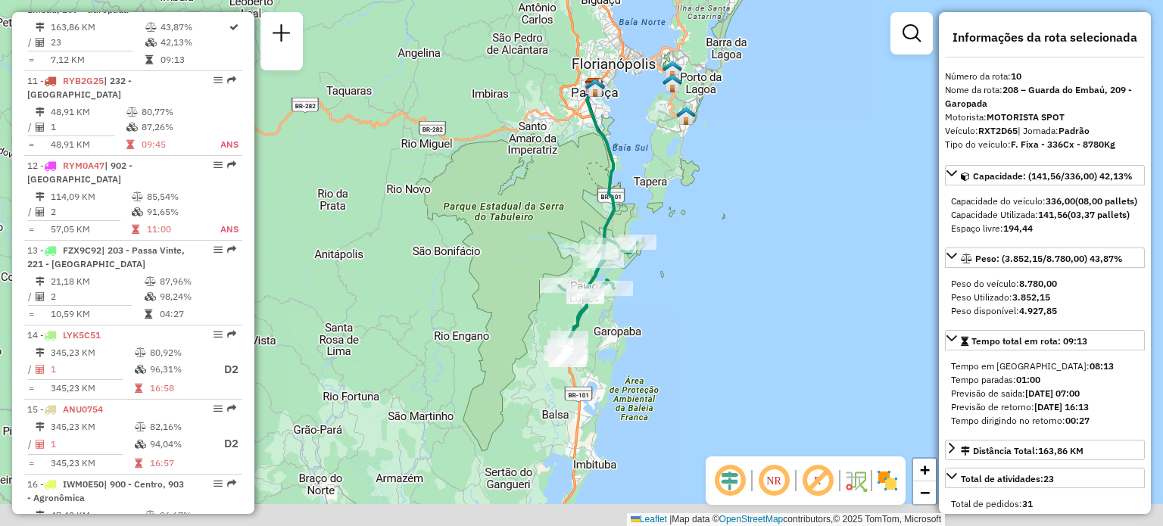
drag, startPoint x: 584, startPoint y: 381, endPoint x: 608, endPoint y: 269, distance: 114.7
click at [615, 272] on div "Janela de atendimento Grade de atendimento Capacidade Transportadoras Veículos …" at bounding box center [581, 263] width 1163 height 526
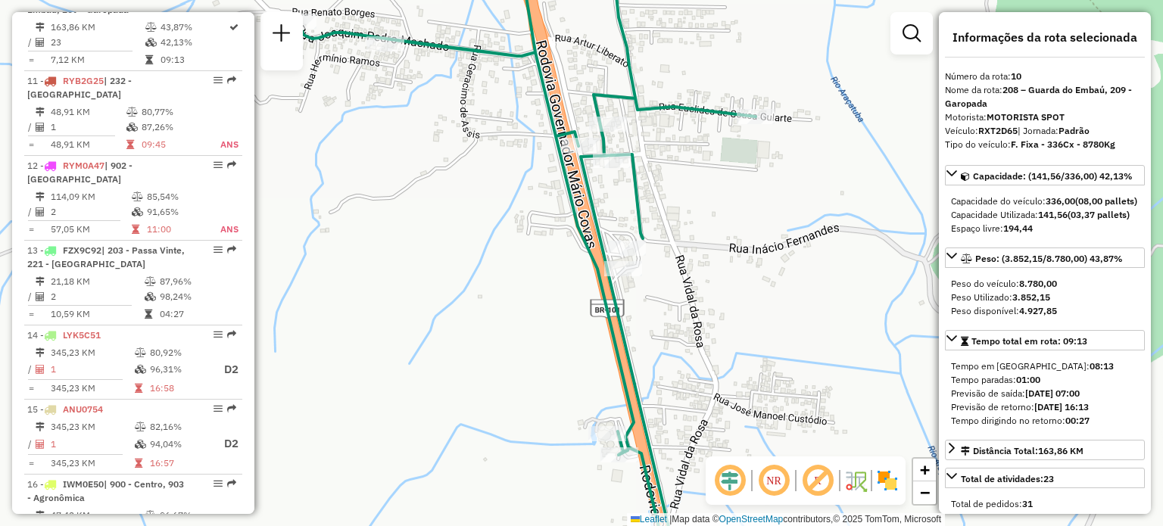
drag, startPoint x: 668, startPoint y: 396, endPoint x: 661, endPoint y: 369, distance: 28.1
click at [661, 369] on div "Janela de atendimento Grade de atendimento Capacidade Transportadoras Veículos …" at bounding box center [581, 263] width 1163 height 526
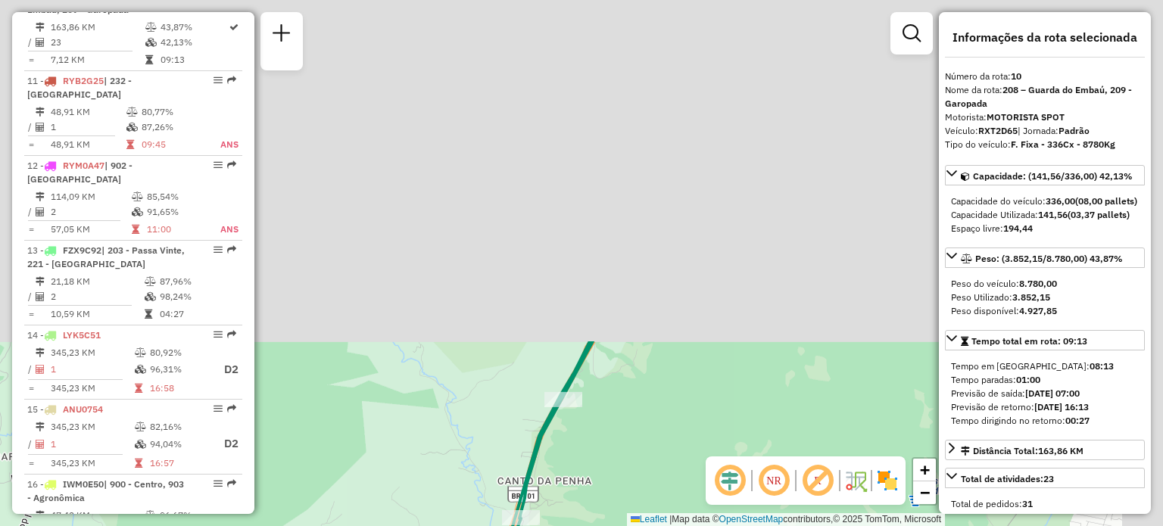
drag, startPoint x: 688, startPoint y: 89, endPoint x: 555, endPoint y: 520, distance: 451.1
click at [555, 520] on div "Janela de atendimento Grade de atendimento Capacidade Transportadoras Veículos …" at bounding box center [581, 263] width 1163 height 526
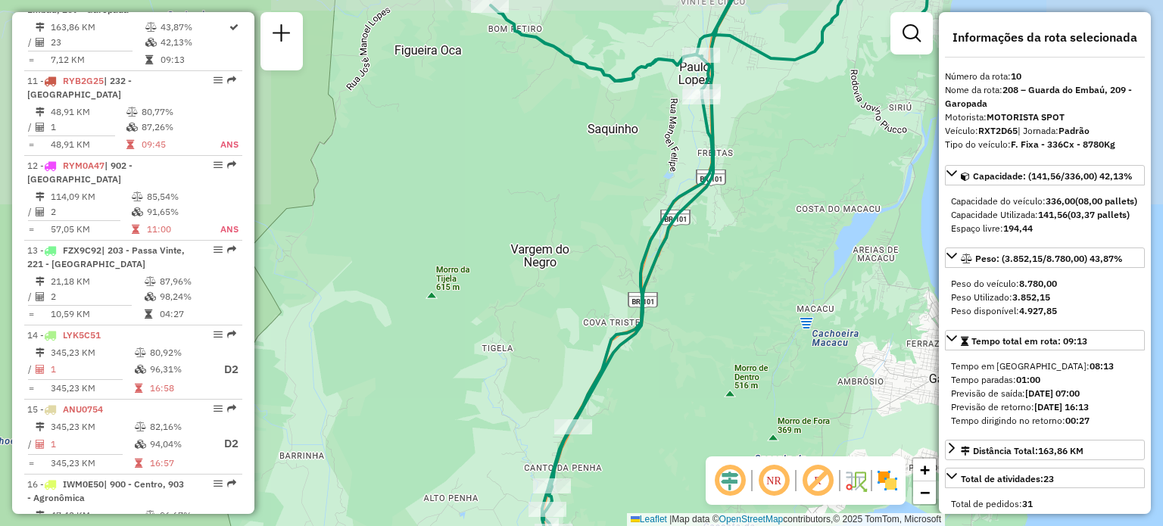
drag, startPoint x: 803, startPoint y: 189, endPoint x: 647, endPoint y: 455, distance: 308.9
click at [647, 455] on div "Janela de atendimento Grade de atendimento Capacidade Transportadoras Veículos …" at bounding box center [581, 263] width 1163 height 526
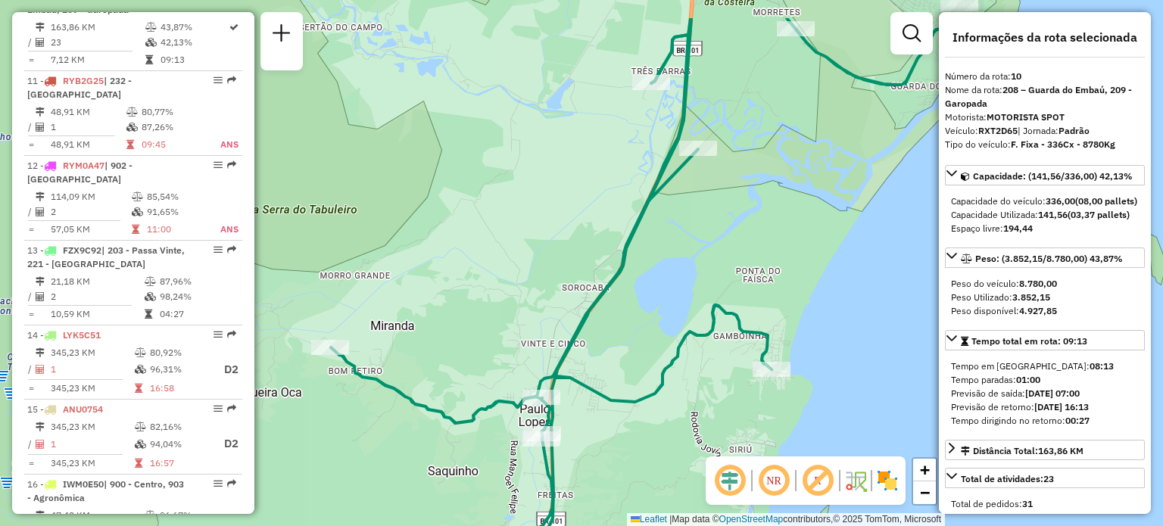
drag, startPoint x: 648, startPoint y: 293, endPoint x: 645, endPoint y: 366, distance: 72.8
click at [645, 366] on div "Janela de atendimento Grade de atendimento Capacidade Transportadoras Veículos …" at bounding box center [581, 263] width 1163 height 526
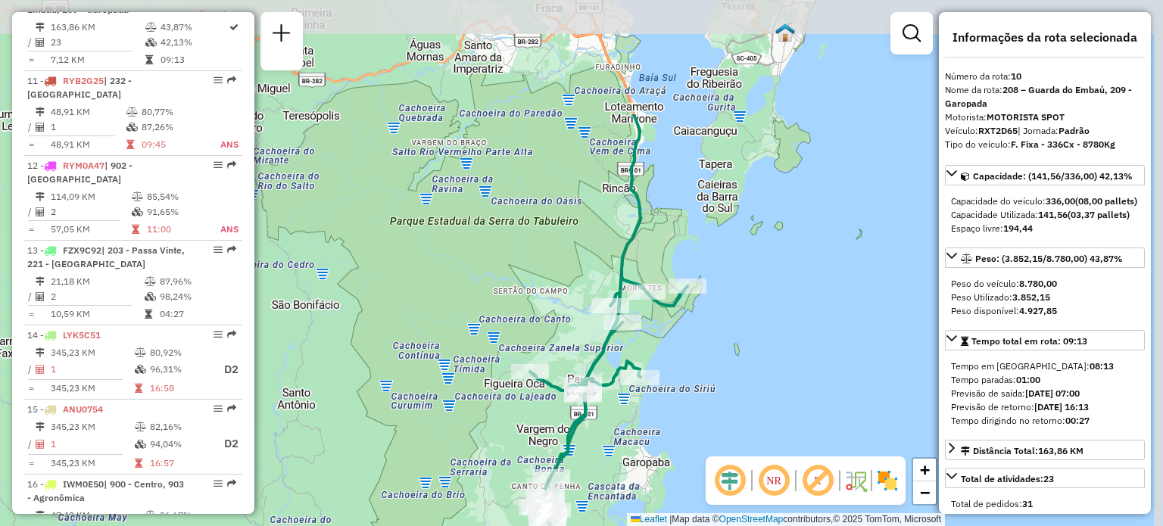
drag, startPoint x: 788, startPoint y: 75, endPoint x: 651, endPoint y: 242, distance: 215.8
click at [651, 242] on div "Janela de atendimento Grade de atendimento Capacidade Transportadoras Veículos …" at bounding box center [581, 263] width 1163 height 526
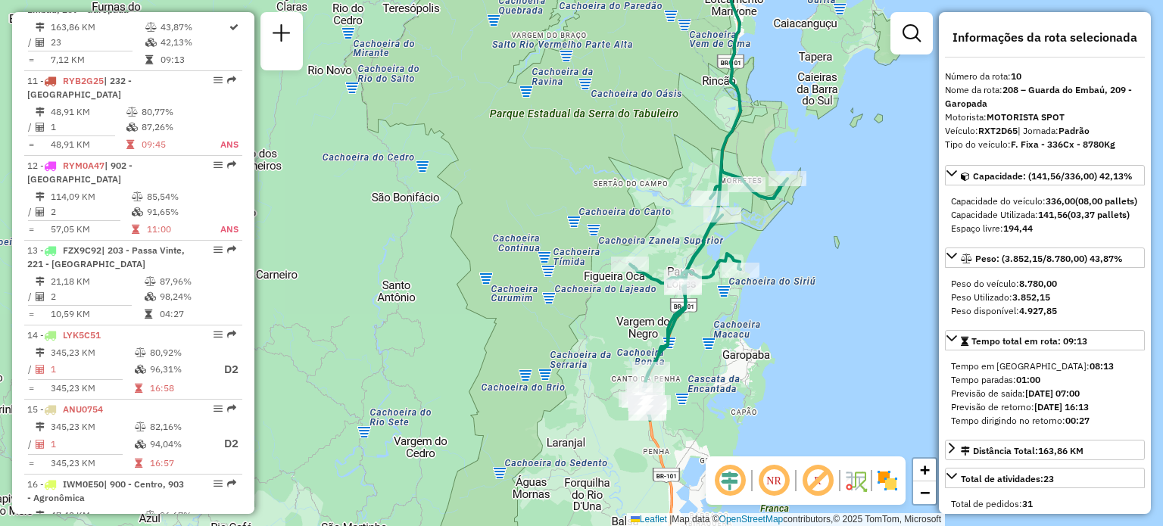
drag, startPoint x: 679, startPoint y: 183, endPoint x: 785, endPoint y: 101, distance: 133.5
click at [785, 60] on div "Janela de atendimento Grade de atendimento Capacidade Transportadoras Veículos …" at bounding box center [581, 263] width 1163 height 526
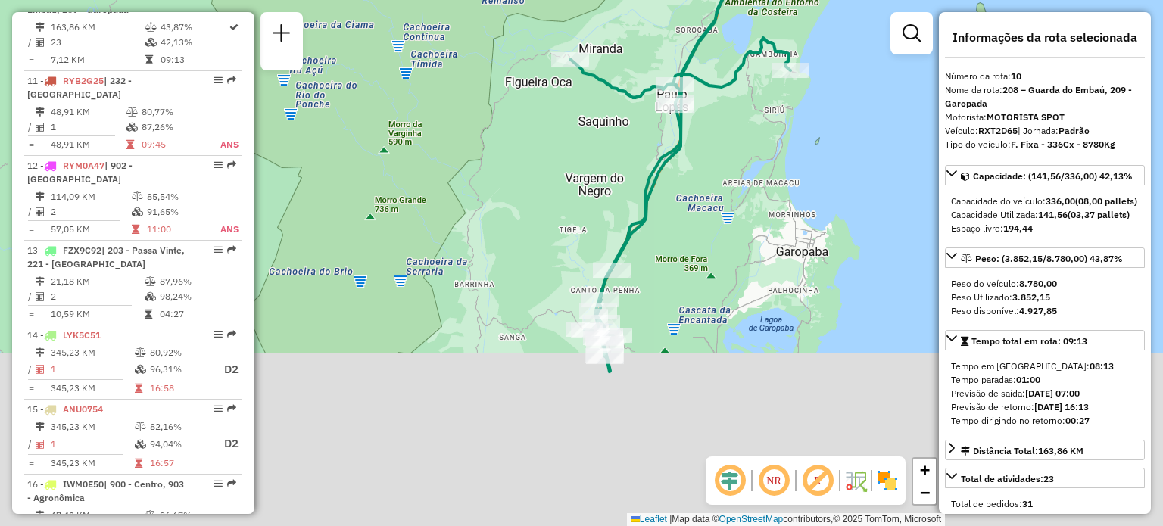
drag, startPoint x: 670, startPoint y: 351, endPoint x: 692, endPoint y: 144, distance: 208.7
click at [691, 148] on div "Janela de atendimento Grade de atendimento Capacidade Transportadoras Veículos …" at bounding box center [581, 263] width 1163 height 526
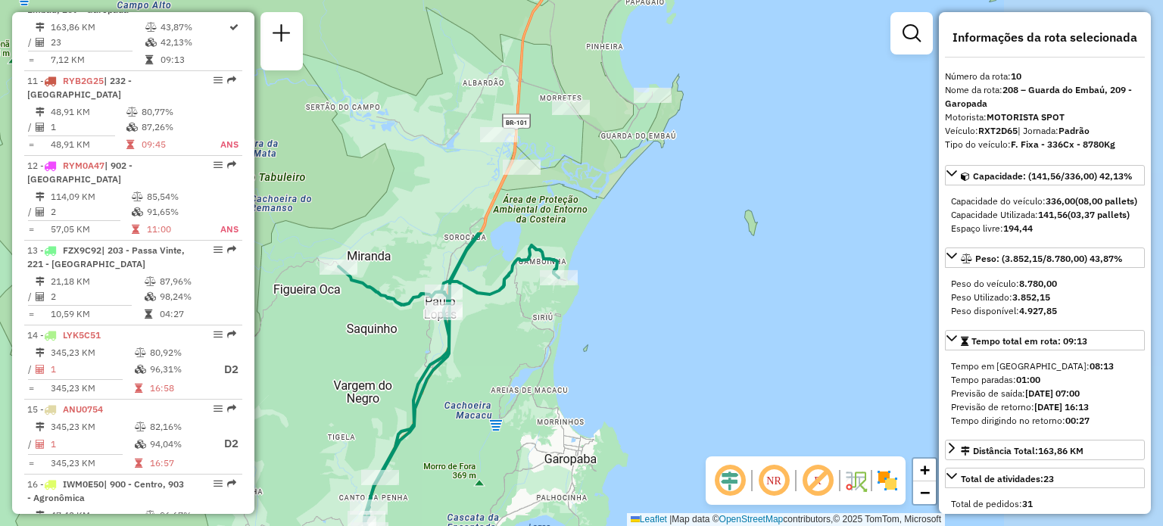
drag, startPoint x: 716, startPoint y: 229, endPoint x: 464, endPoint y: 514, distance: 380.4
click at [464, 514] on div "Janela de atendimento Grade de atendimento Capacidade Transportadoras Veículos …" at bounding box center [581, 263] width 1163 height 526
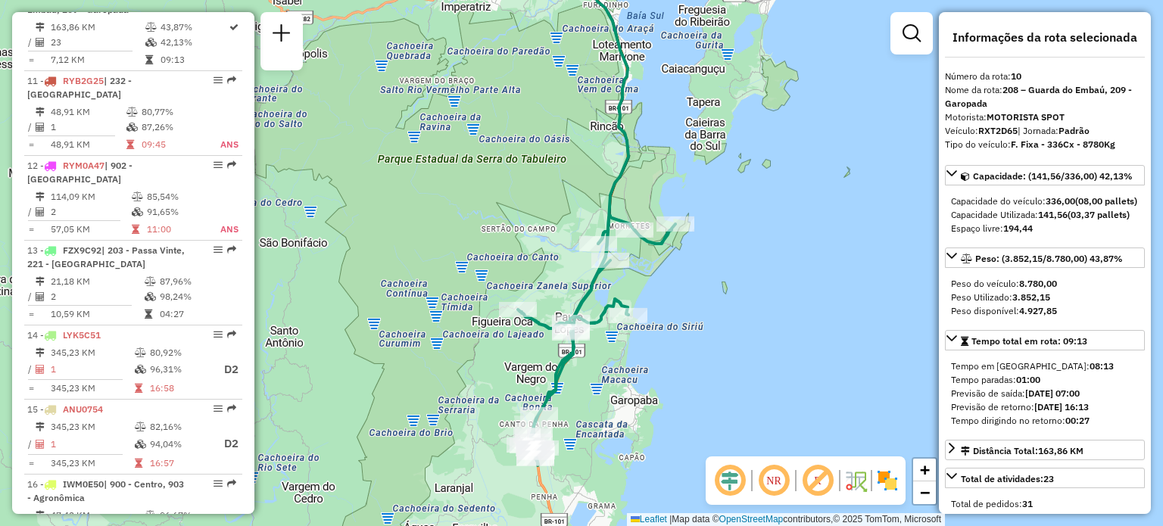
drag, startPoint x: 545, startPoint y: 225, endPoint x: 636, endPoint y: 250, distance: 94.3
click at [636, 248] on icon at bounding box center [597, 341] width 158 height 250
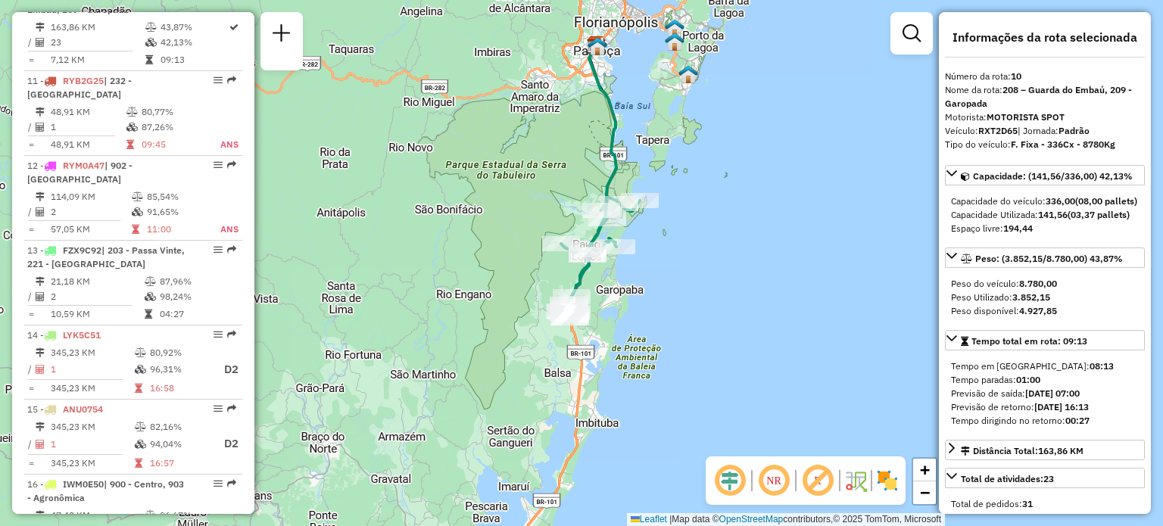
drag, startPoint x: 520, startPoint y: 161, endPoint x: 588, endPoint y: 239, distance: 102.5
click at [585, 238] on div "Janela de atendimento Grade de atendimento Capacidade Transportadoras Veículos …" at bounding box center [581, 263] width 1163 height 526
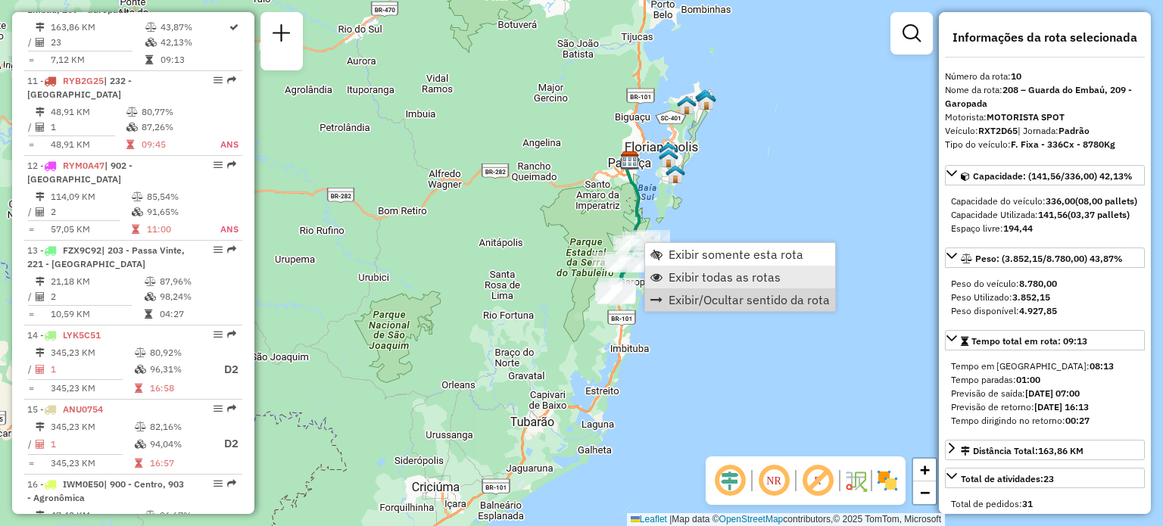
click at [711, 279] on span "Exibir todas as rotas" at bounding box center [725, 277] width 112 height 12
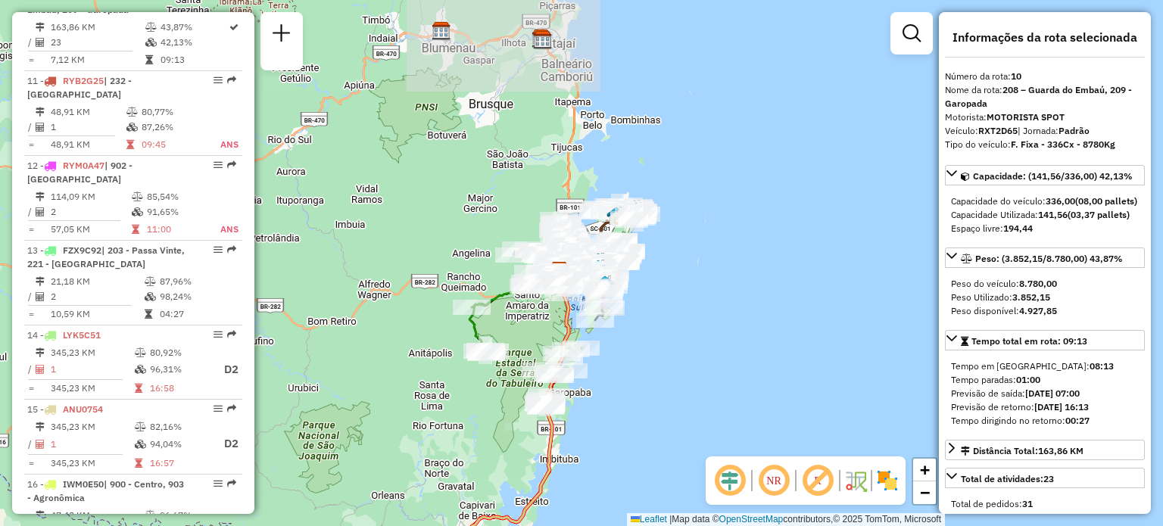
drag, startPoint x: 446, startPoint y: 259, endPoint x: 376, endPoint y: 370, distance: 131.1
click at [376, 370] on div "Janela de atendimento Grade de atendimento Capacidade Transportadoras Veículos …" at bounding box center [581, 263] width 1163 height 526
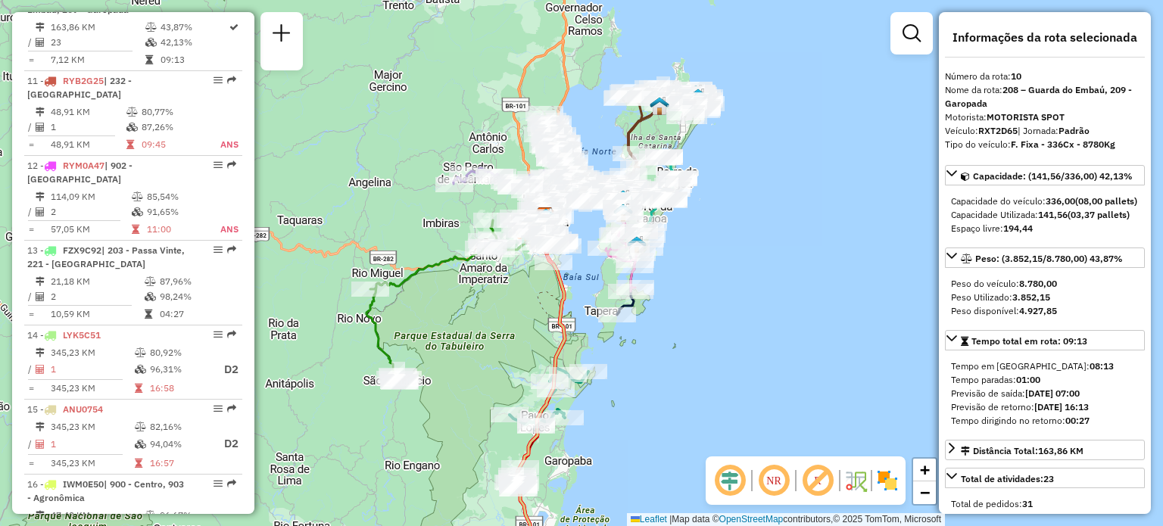
drag, startPoint x: 545, startPoint y: 266, endPoint x: 457, endPoint y: 353, distance: 123.7
click at [457, 353] on div "Janela de atendimento Grade de atendimento Capacidade Transportadoras Veículos …" at bounding box center [581, 263] width 1163 height 526
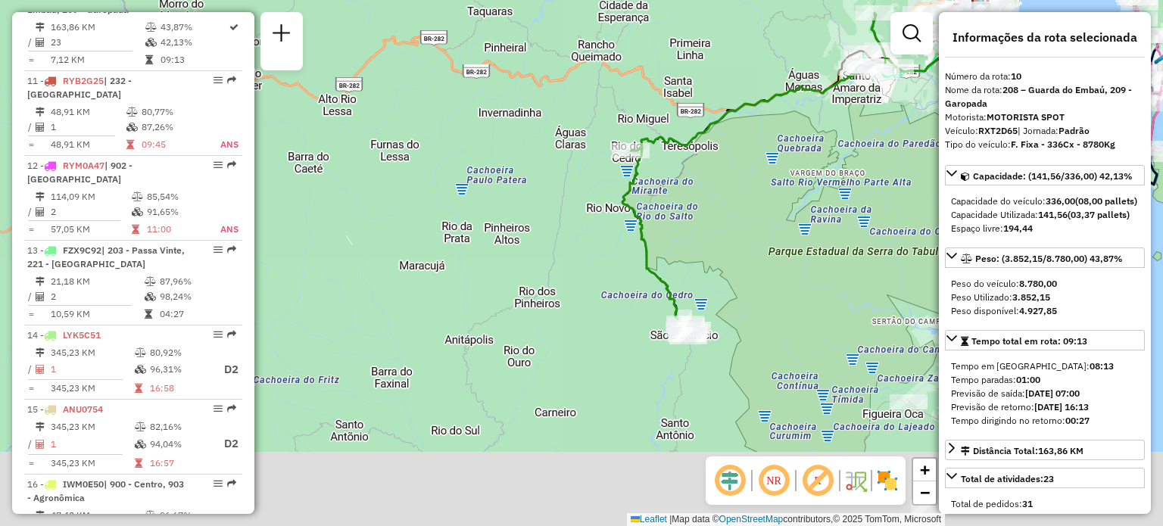
drag, startPoint x: 397, startPoint y: 245, endPoint x: 680, endPoint y: 176, distance: 291.3
click at [740, 33] on div "Janela de atendimento Grade de atendimento Capacidade Transportadoras Veículos …" at bounding box center [581, 263] width 1163 height 526
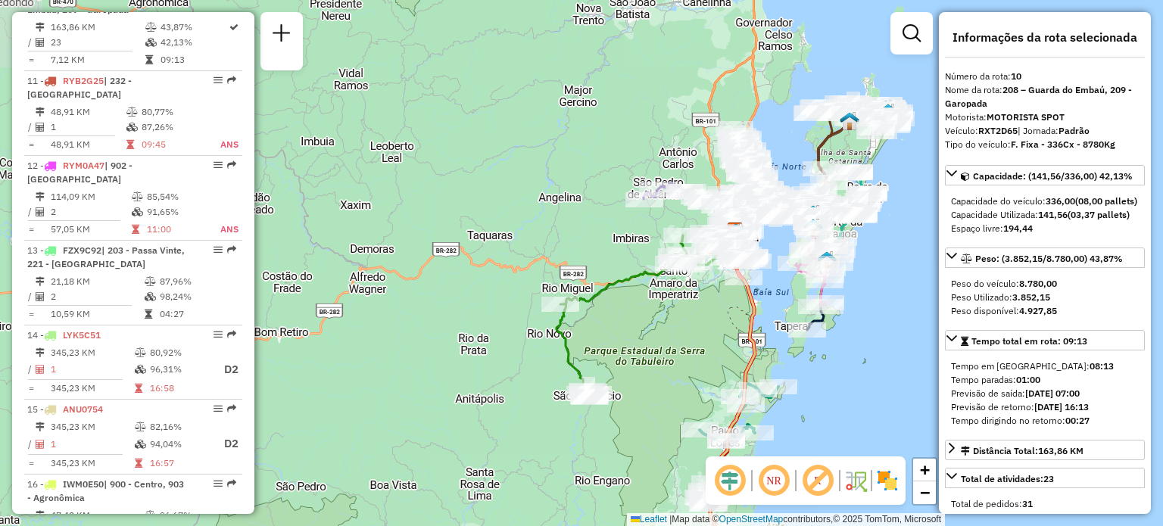
drag, startPoint x: 535, startPoint y: 287, endPoint x: 447, endPoint y: 357, distance: 112.7
click at [447, 357] on div "Janela de atendimento Grade de atendimento Capacidade Transportadoras Veículos …" at bounding box center [581, 263] width 1163 height 526
